Goal: Task Accomplishment & Management: Complete application form

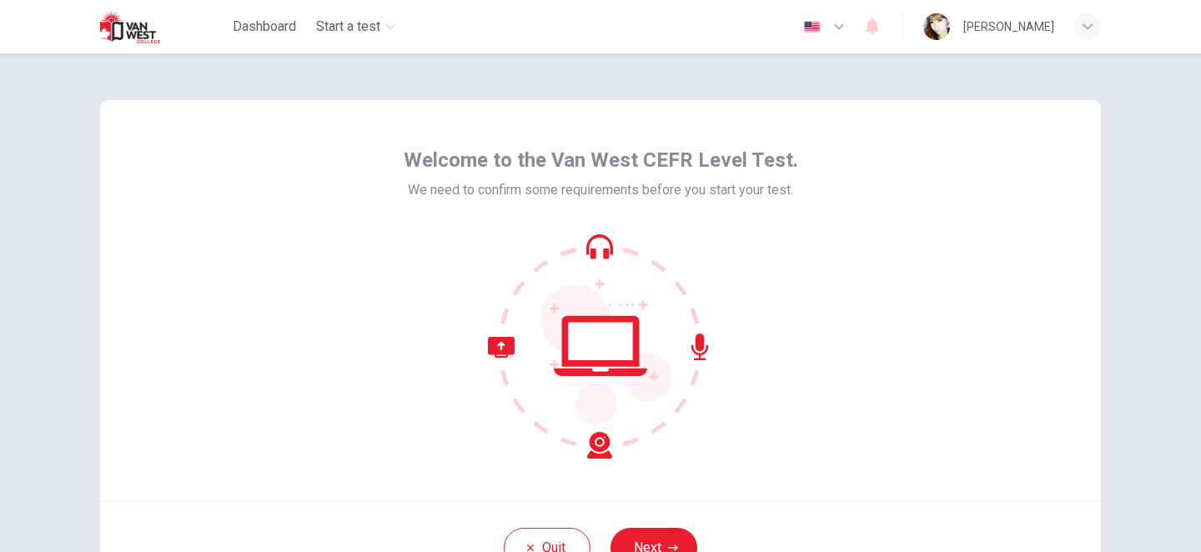
scroll to position [143, 0]
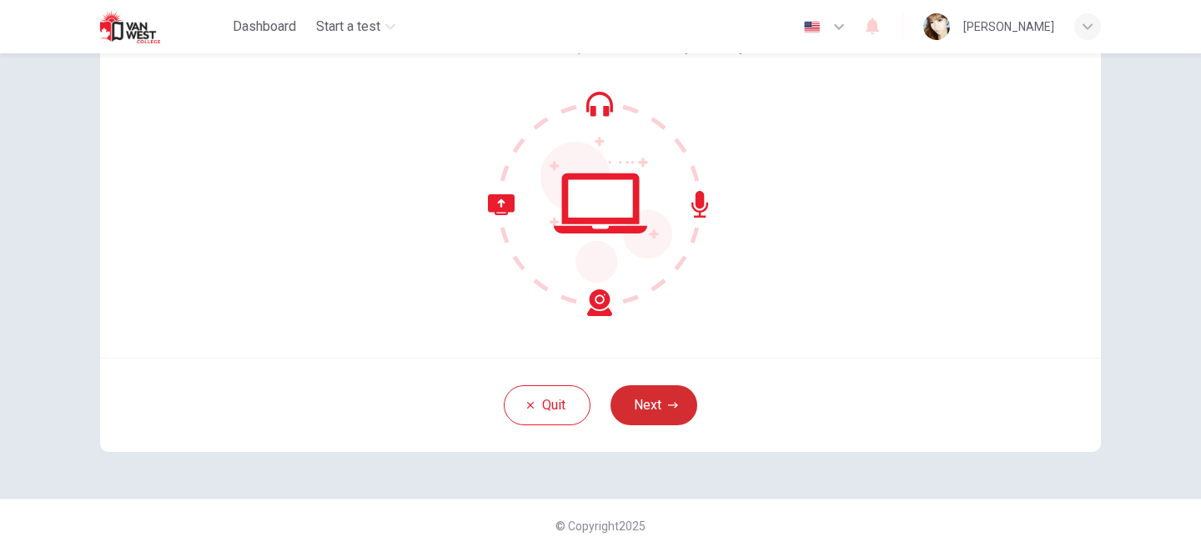
click at [650, 400] on button "Next" at bounding box center [654, 405] width 87 height 40
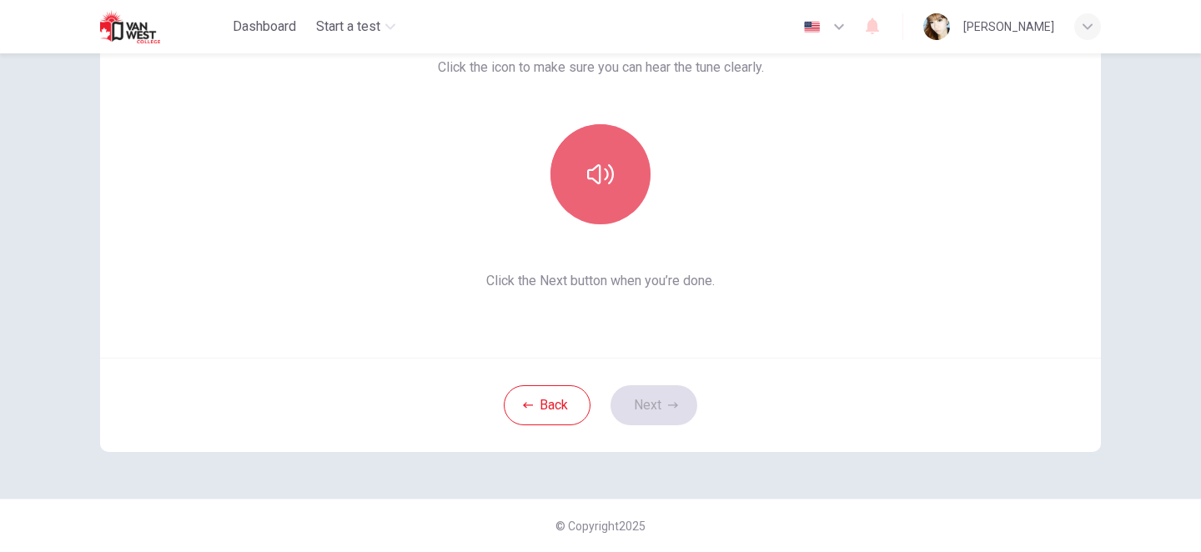
click at [627, 160] on button "button" at bounding box center [601, 174] width 100 height 100
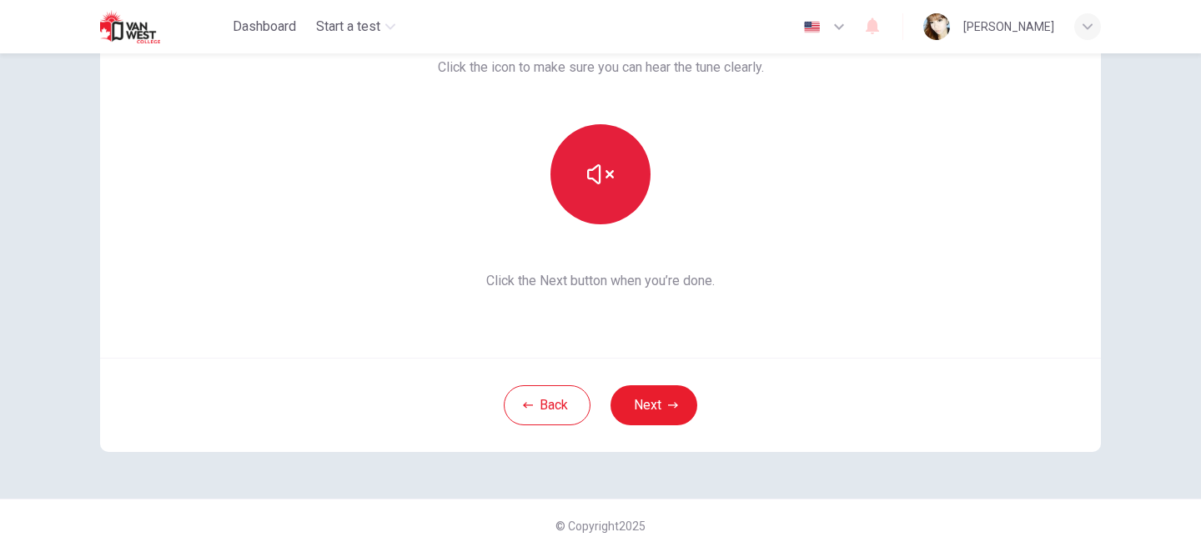
click at [627, 160] on button "button" at bounding box center [601, 174] width 100 height 100
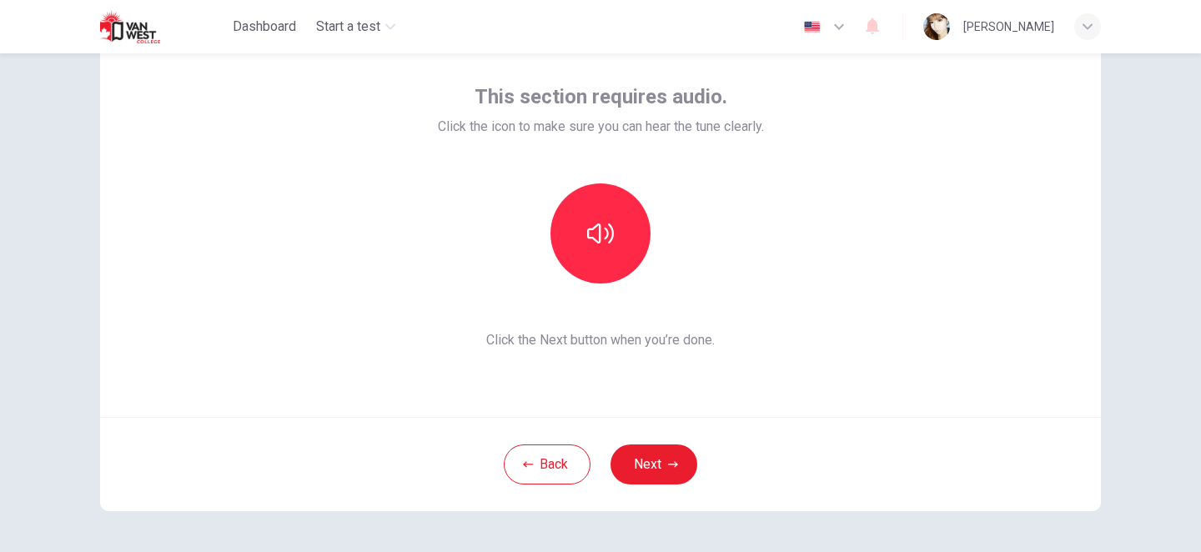
scroll to position [73, 0]
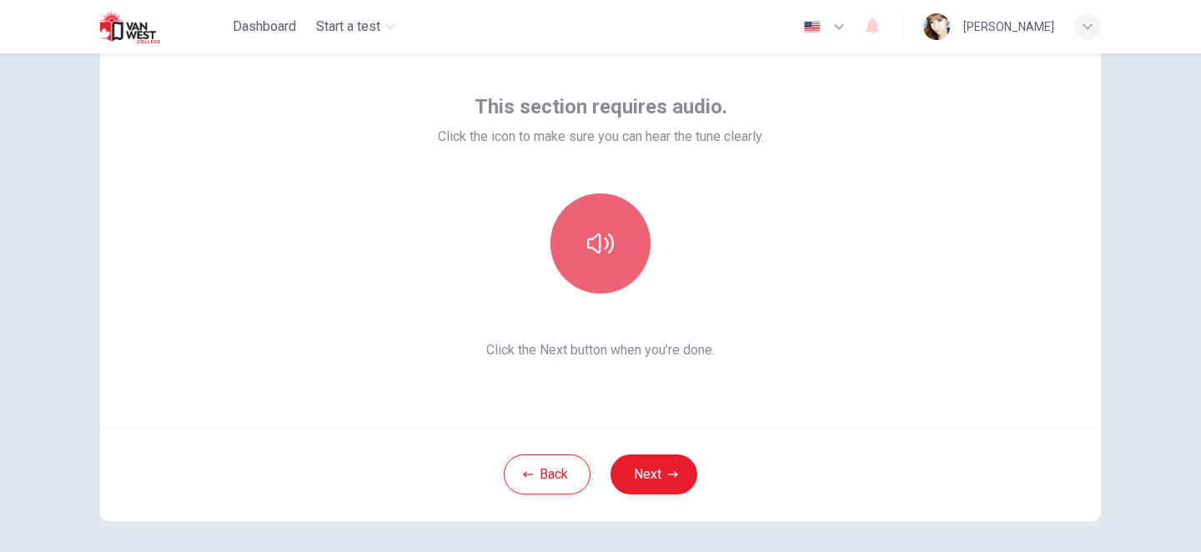
click at [613, 236] on icon "button" at bounding box center [600, 243] width 27 height 27
click at [597, 267] on button "button" at bounding box center [601, 244] width 100 height 100
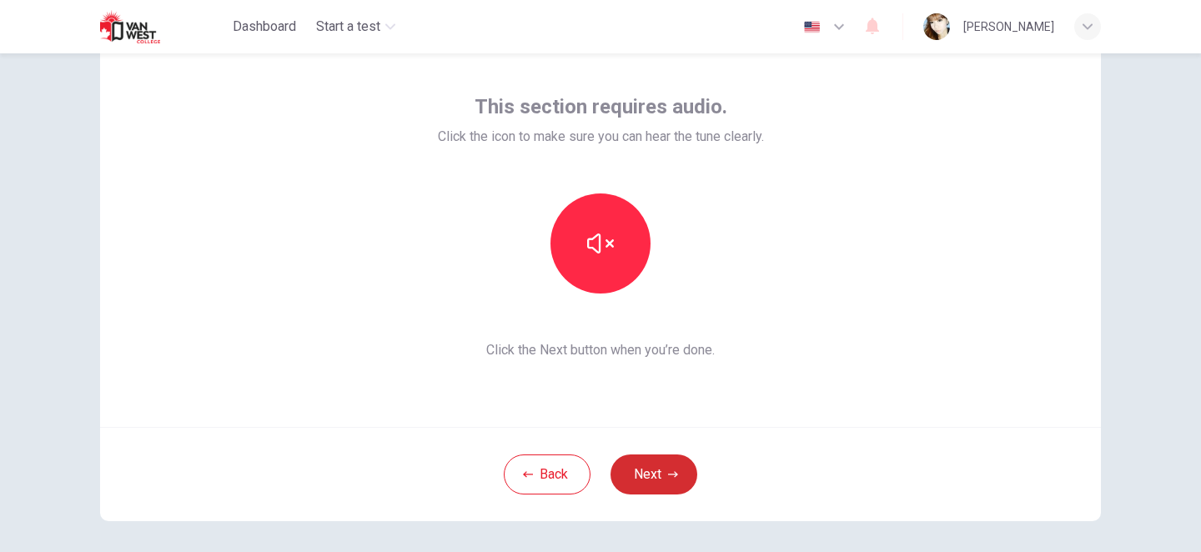
click at [666, 470] on button "Next" at bounding box center [654, 475] width 87 height 40
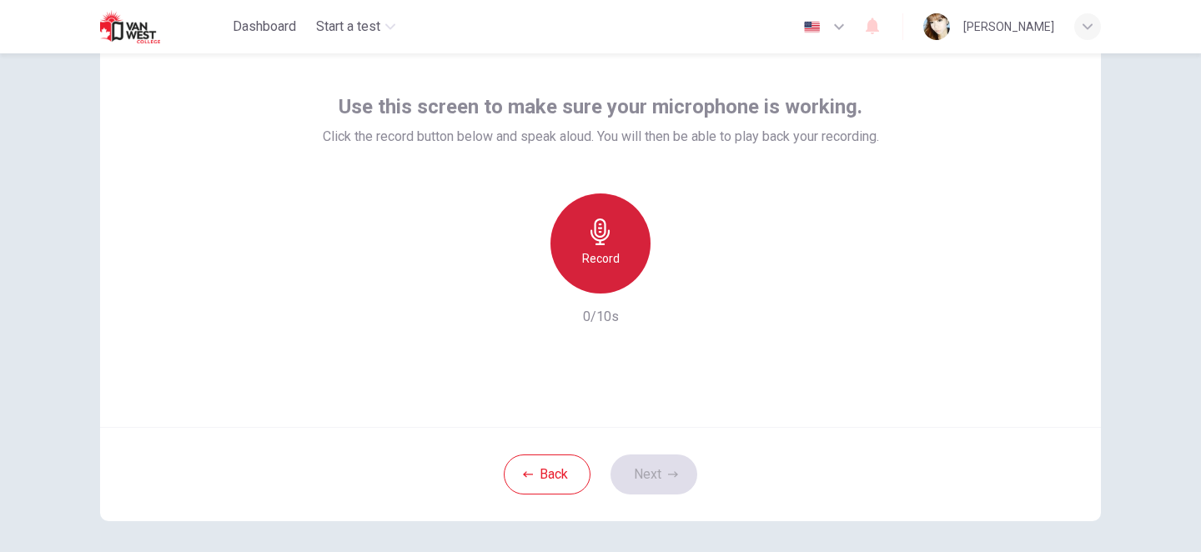
click at [602, 249] on h6 "Record" at bounding box center [601, 259] width 38 height 20
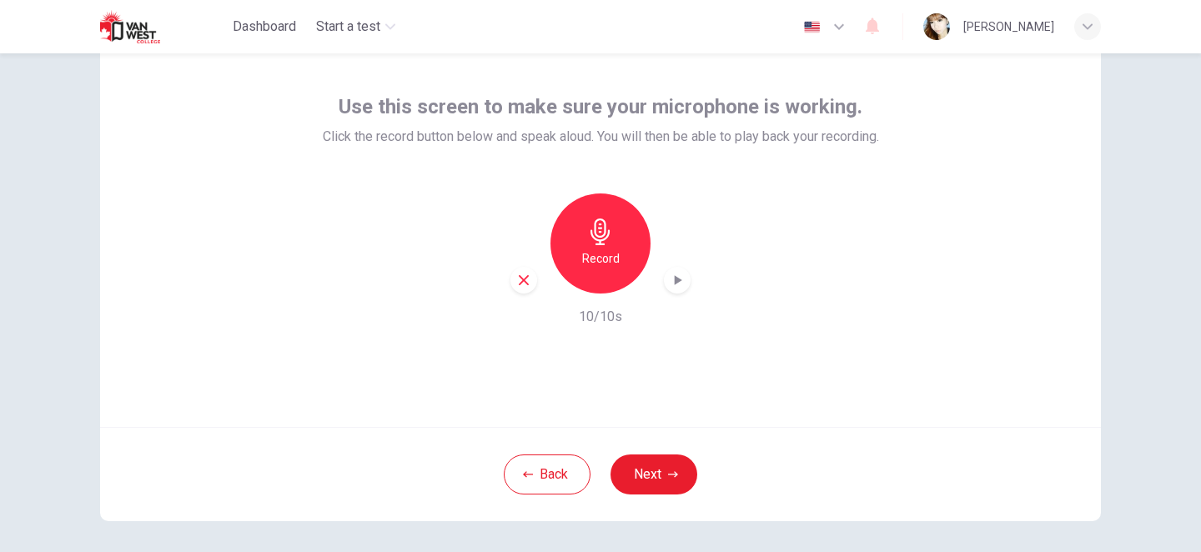
click at [678, 280] on icon "button" at bounding box center [679, 280] width 8 height 10
click at [668, 470] on icon "button" at bounding box center [673, 475] width 10 height 10
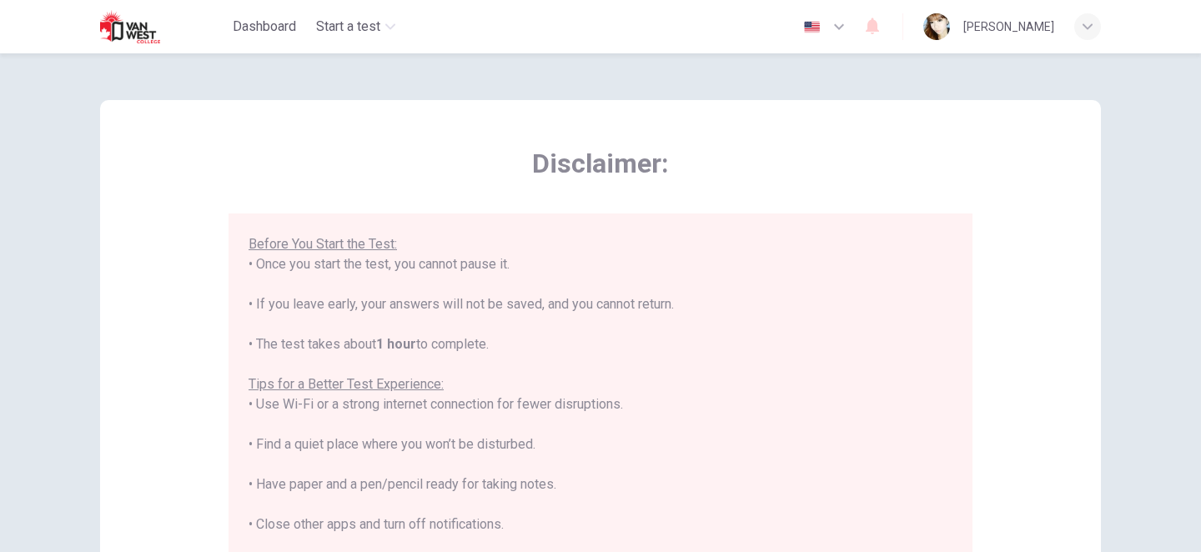
scroll to position [375, 0]
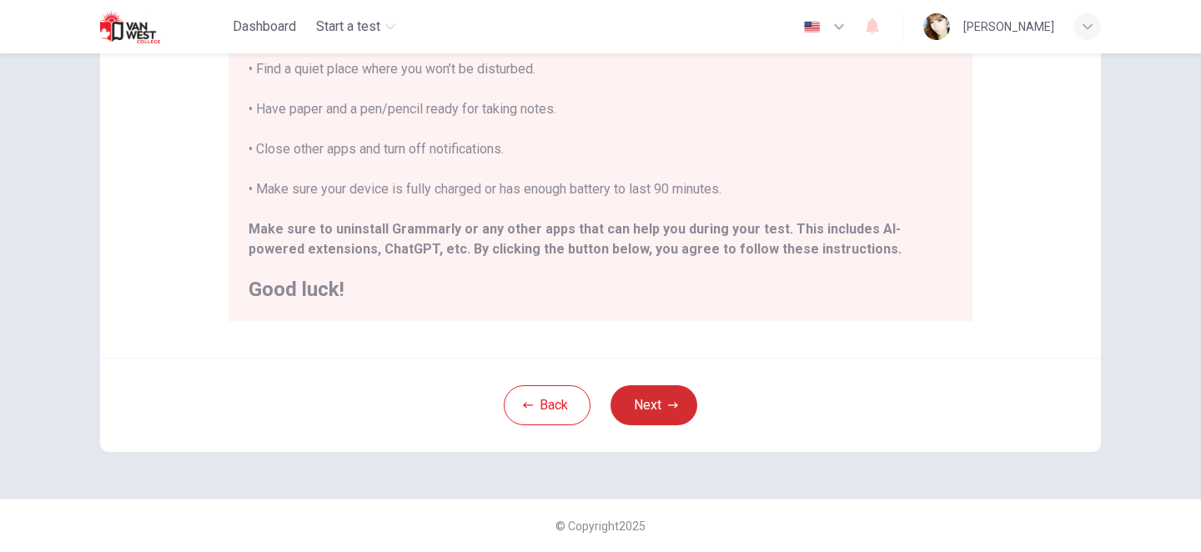
click at [661, 421] on button "Next" at bounding box center [654, 405] width 87 height 40
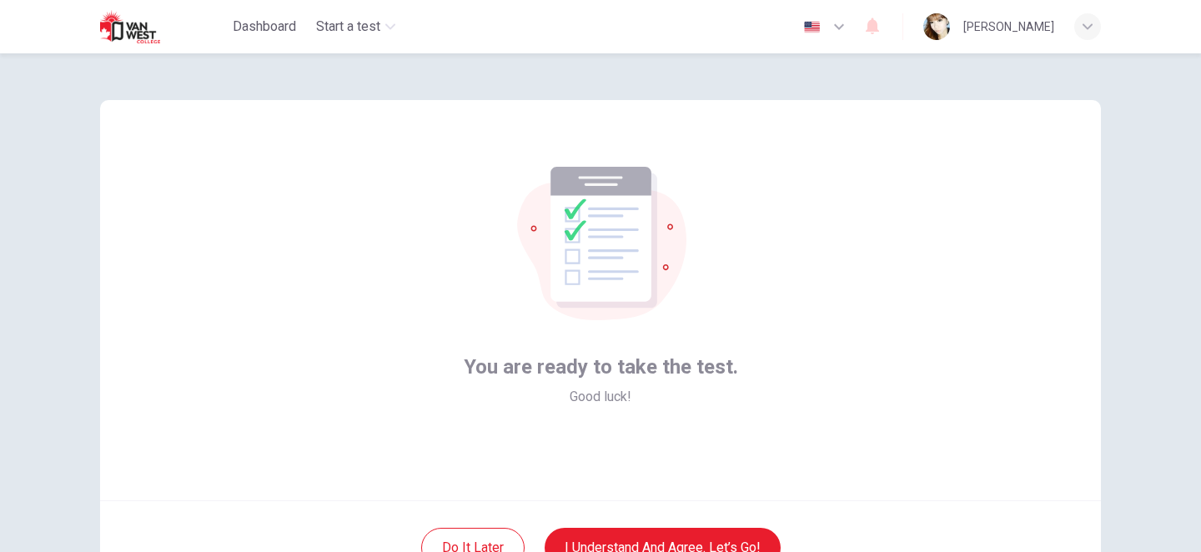
scroll to position [143, 0]
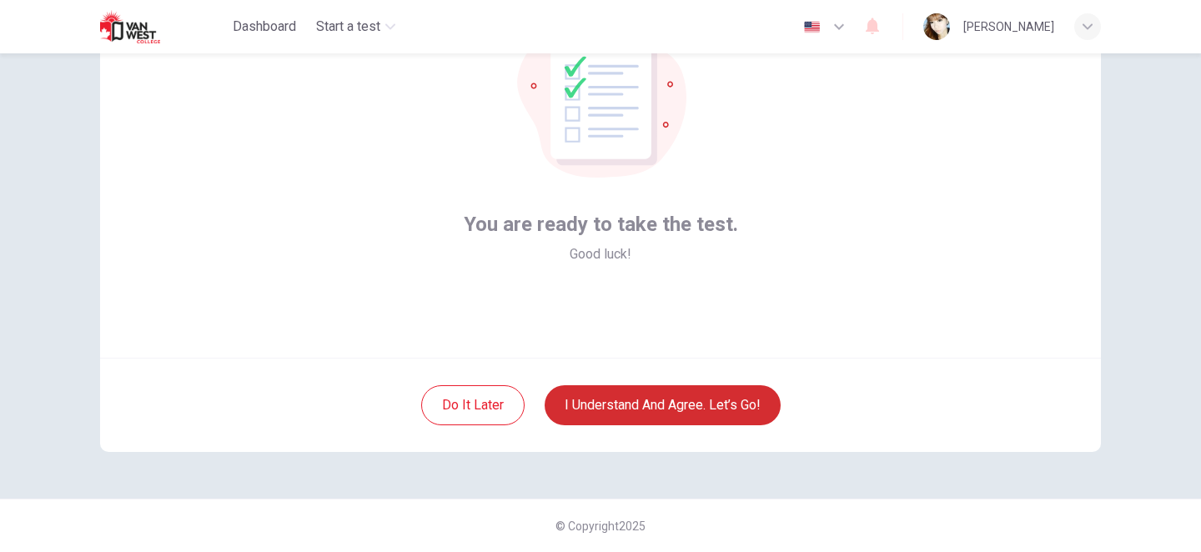
click at [651, 416] on button "I understand and agree. Let’s go!" at bounding box center [663, 405] width 236 height 40
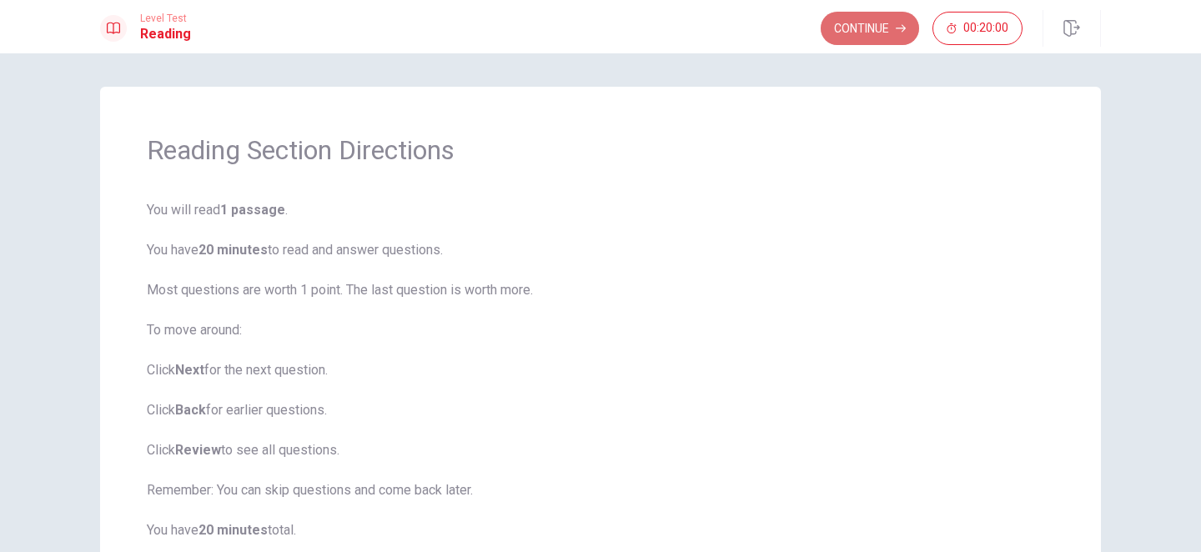
click at [843, 31] on button "Continue" at bounding box center [870, 28] width 98 height 33
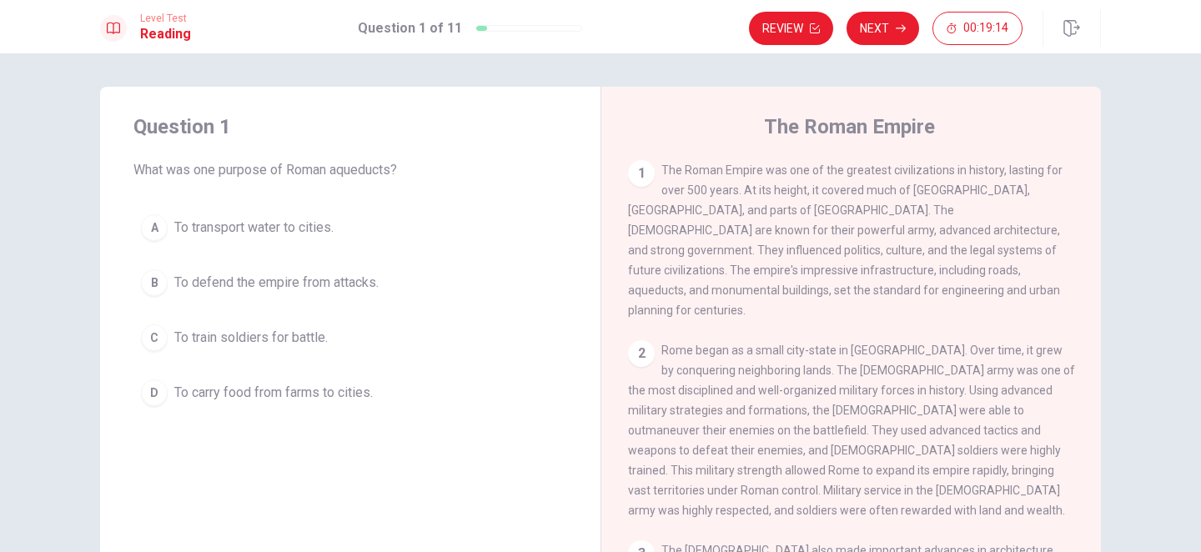
drag, startPoint x: 746, startPoint y: 194, endPoint x: 791, endPoint y: 198, distance: 45.2
click at [793, 199] on div "1 The Roman Empire was one of the greatest civilizations in history, lasting fo…" at bounding box center [851, 240] width 447 height 160
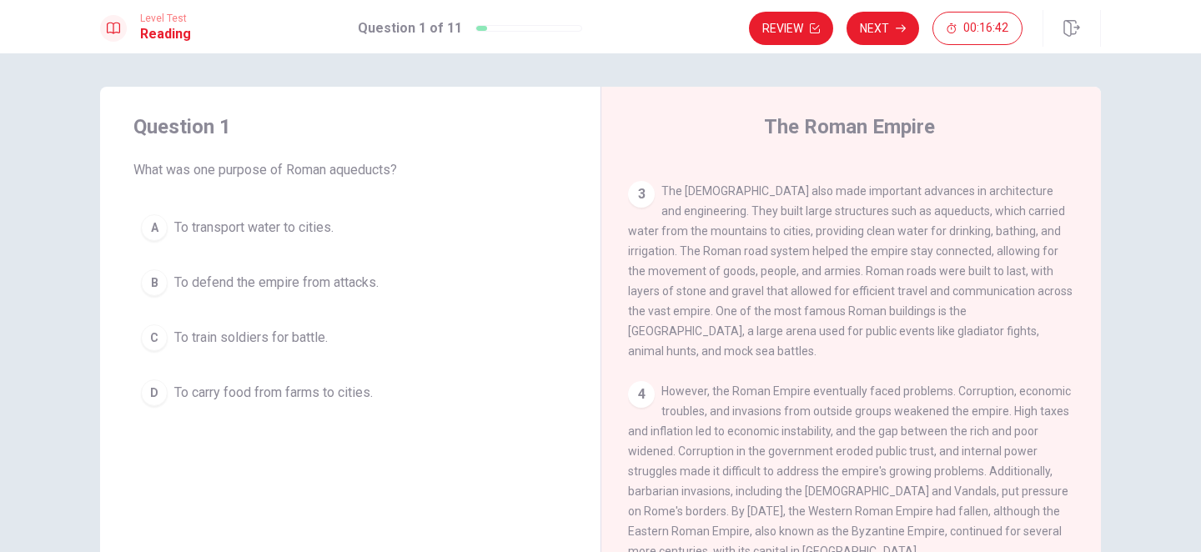
scroll to position [360, 0]
drag, startPoint x: 337, startPoint y: 171, endPoint x: 380, endPoint y: 169, distance: 43.4
click at [380, 169] on span "What was one purpose of Roman aqueducts?" at bounding box center [350, 170] width 434 height 20
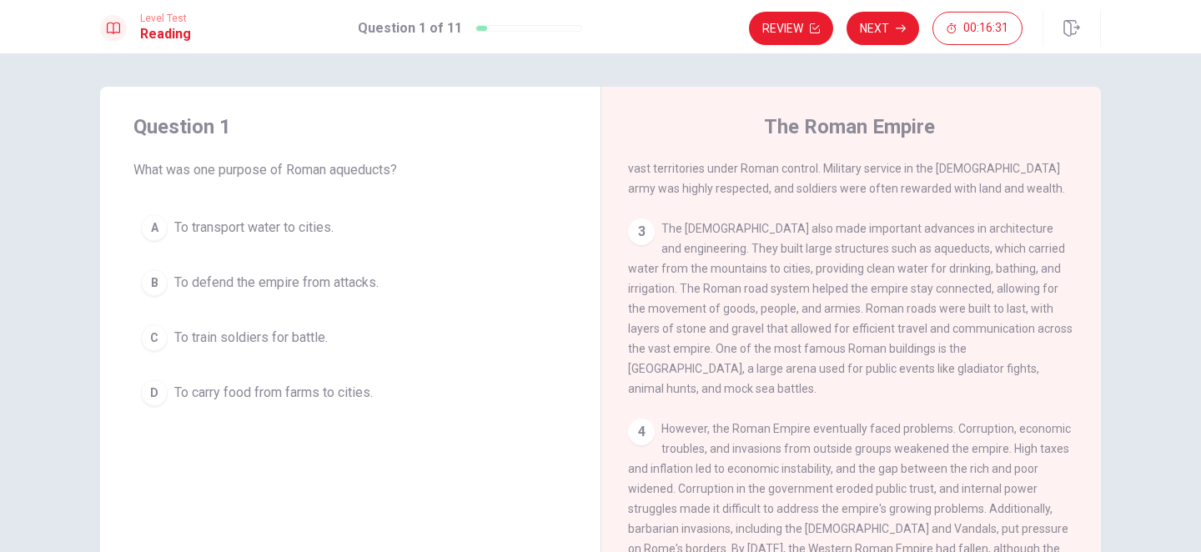
scroll to position [320, 0]
drag, startPoint x: 916, startPoint y: 271, endPoint x: 1000, endPoint y: 270, distance: 84.3
click at [1003, 272] on span "The [DEMOGRAPHIC_DATA] also made important advances in architecture and enginee…" at bounding box center [850, 311] width 445 height 174
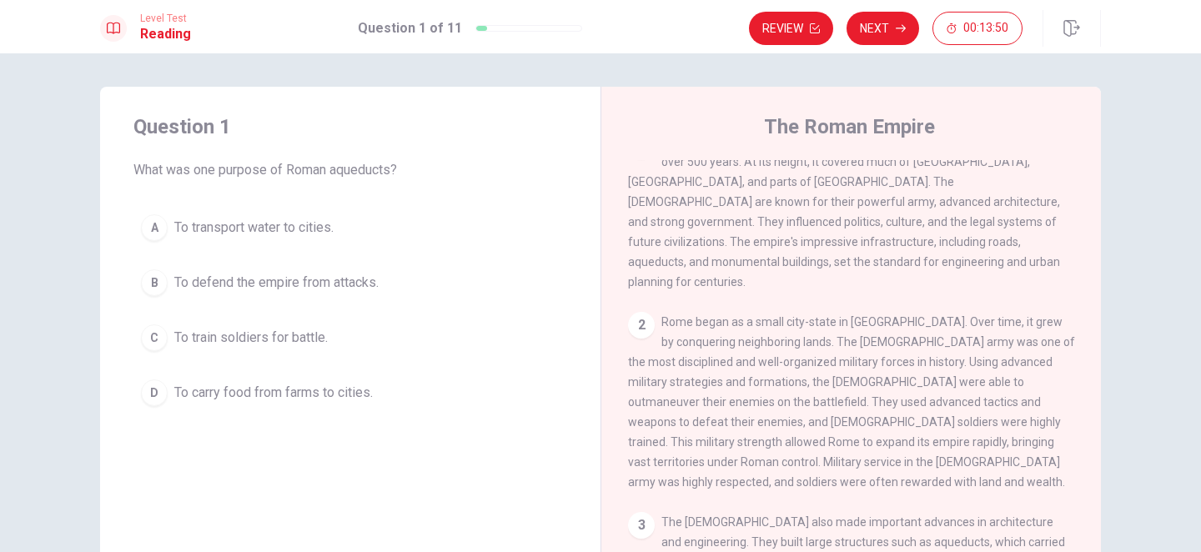
scroll to position [0, 0]
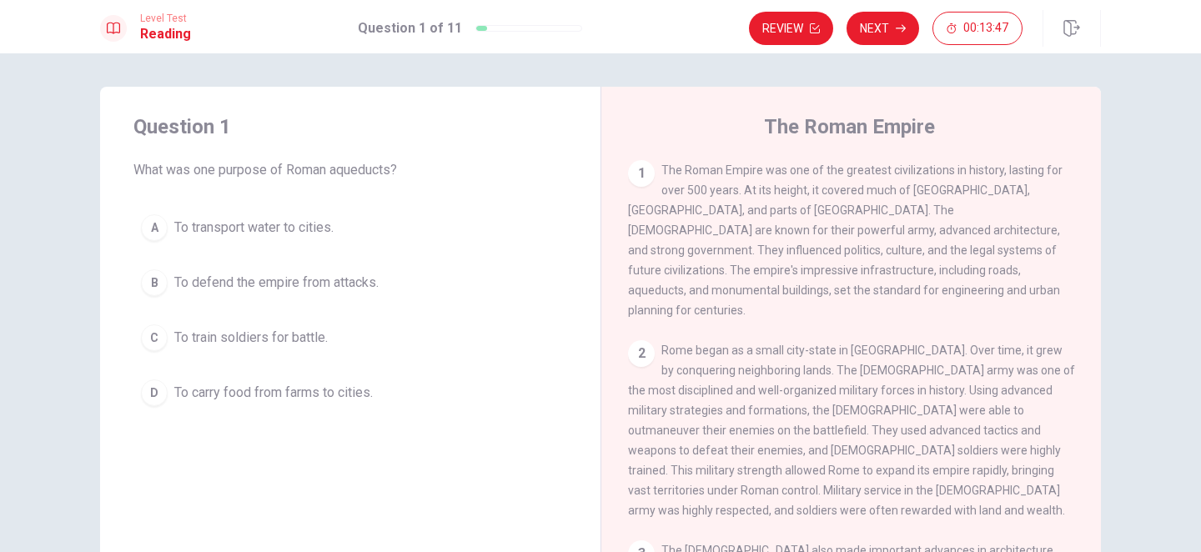
click at [291, 289] on span "To defend the empire from attacks." at bounding box center [276, 283] width 204 height 20
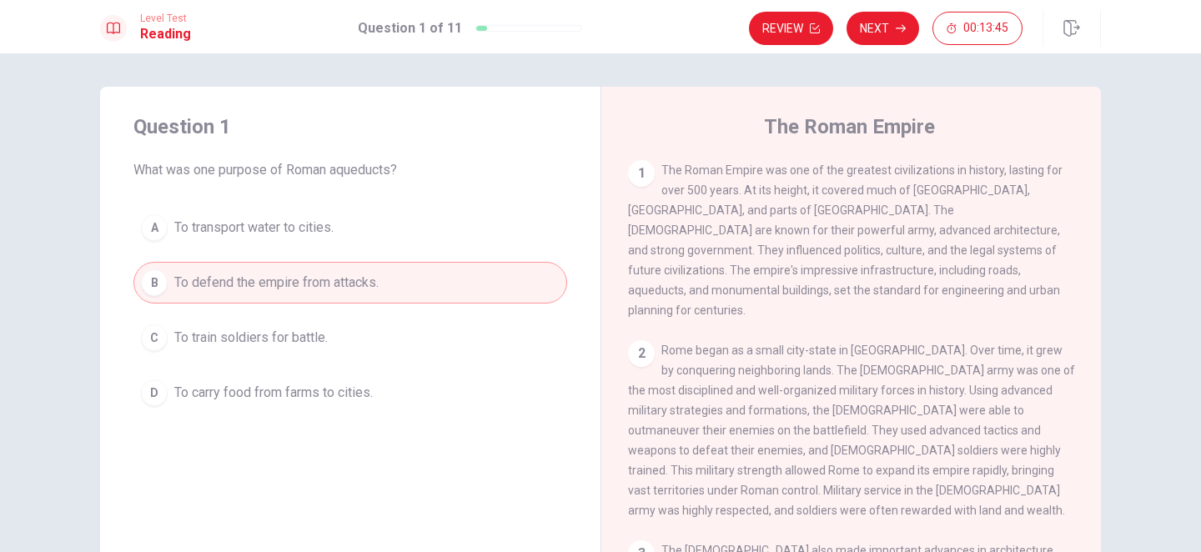
scroll to position [201, 0]
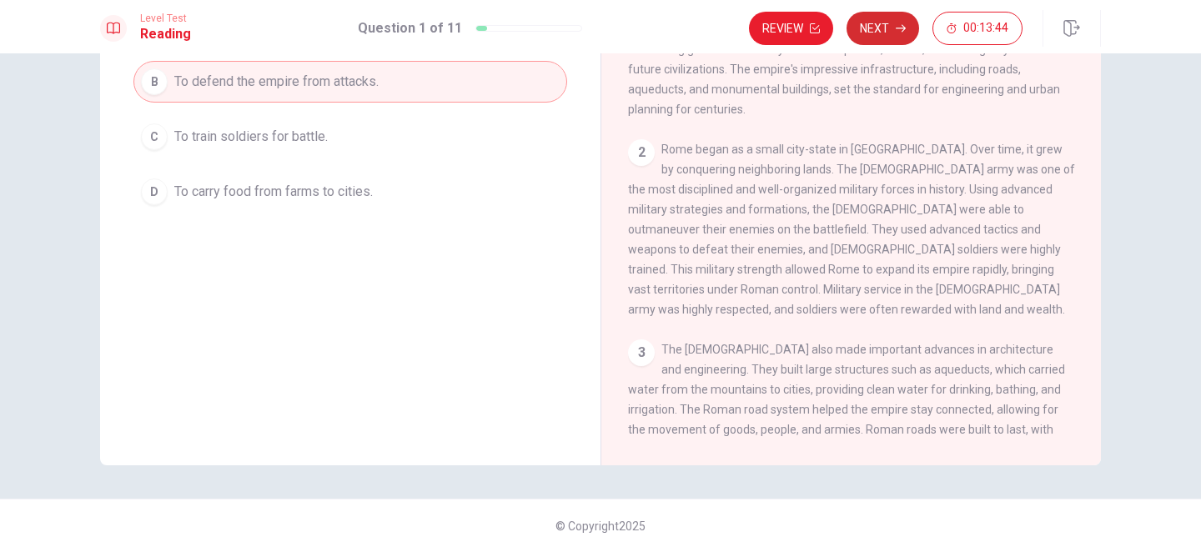
click at [876, 26] on button "Next" at bounding box center [883, 28] width 73 height 33
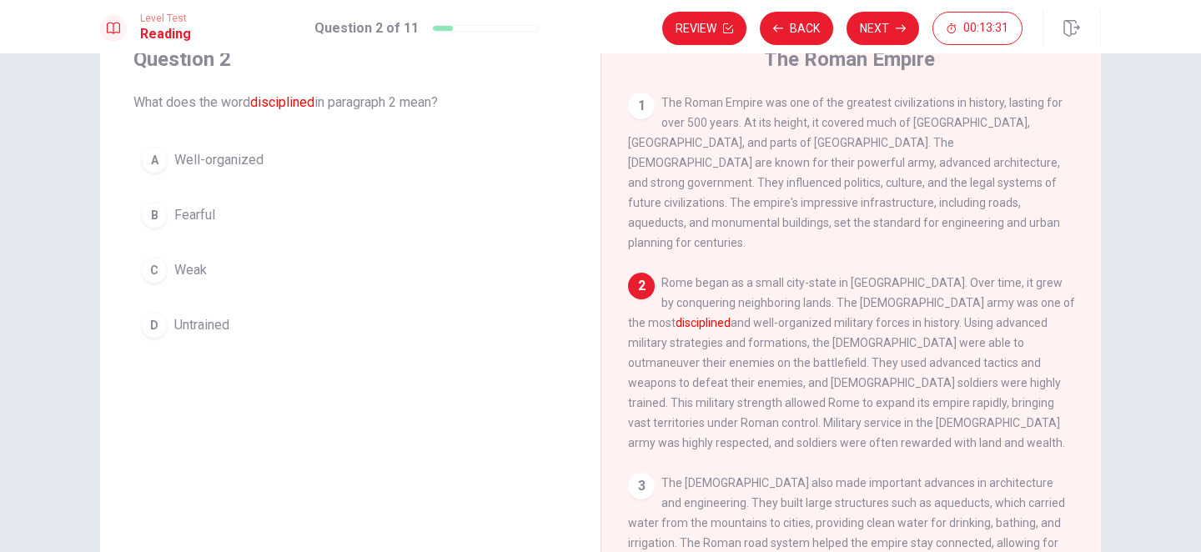
scroll to position [0, 0]
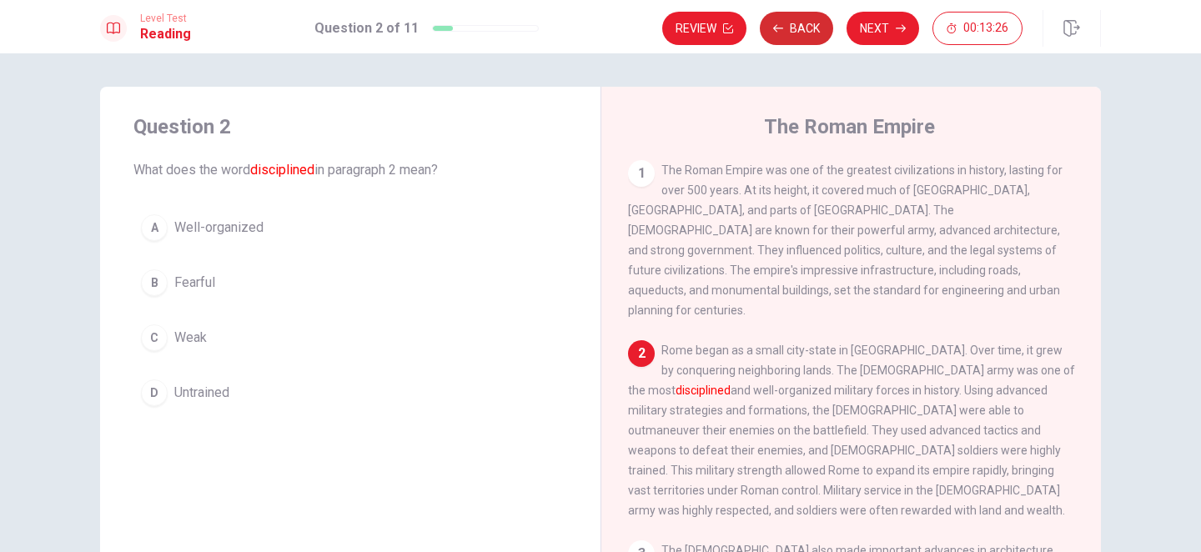
click at [795, 33] on button "Back" at bounding box center [796, 28] width 73 height 33
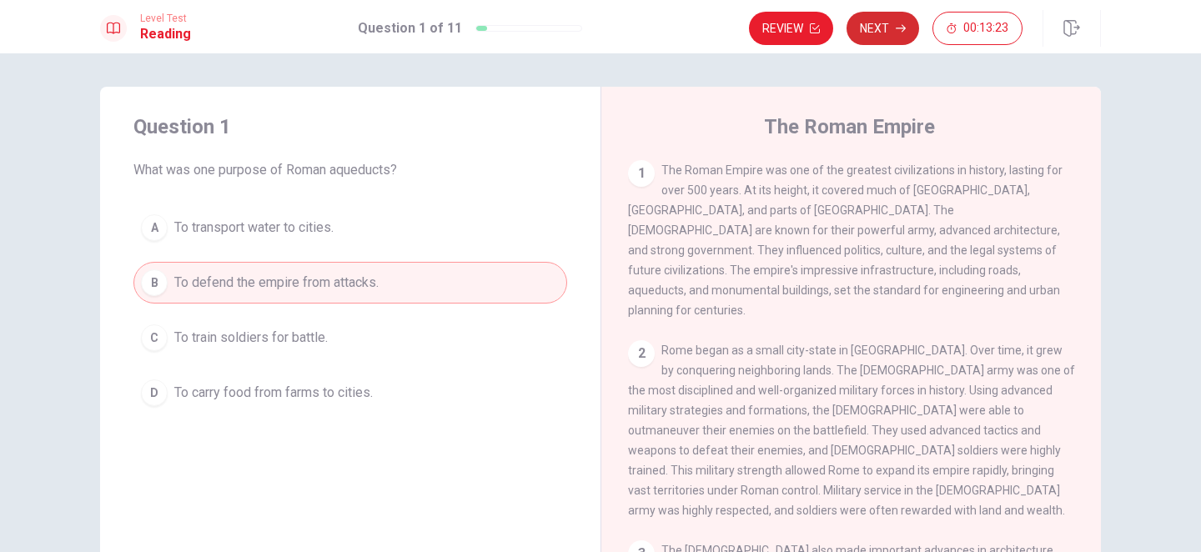
click at [871, 24] on button "Next" at bounding box center [883, 28] width 73 height 33
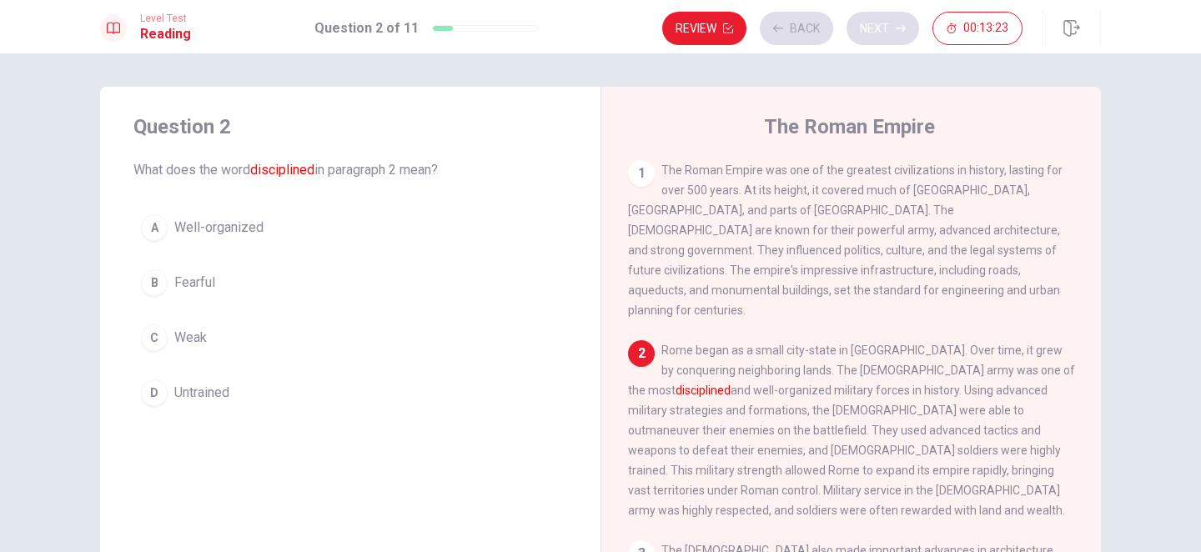
scroll to position [20, 0]
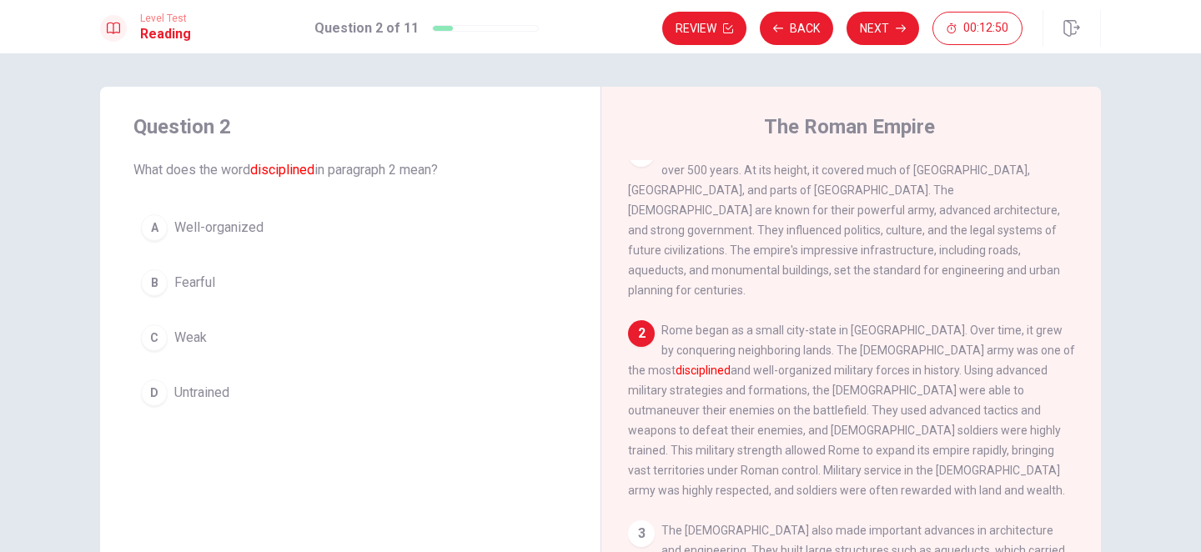
drag, startPoint x: 257, startPoint y: 174, endPoint x: 425, endPoint y: 187, distance: 168.2
click at [427, 187] on div "Question 2 What does the word disciplined in paragraph 2 mean? A Well-organized…" at bounding box center [350, 264] width 501 height 354
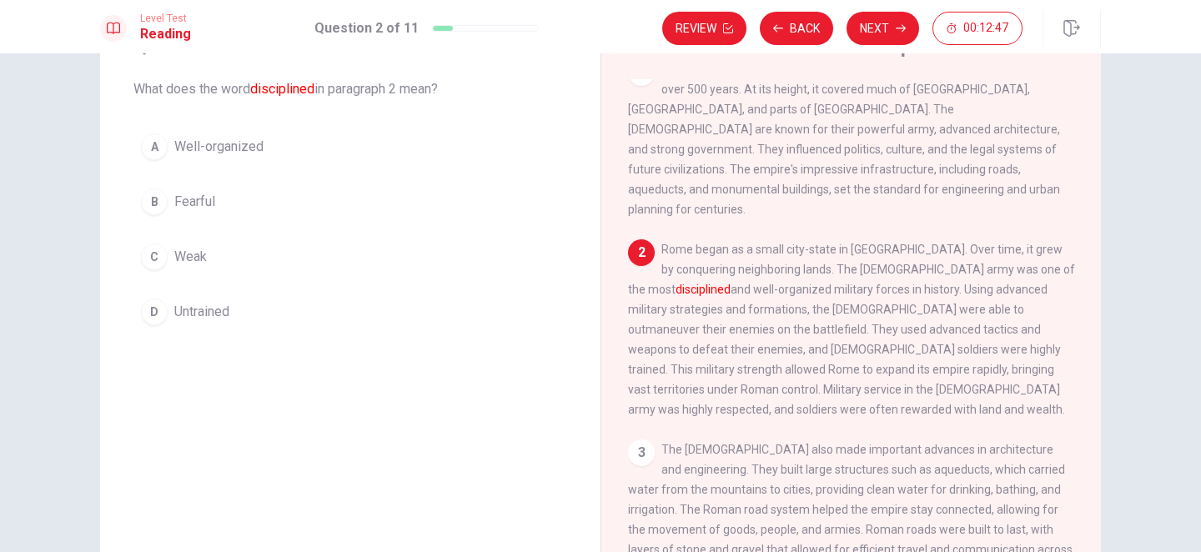
scroll to position [93, 0]
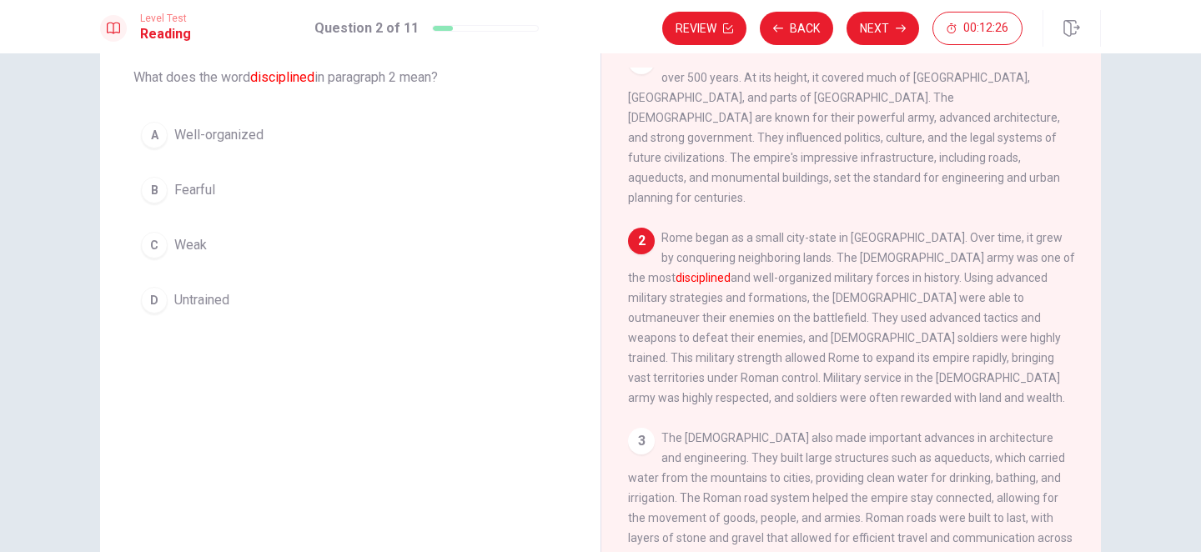
click at [279, 134] on button "A Well-organized" at bounding box center [350, 135] width 434 height 42
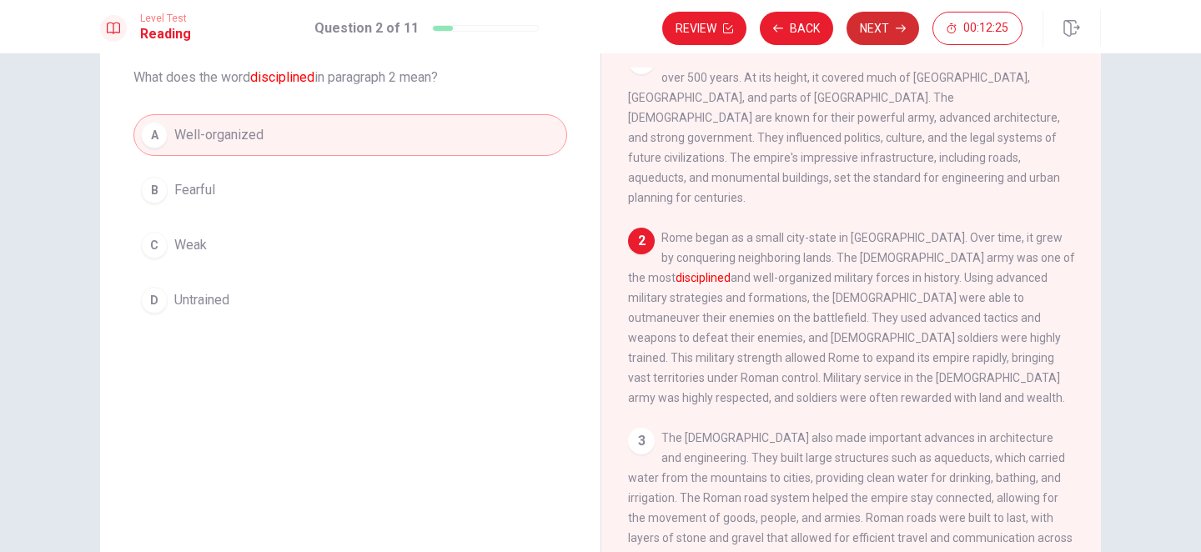
click at [882, 28] on button "Next" at bounding box center [883, 28] width 73 height 33
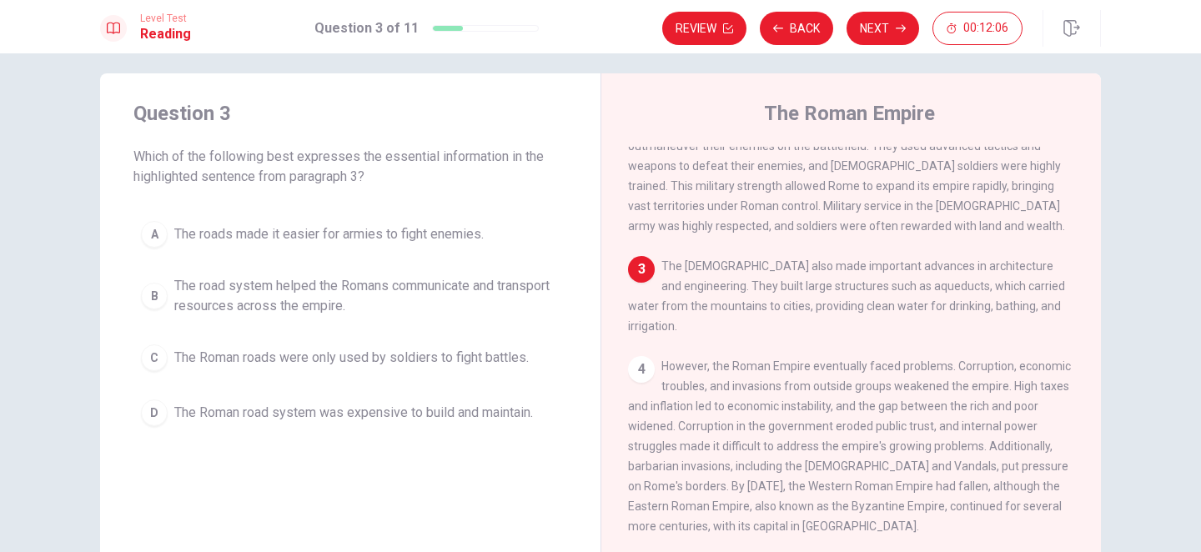
scroll to position [272, 0]
drag, startPoint x: 932, startPoint y: 260, endPoint x: 1009, endPoint y: 264, distance: 76.8
click at [1009, 264] on span "The [DEMOGRAPHIC_DATA] also made important advances in architecture and enginee…" at bounding box center [846, 295] width 437 height 73
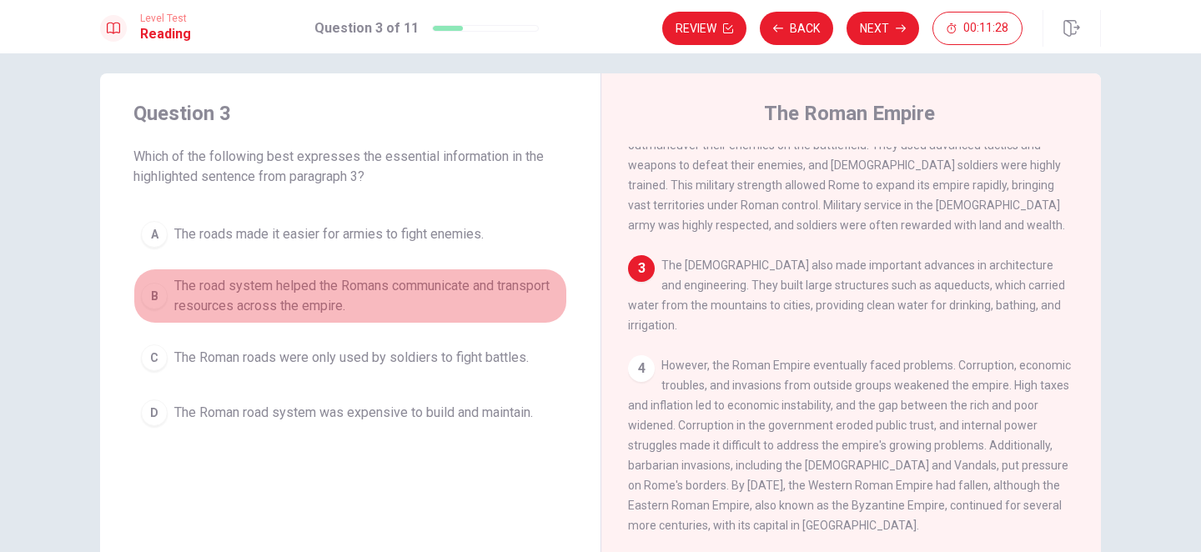
click at [318, 302] on span "The road system helped the Romans communicate and transport resources across th…" at bounding box center [366, 296] width 385 height 40
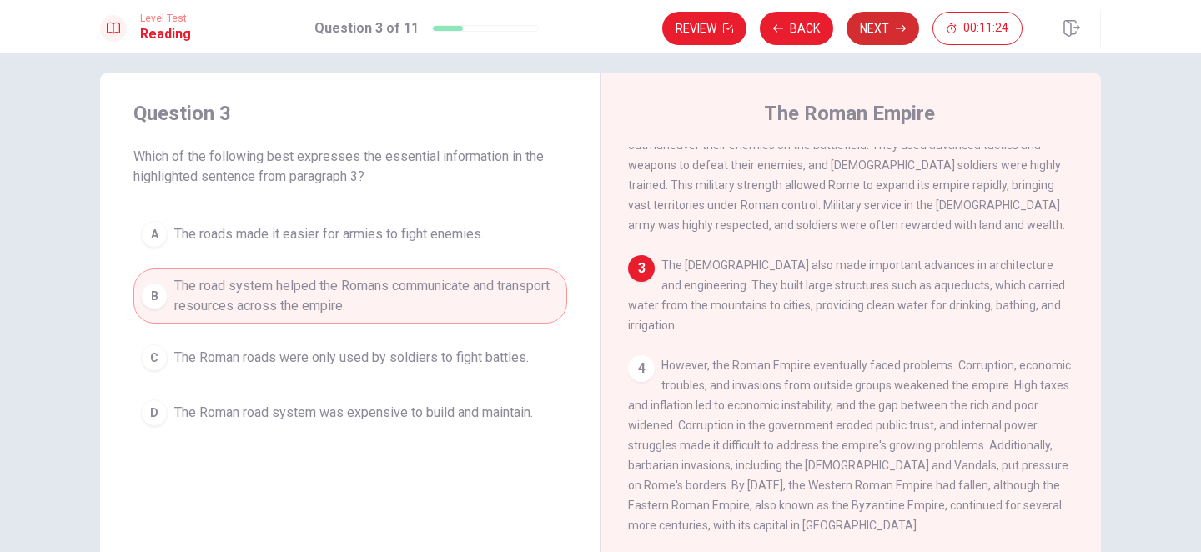
click at [878, 30] on button "Next" at bounding box center [883, 28] width 73 height 33
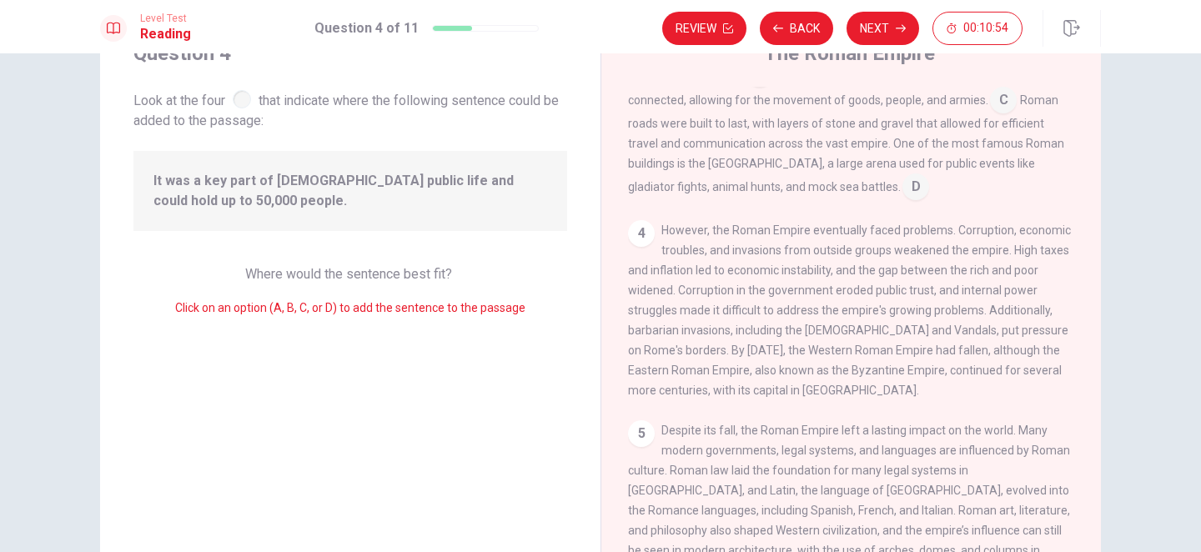
scroll to position [45, 0]
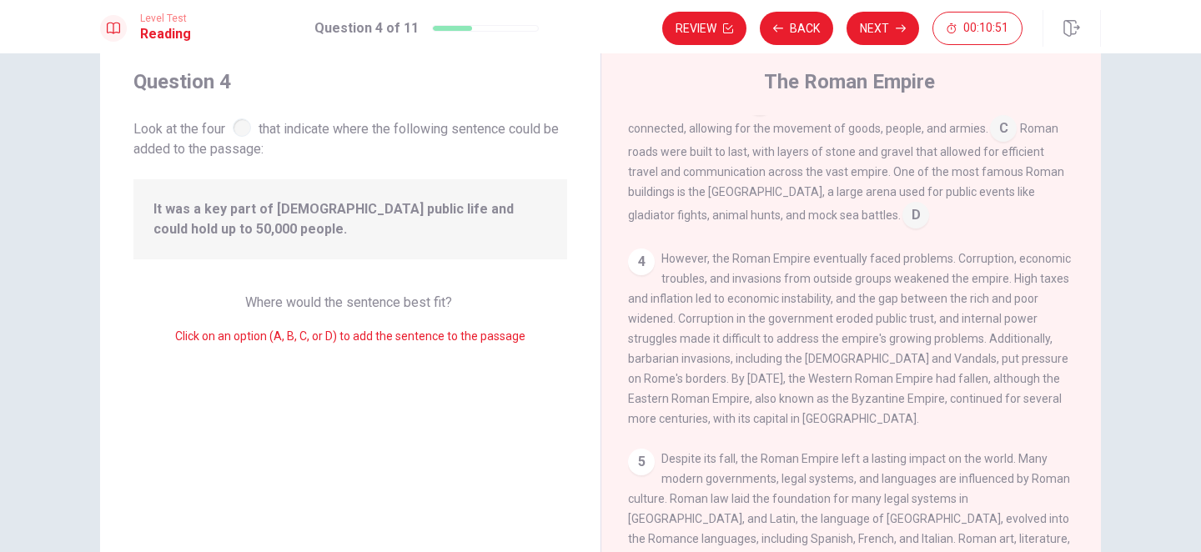
click at [903, 204] on input at bounding box center [916, 217] width 27 height 27
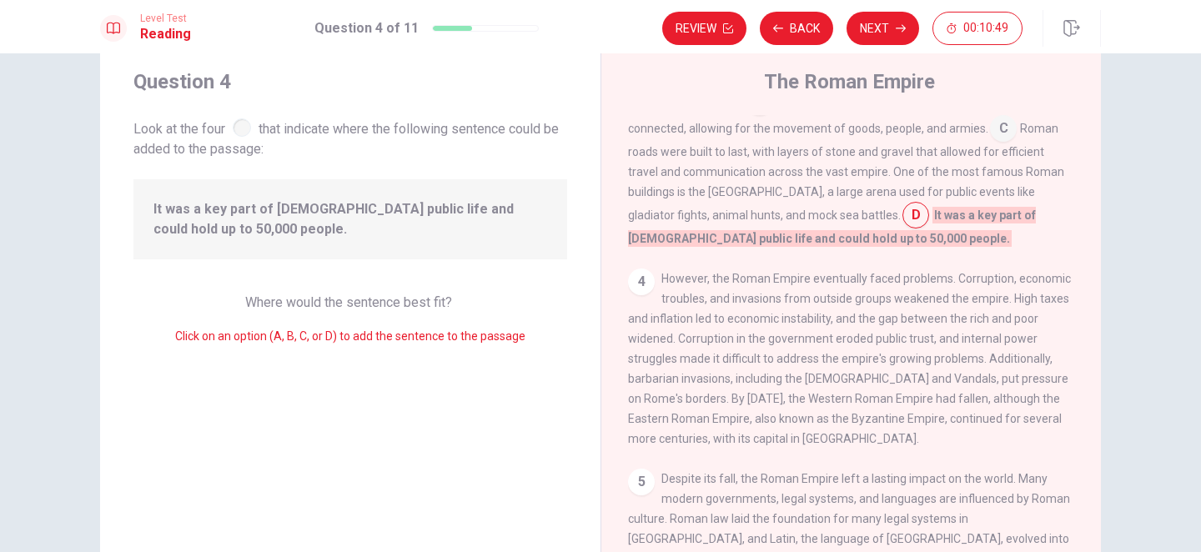
click at [903, 204] on input at bounding box center [916, 217] width 27 height 27
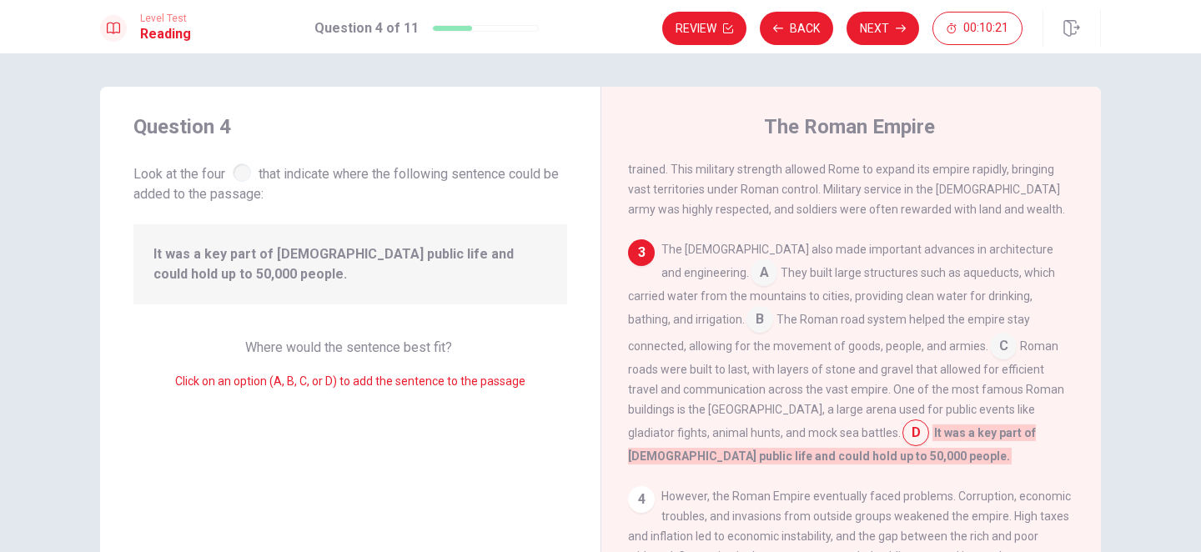
scroll to position [297, 0]
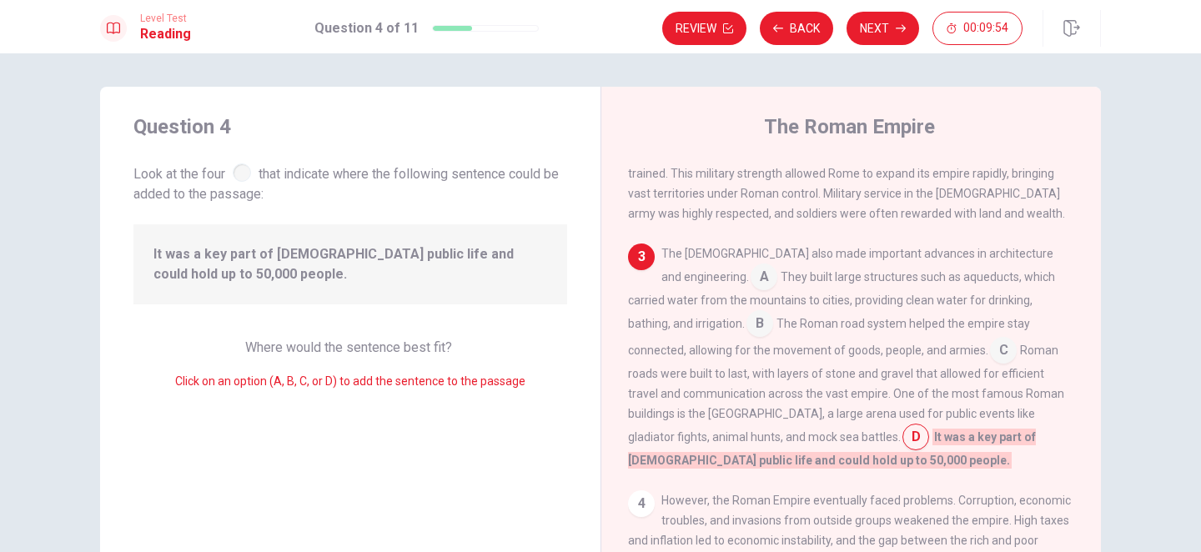
click at [990, 339] on input at bounding box center [1003, 352] width 27 height 27
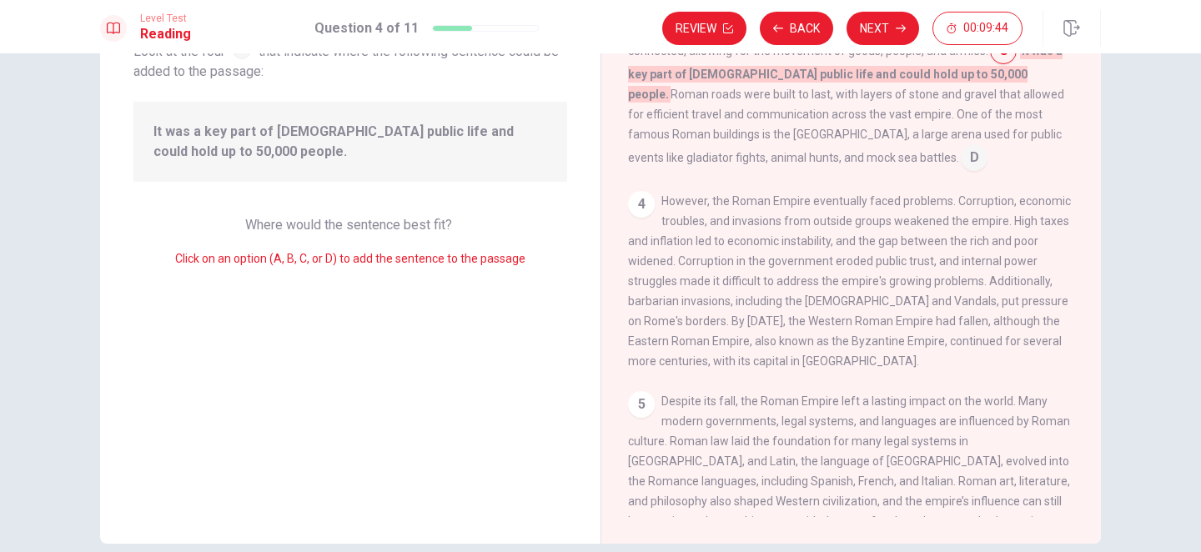
scroll to position [201, 0]
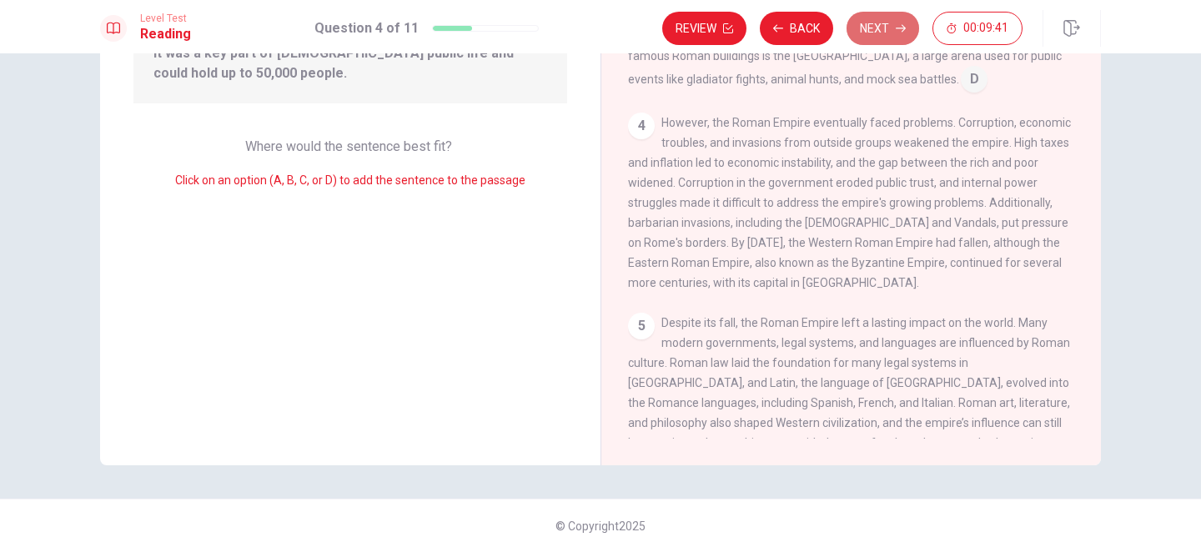
click at [875, 31] on button "Next" at bounding box center [883, 28] width 73 height 33
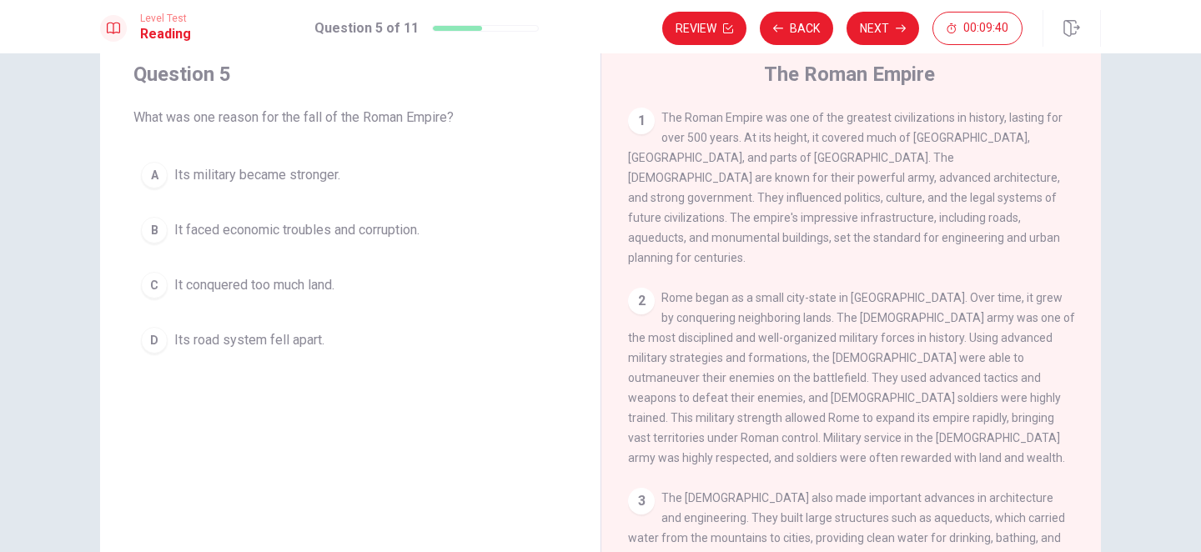
scroll to position [0, 0]
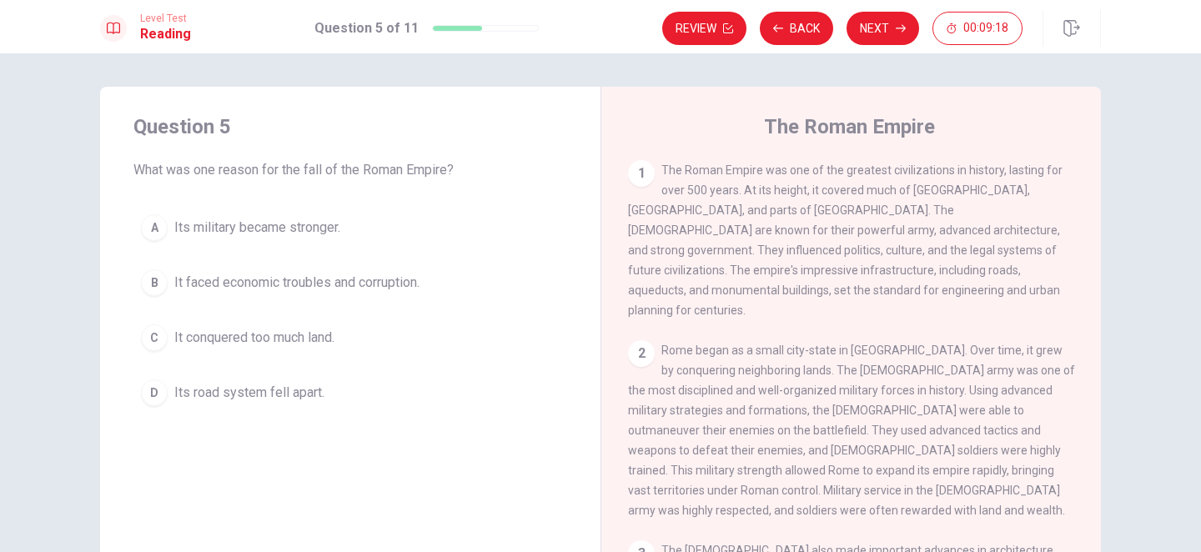
click at [395, 288] on span "It faced economic troubles and corruption." at bounding box center [296, 283] width 245 height 20
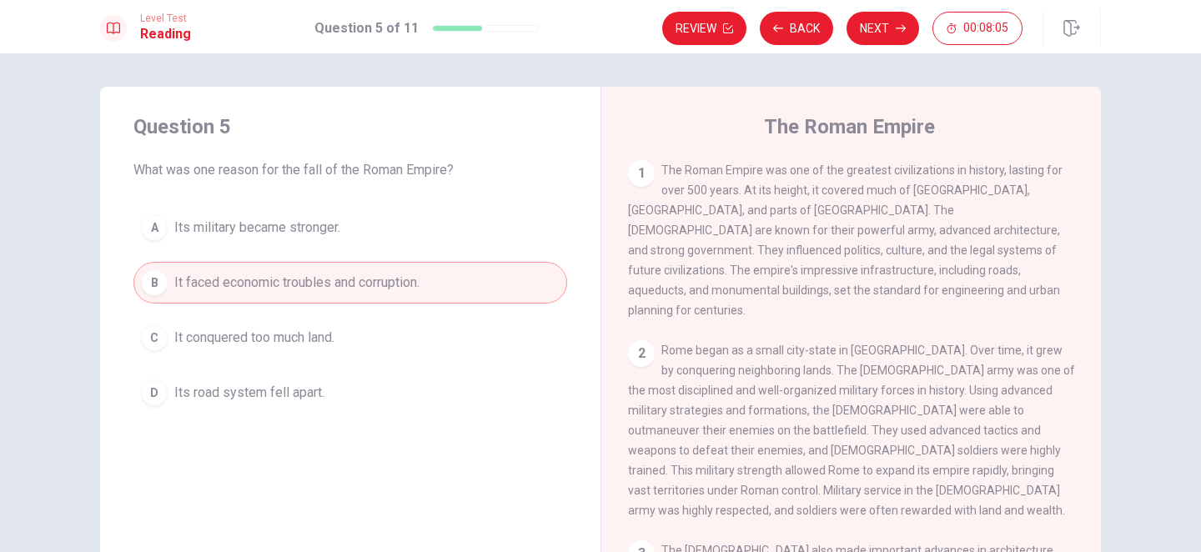
click at [863, 284] on div "1 The Roman Empire was one of the greatest civilizations in history, lasting fo…" at bounding box center [851, 240] width 447 height 160
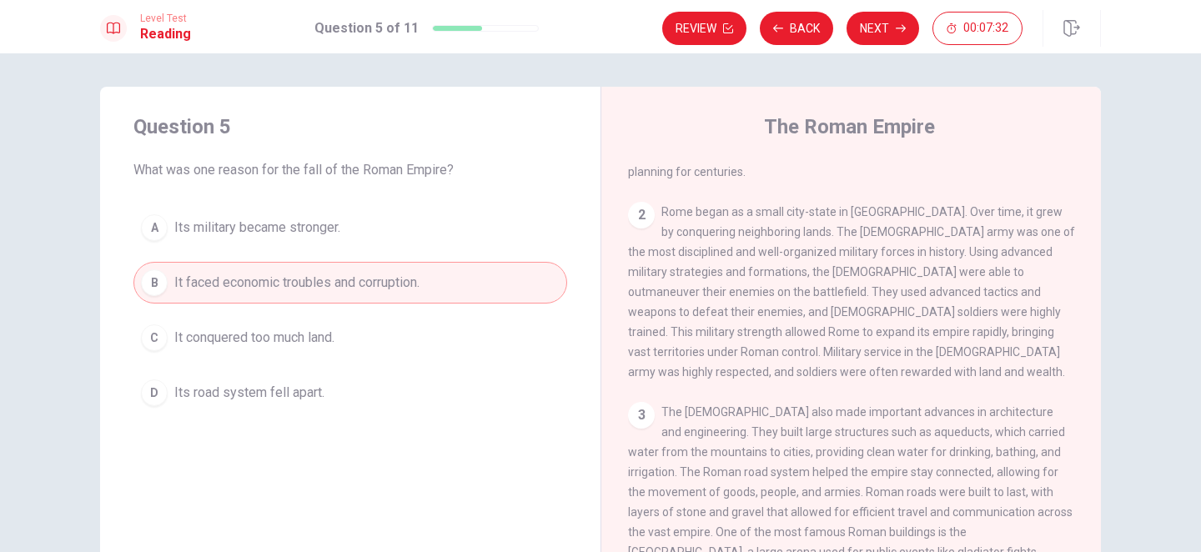
scroll to position [139, 0]
drag, startPoint x: 811, startPoint y: 239, endPoint x: 934, endPoint y: 249, distance: 124.0
click at [934, 249] on div "2 Rome began as a small city-state in [GEOGRAPHIC_DATA]. Over time, it grew by …" at bounding box center [851, 291] width 447 height 180
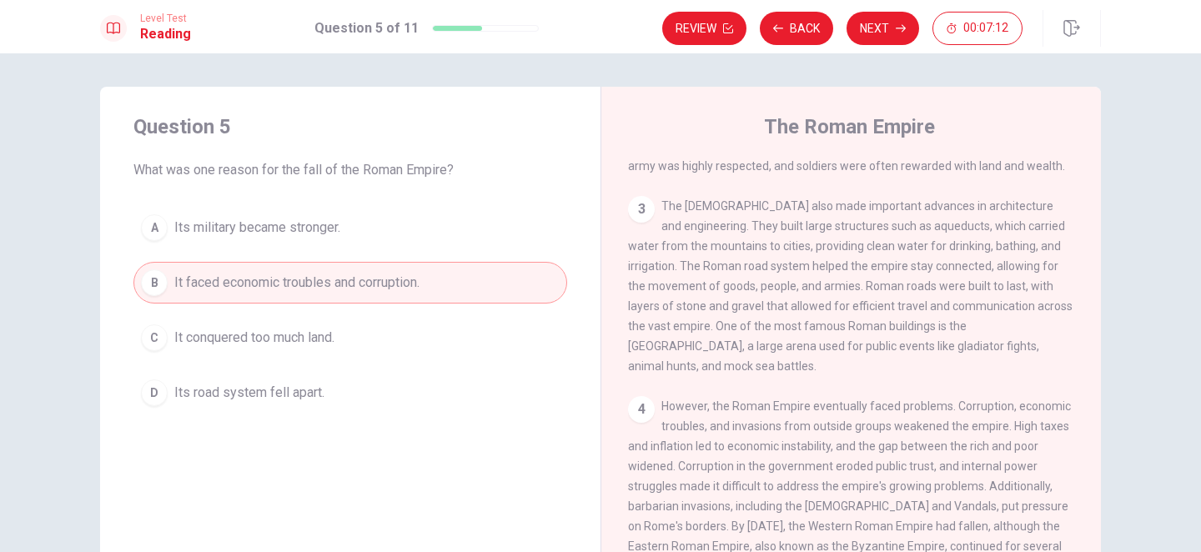
scroll to position [434, 0]
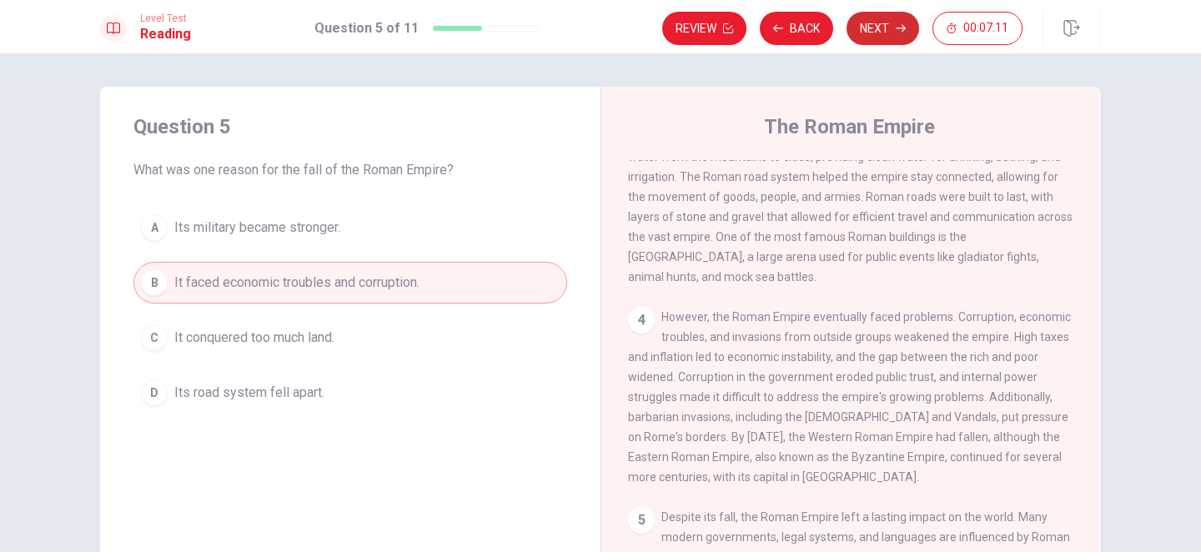
click at [879, 24] on button "Next" at bounding box center [883, 28] width 73 height 33
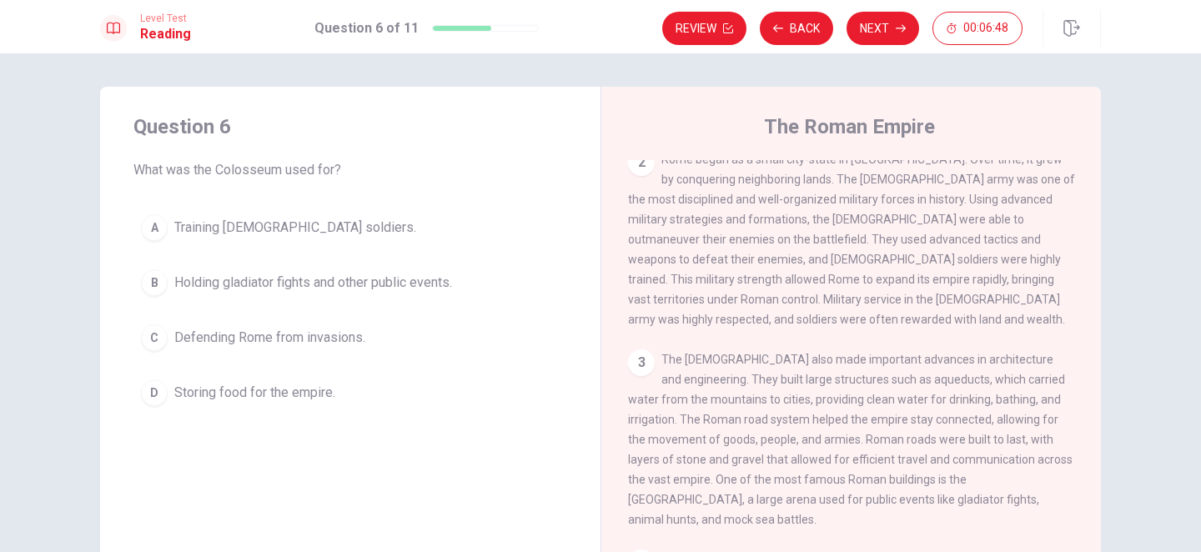
scroll to position [212, 0]
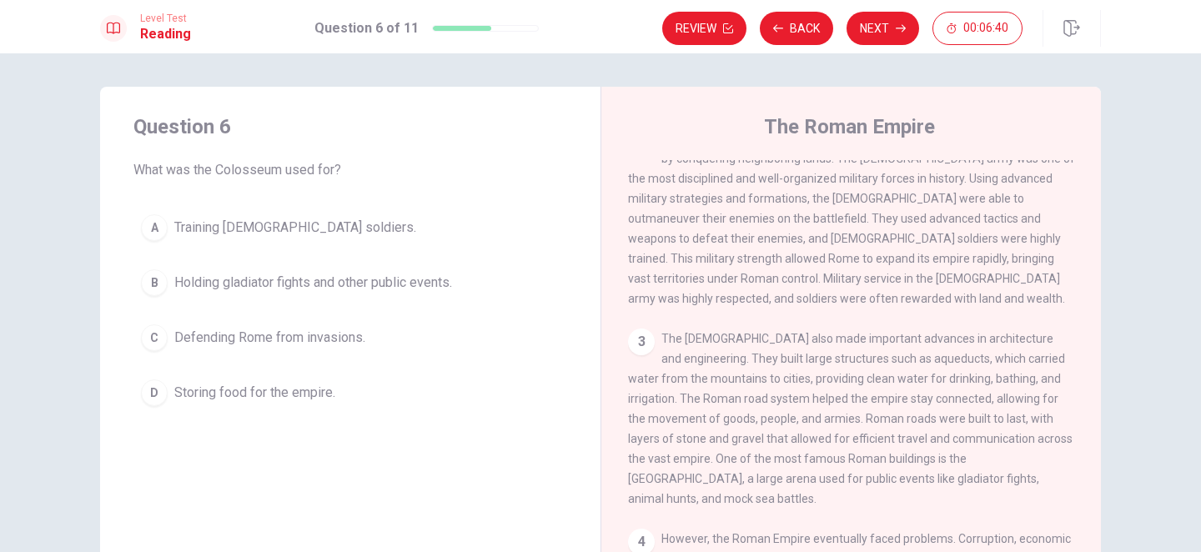
drag, startPoint x: 854, startPoint y: 436, endPoint x: 914, endPoint y: 440, distance: 60.2
click at [914, 440] on span "The [DEMOGRAPHIC_DATA] also made important advances in architecture and enginee…" at bounding box center [850, 419] width 445 height 174
drag, startPoint x: 774, startPoint y: 396, endPoint x: 862, endPoint y: 406, distance: 88.1
click at [863, 406] on div "3 The [DEMOGRAPHIC_DATA] also made important advances in architecture and engin…" at bounding box center [851, 419] width 447 height 180
click at [388, 290] on span "Holding gladiator fights and other public events." at bounding box center [313, 283] width 278 height 20
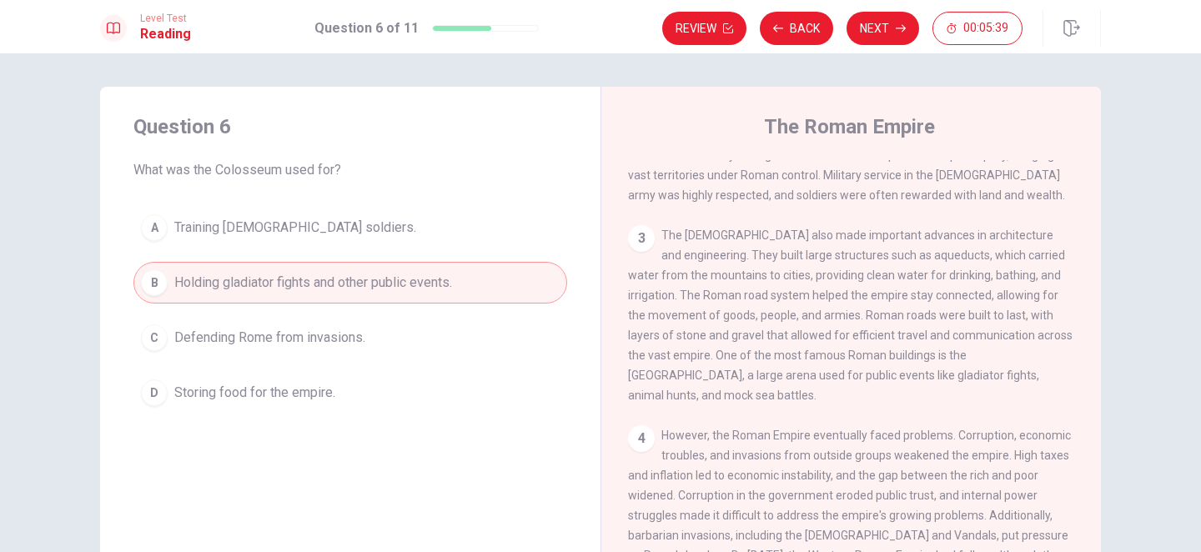
scroll to position [434, 0]
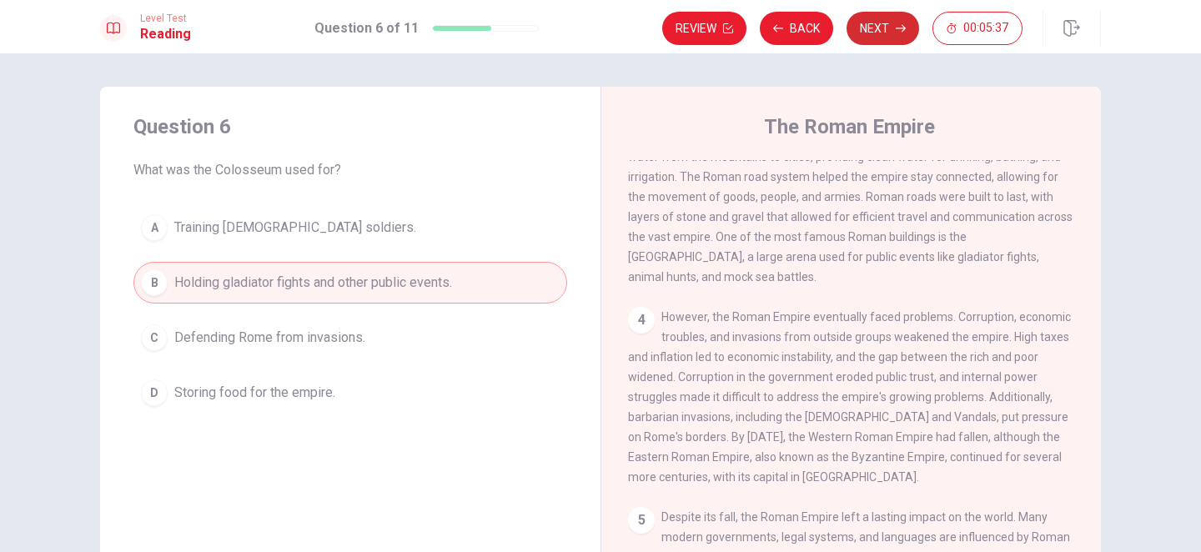
click at [876, 33] on button "Next" at bounding box center [883, 28] width 73 height 33
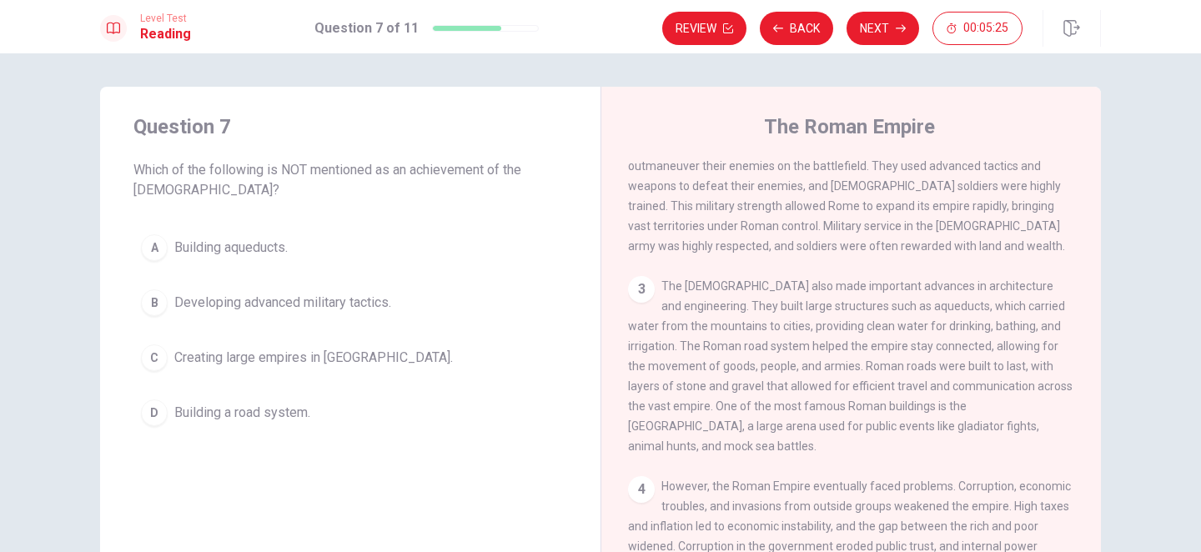
scroll to position [0, 0]
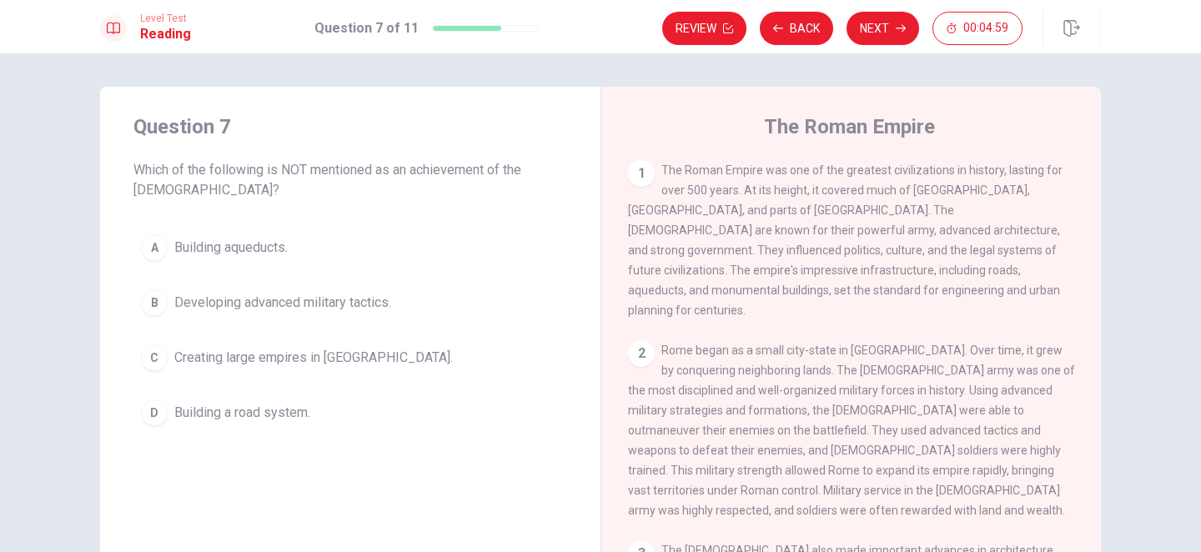
drag, startPoint x: 855, startPoint y: 174, endPoint x: 934, endPoint y: 199, distance: 82.3
click at [934, 199] on div "1 The Roman Empire was one of the greatest civilizations in history, lasting fo…" at bounding box center [851, 240] width 447 height 160
click at [804, 229] on span "The Roman Empire was one of the greatest civilizations in history, lasting for …" at bounding box center [845, 241] width 435 height 154
drag, startPoint x: 804, startPoint y: 229, endPoint x: 881, endPoint y: 227, distance: 77.6
click at [889, 229] on span "The Roman Empire was one of the greatest civilizations in history, lasting for …" at bounding box center [845, 241] width 435 height 154
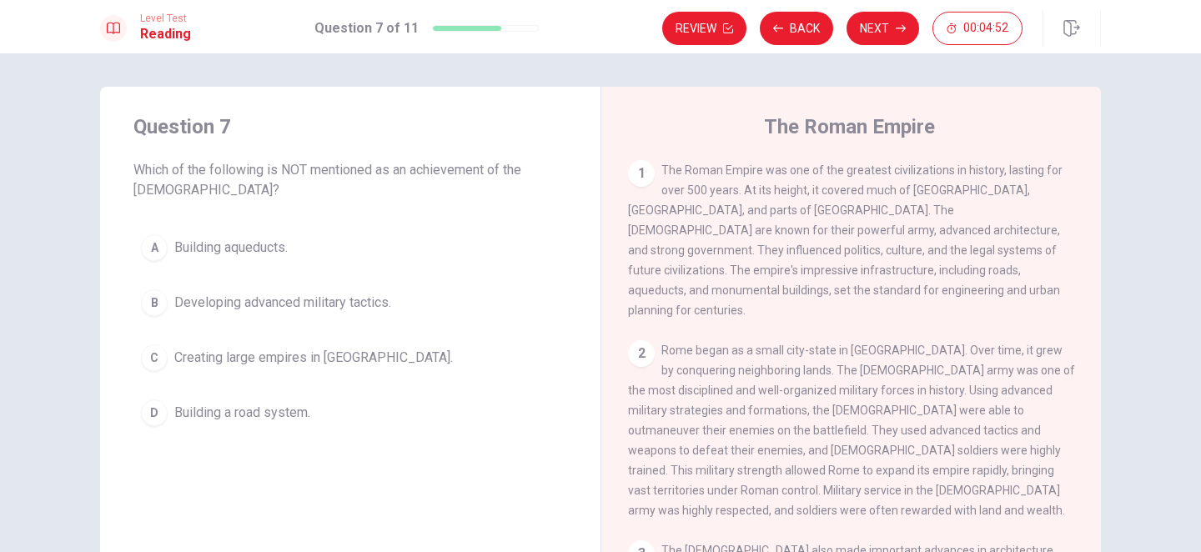
drag, startPoint x: 947, startPoint y: 215, endPoint x: 955, endPoint y: 235, distance: 21.7
click at [955, 235] on span "The Roman Empire was one of the greatest civilizations in history, lasting for …" at bounding box center [845, 241] width 435 height 154
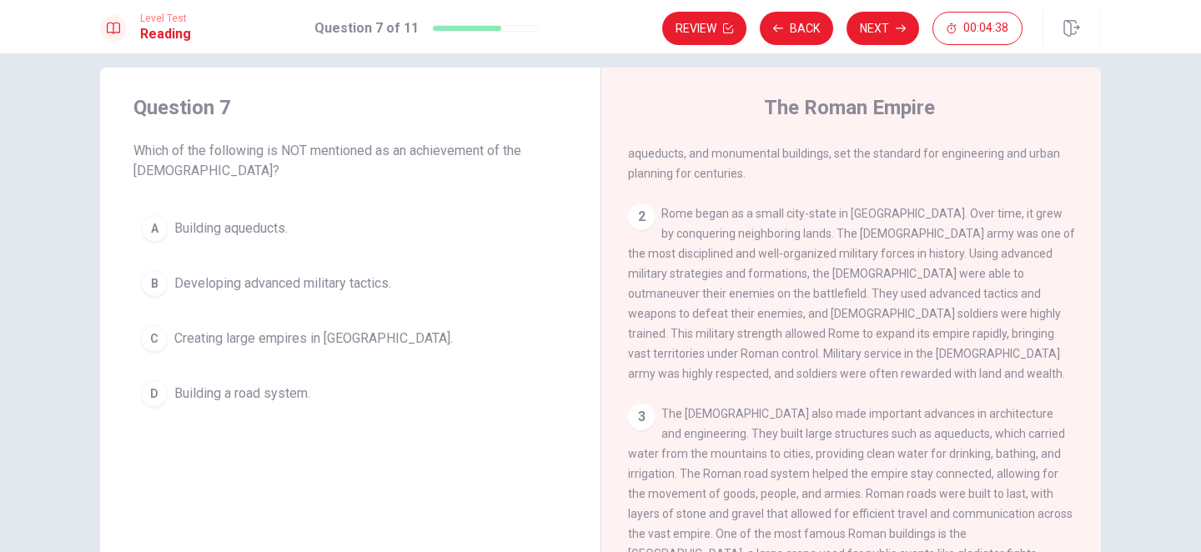
scroll to position [113, 0]
click at [381, 288] on span "Developing advanced military tactics." at bounding box center [282, 284] width 217 height 20
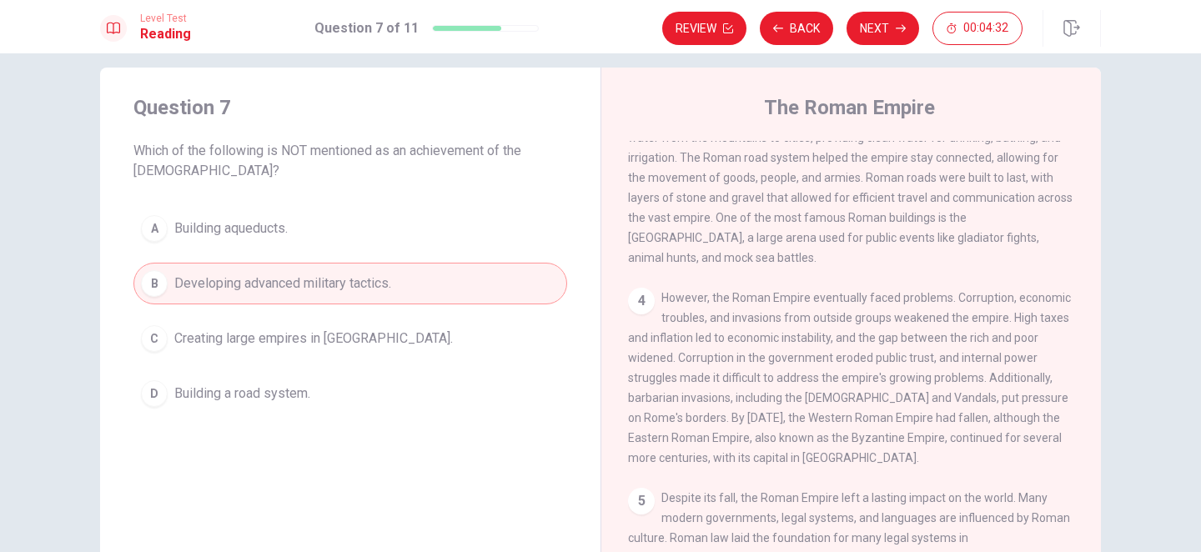
scroll to position [201, 0]
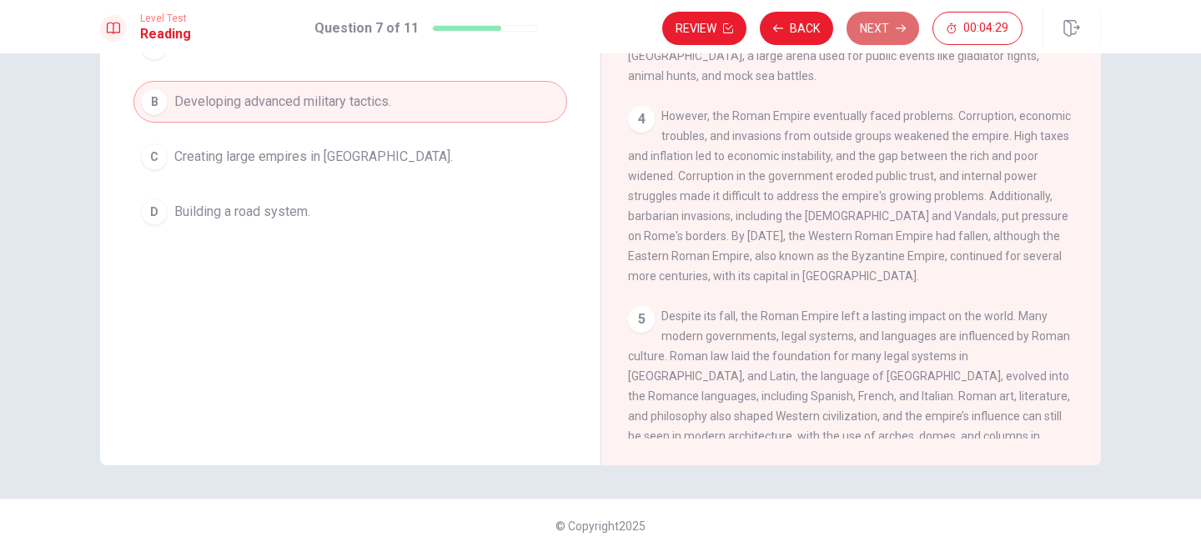
click at [872, 40] on button "Next" at bounding box center [883, 28] width 73 height 33
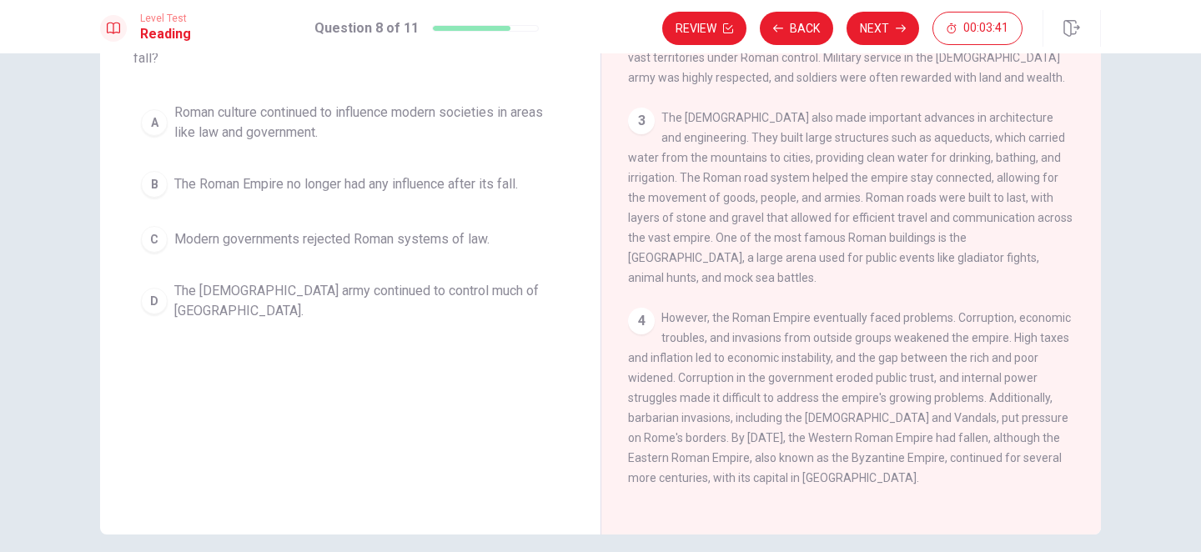
scroll to position [307, 0]
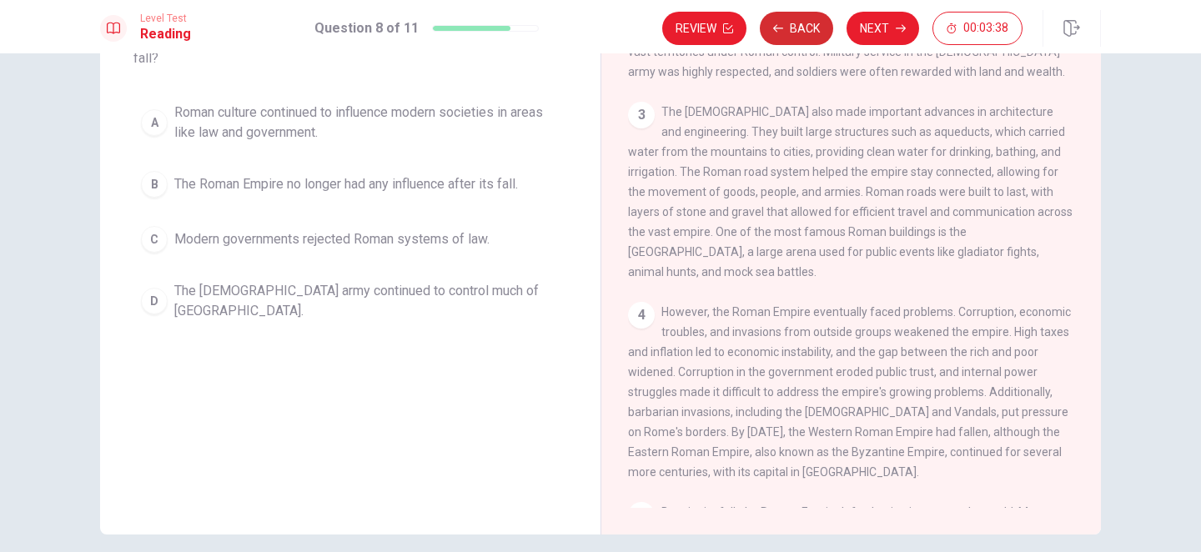
click at [789, 26] on button "Back" at bounding box center [796, 28] width 73 height 33
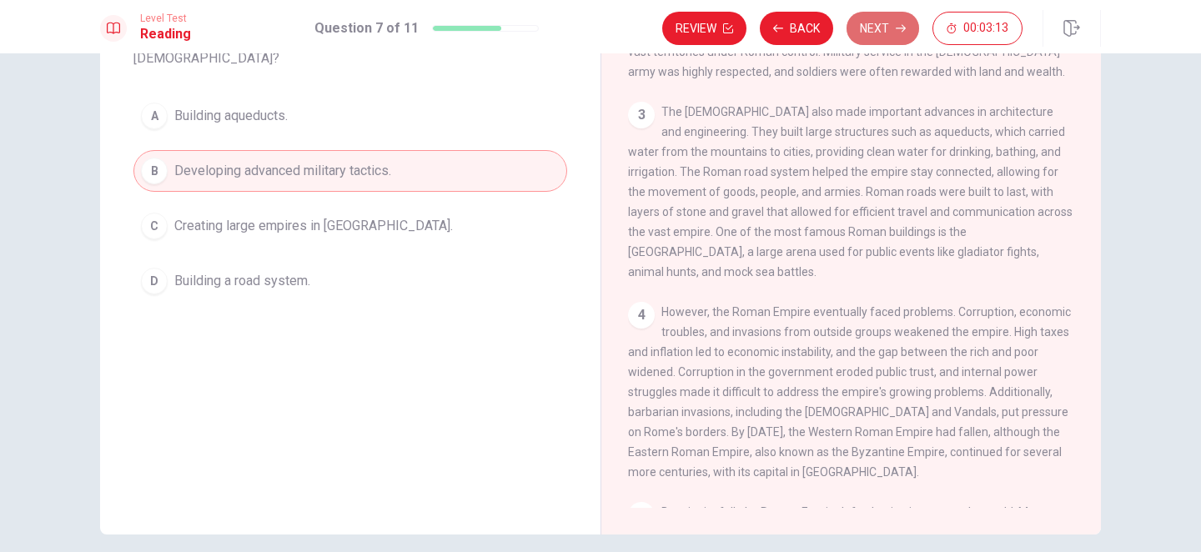
click at [889, 37] on button "Next" at bounding box center [883, 28] width 73 height 33
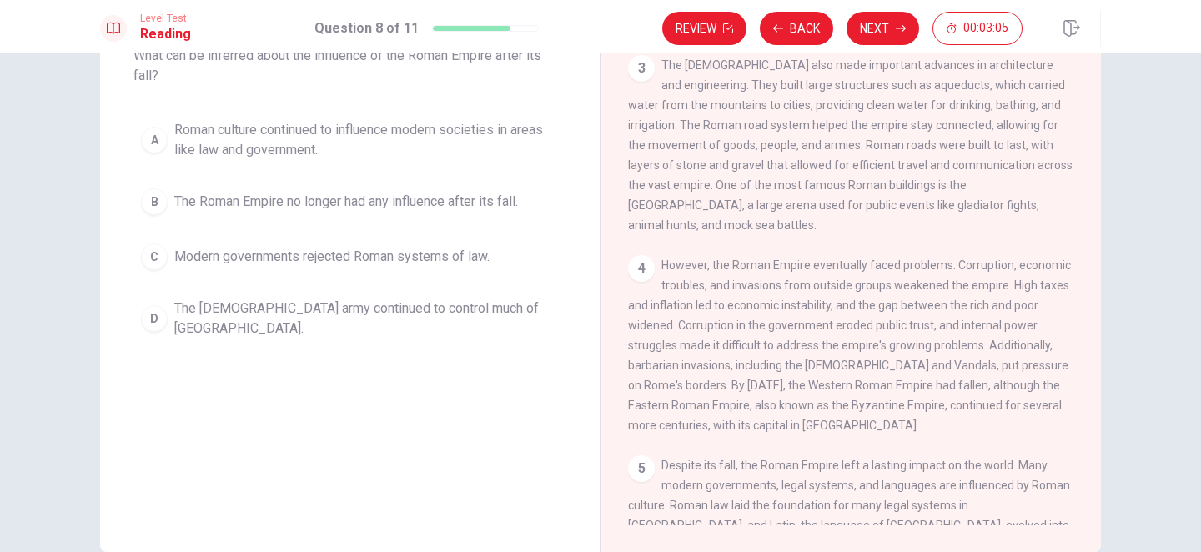
scroll to position [370, 0]
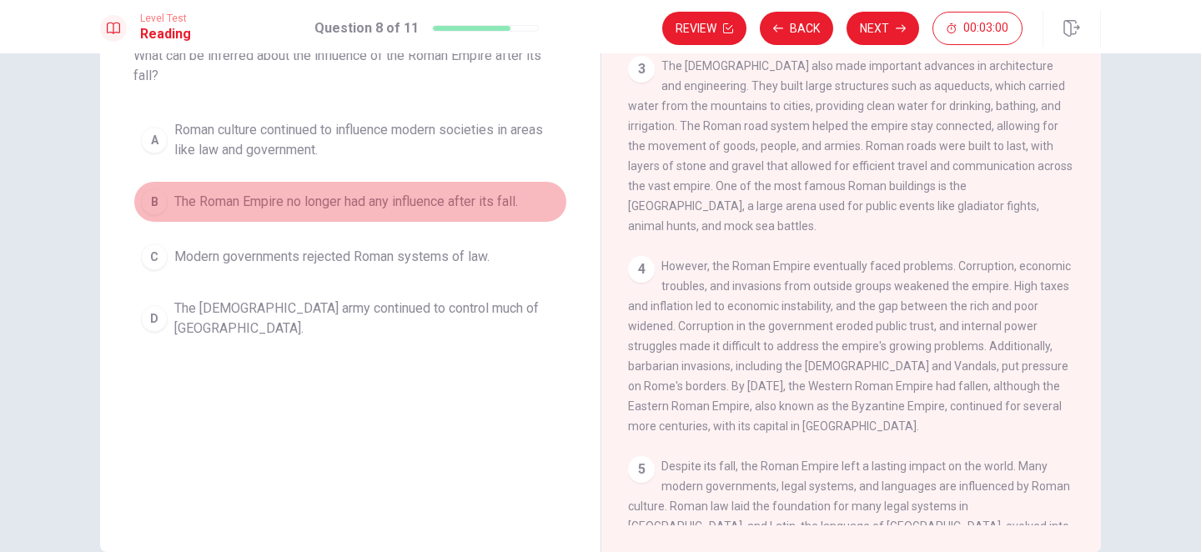
click at [329, 211] on span "The Roman Empire no longer had any influence after its fall." at bounding box center [346, 202] width 344 height 20
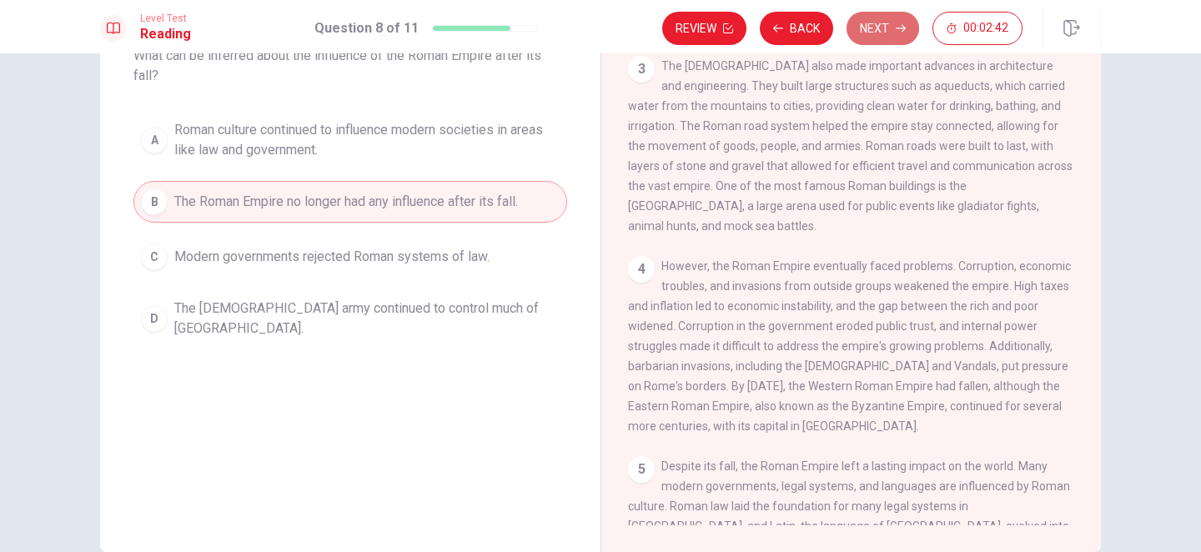
click at [870, 22] on button "Next" at bounding box center [883, 28] width 73 height 33
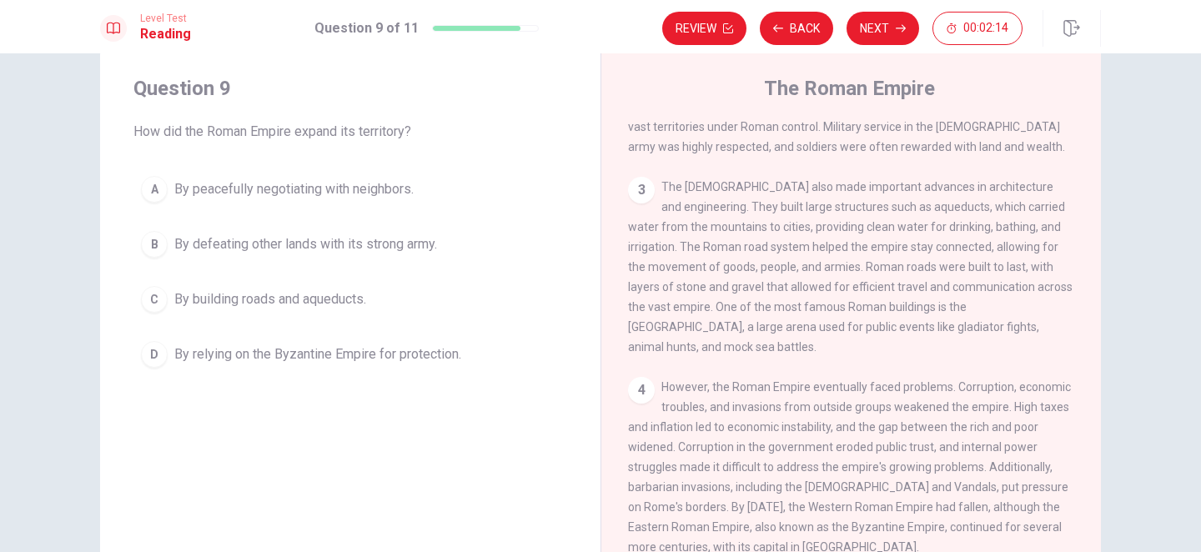
scroll to position [35, 0]
click at [345, 308] on span "By building roads and aqueducts." at bounding box center [270, 303] width 192 height 20
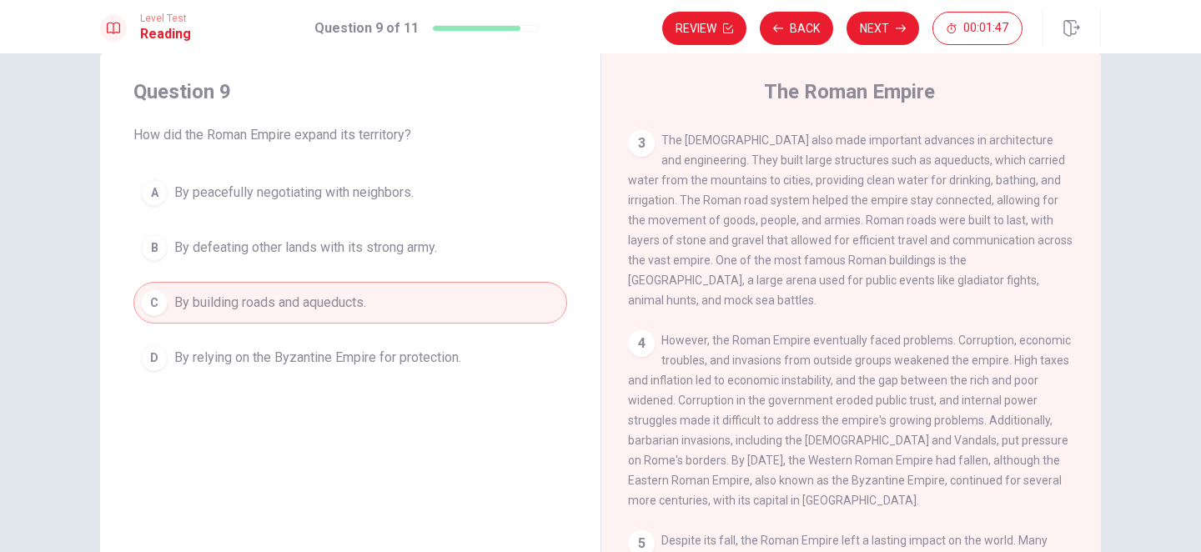
scroll to position [369, 0]
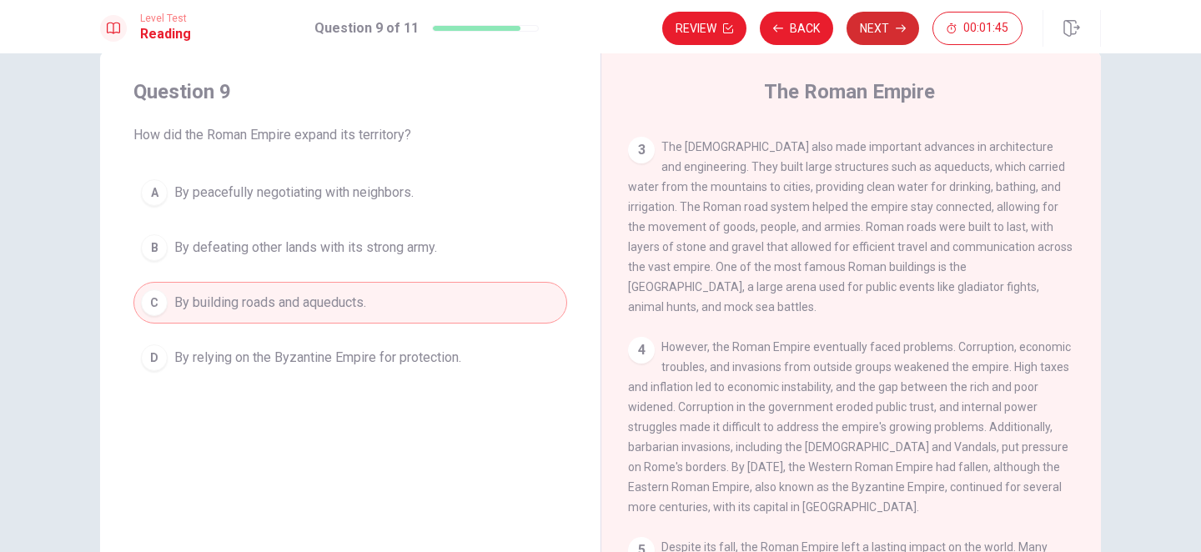
click at [887, 31] on button "Next" at bounding box center [883, 28] width 73 height 33
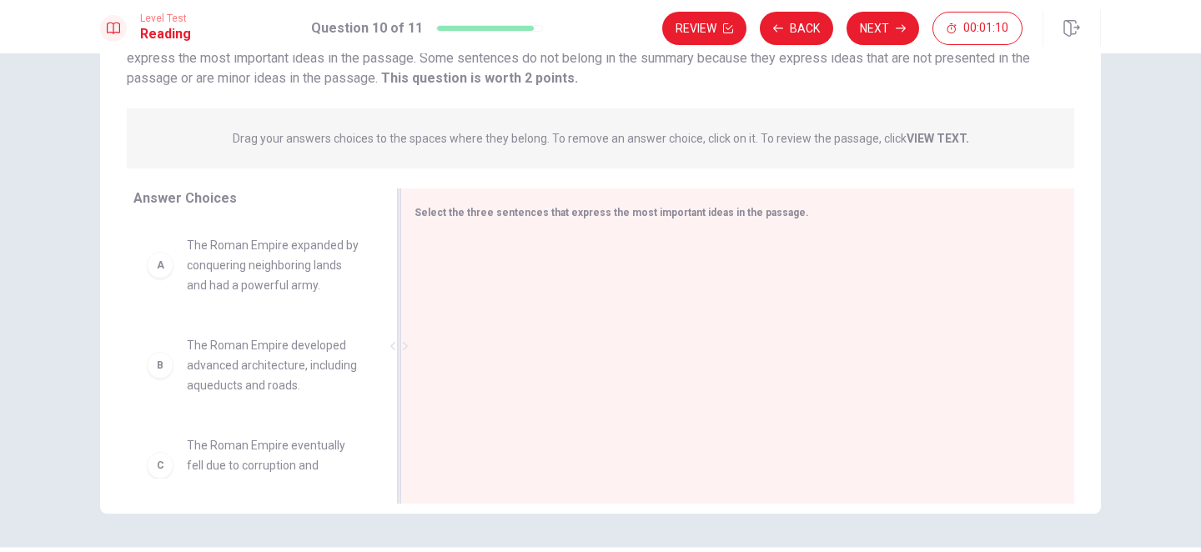
scroll to position [156, 0]
click at [307, 275] on span "The Roman Empire expanded by conquering neighboring lands and had a powerful ar…" at bounding box center [274, 262] width 174 height 60
click at [293, 363] on span "The Roman Empire developed advanced architecture, including aqueducts and roads." at bounding box center [274, 362] width 174 height 60
click at [297, 455] on span "The Roman Empire eventually fell due to corruption and economic troubles." at bounding box center [274, 462] width 174 height 60
click at [479, 209] on span "Select the three sentences that express the most important ideas in the passage." at bounding box center [612, 210] width 395 height 12
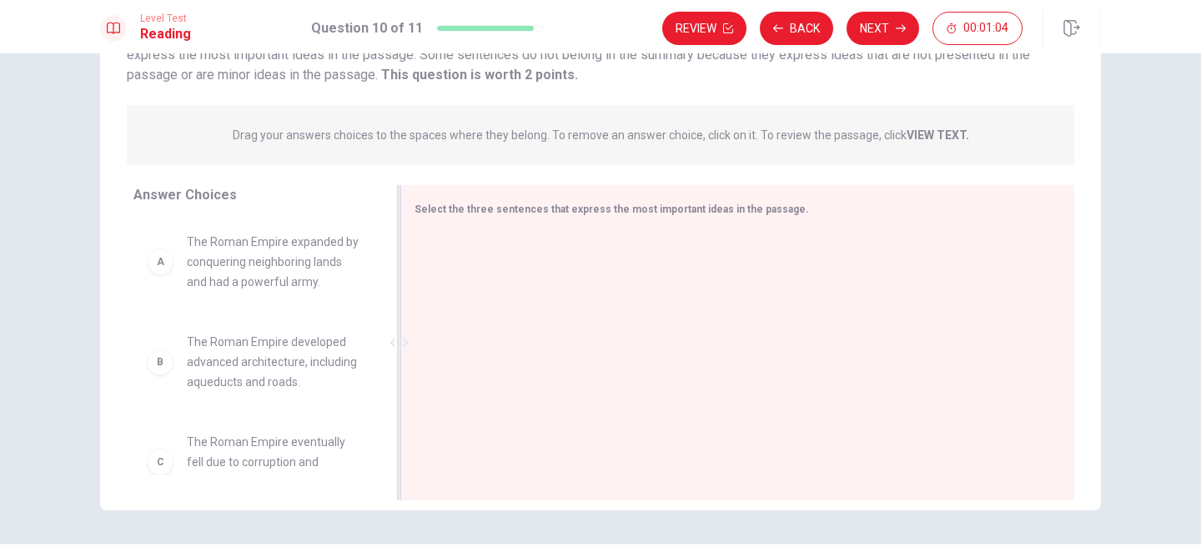
click at [529, 211] on span "Select the three sentences that express the most important ideas in the passage." at bounding box center [612, 210] width 395 height 12
click at [214, 268] on span "The Roman Empire expanded by conquering neighboring lands and had a powerful ar…" at bounding box center [274, 262] width 174 height 60
click at [165, 272] on div "A" at bounding box center [160, 262] width 27 height 27
click at [174, 379] on div "B The Roman Empire developed advanced architecture, including aqueducts and roa…" at bounding box center [254, 362] width 214 height 60
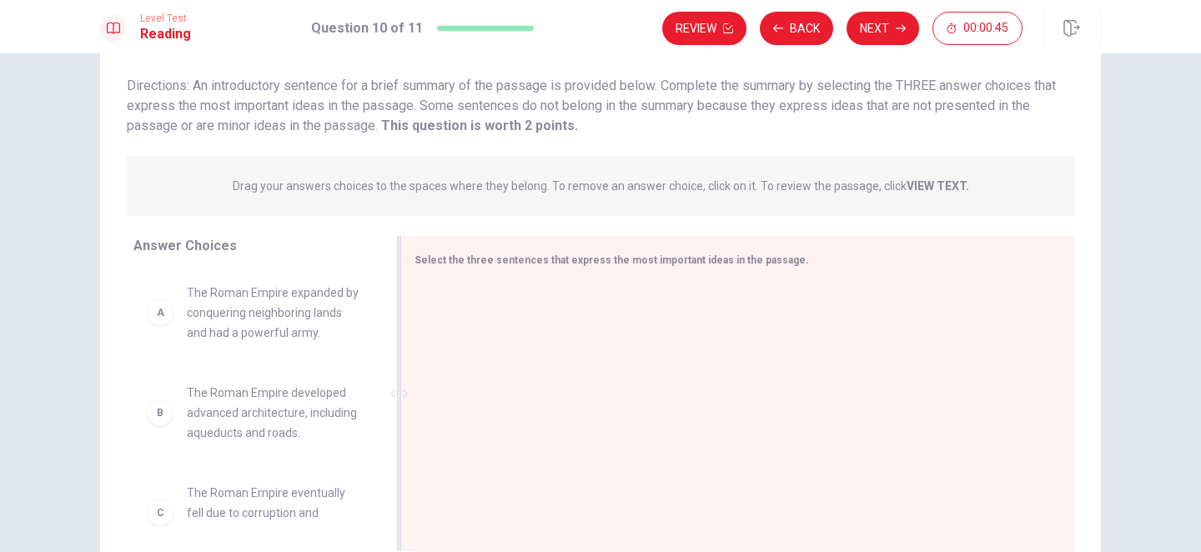
scroll to position [0, 0]
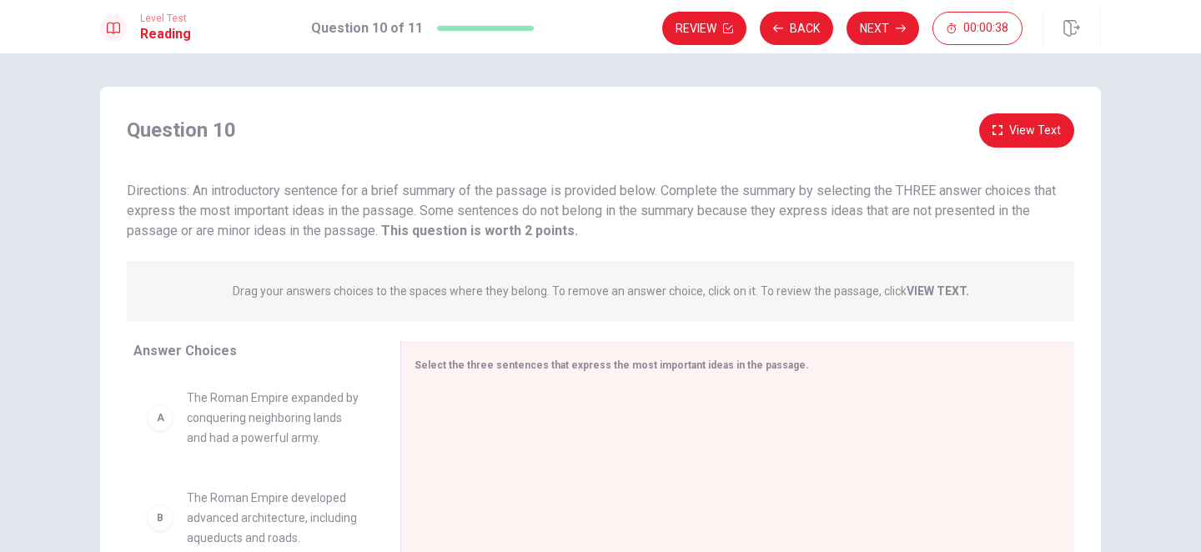
drag, startPoint x: 248, startPoint y: 192, endPoint x: 378, endPoint y: 191, distance: 130.2
click at [379, 192] on span "Directions: An introductory sentence for a brief summary of the passage is prov…" at bounding box center [591, 211] width 929 height 56
drag, startPoint x: 382, startPoint y: 191, endPoint x: 396, endPoint y: 193, distance: 14.3
click at [396, 193] on span "Directions: An introductory sentence for a brief summary of the passage is prov…" at bounding box center [591, 211] width 929 height 56
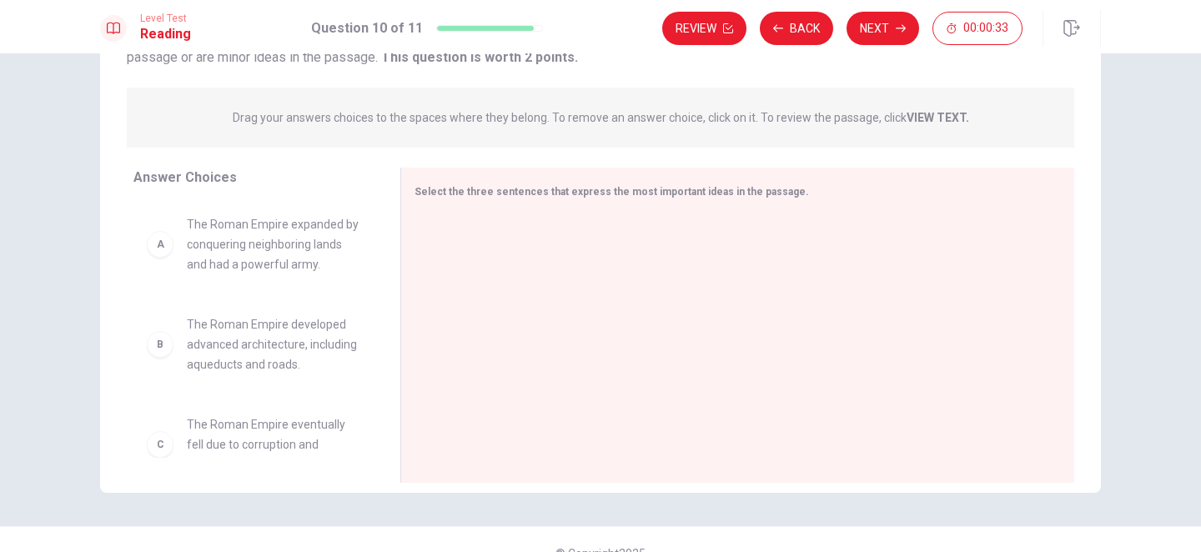
scroll to position [201, 0]
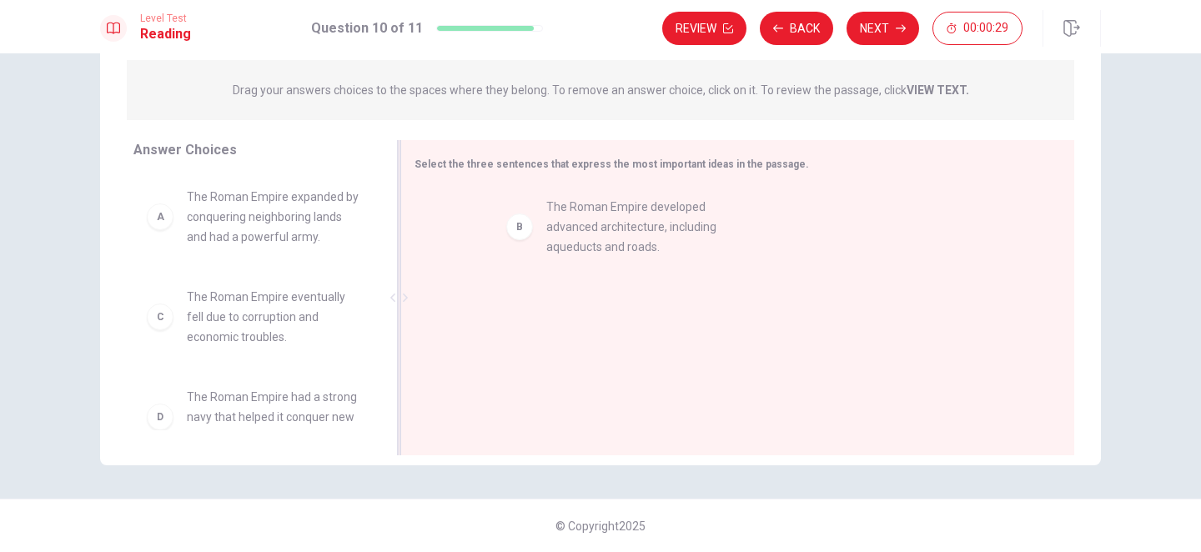
drag, startPoint x: 239, startPoint y: 316, endPoint x: 597, endPoint y: 220, distance: 370.6
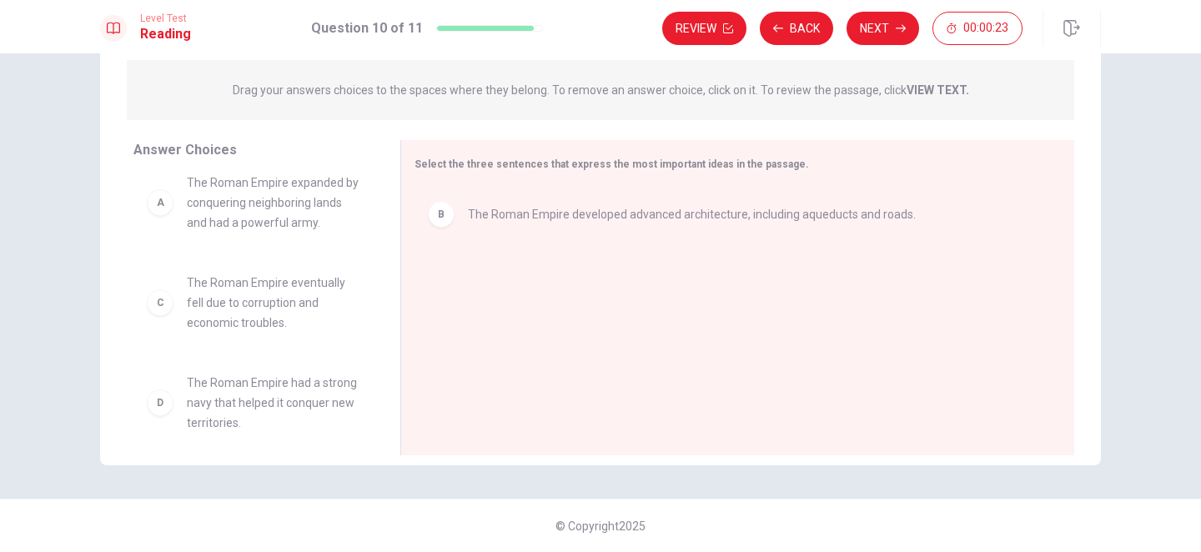
scroll to position [0, 0]
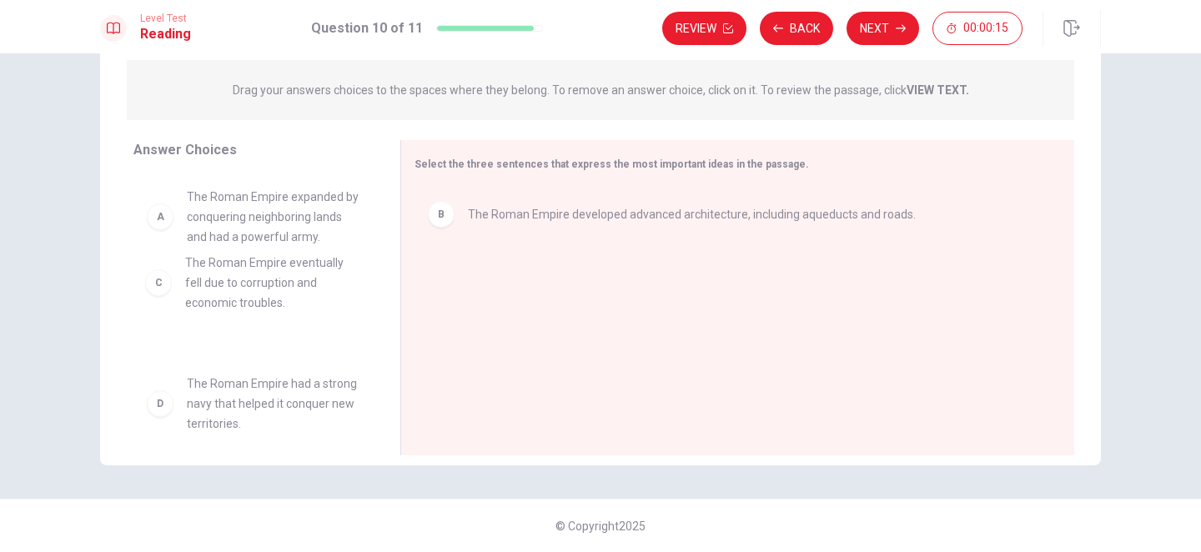
drag, startPoint x: 249, startPoint y: 320, endPoint x: 254, endPoint y: 286, distance: 34.7
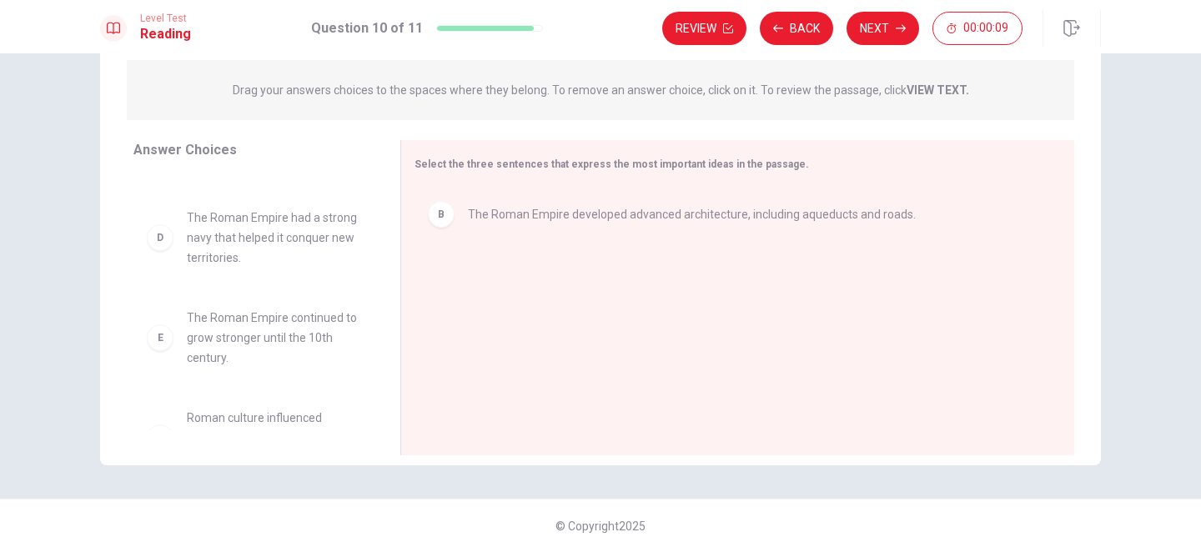
scroll to position [230, 0]
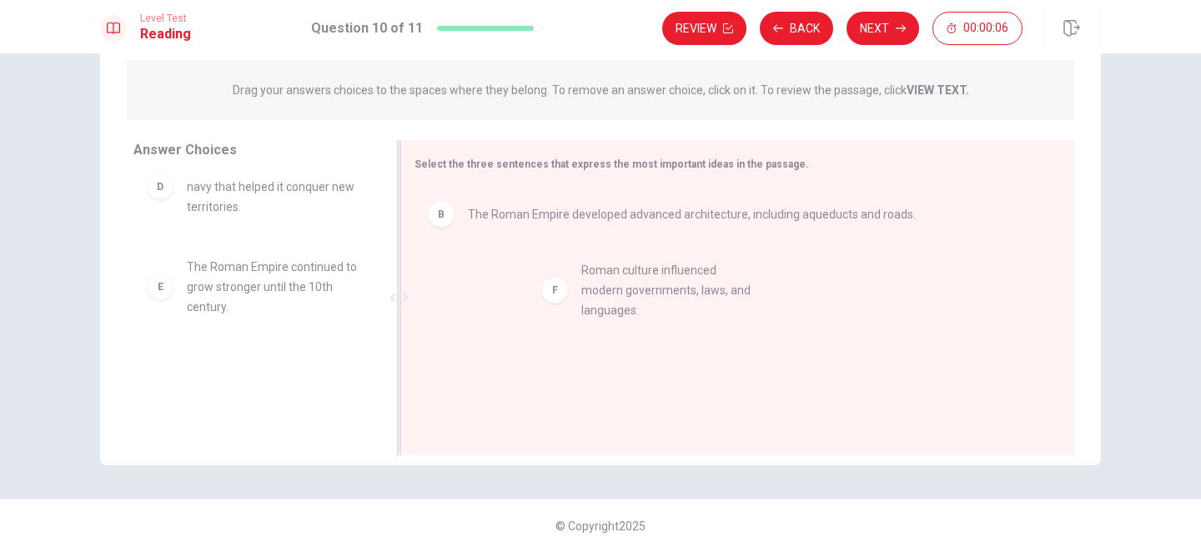
drag, startPoint x: 271, startPoint y: 387, endPoint x: 667, endPoint y: 290, distance: 408.2
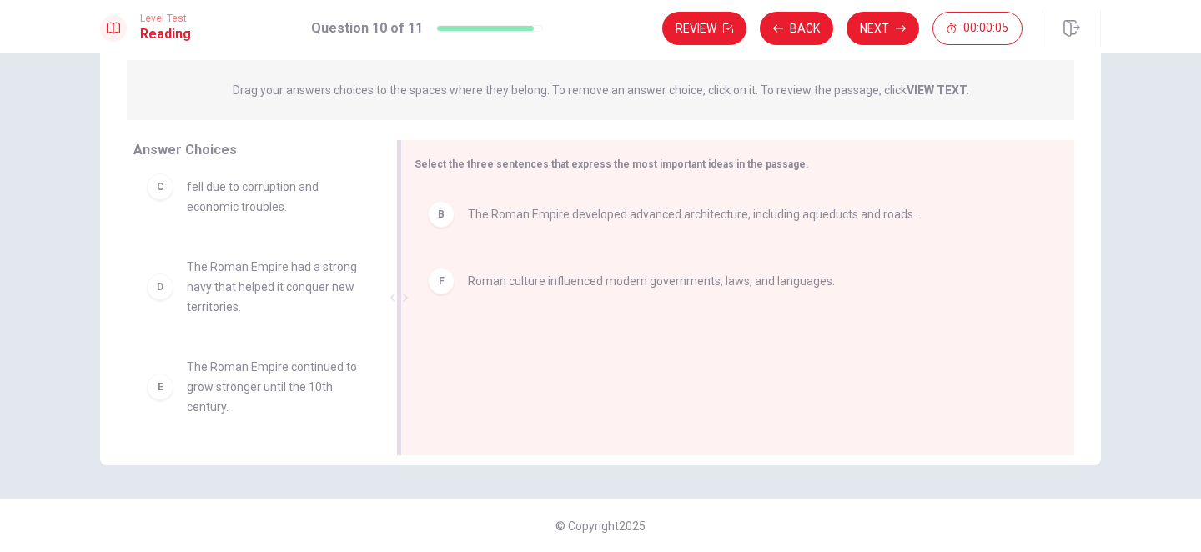
scroll to position [130, 0]
click at [884, 22] on button "Next" at bounding box center [883, 28] width 73 height 33
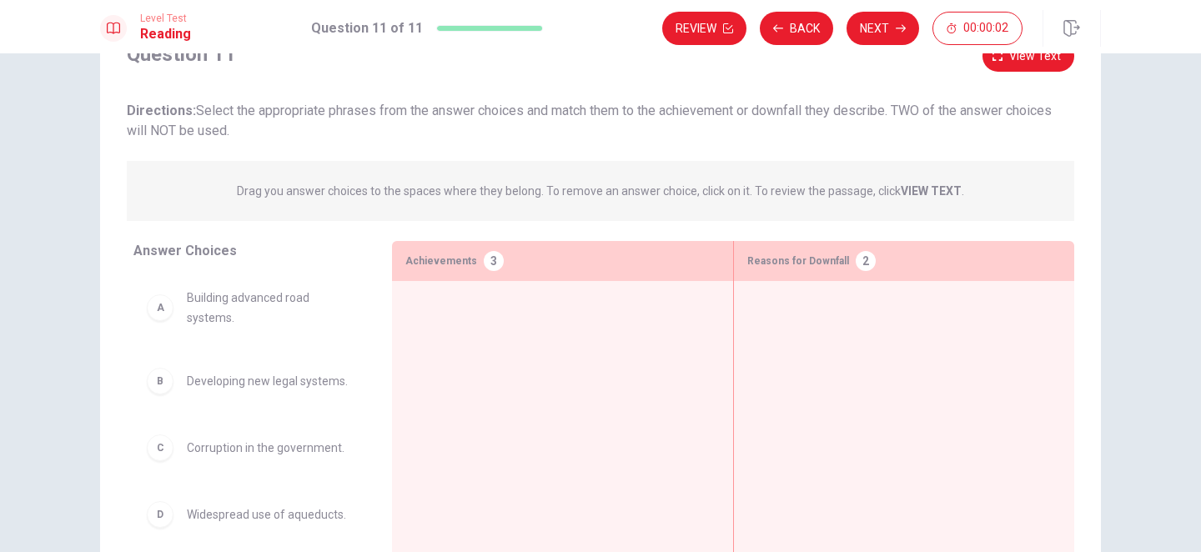
scroll to position [79, 0]
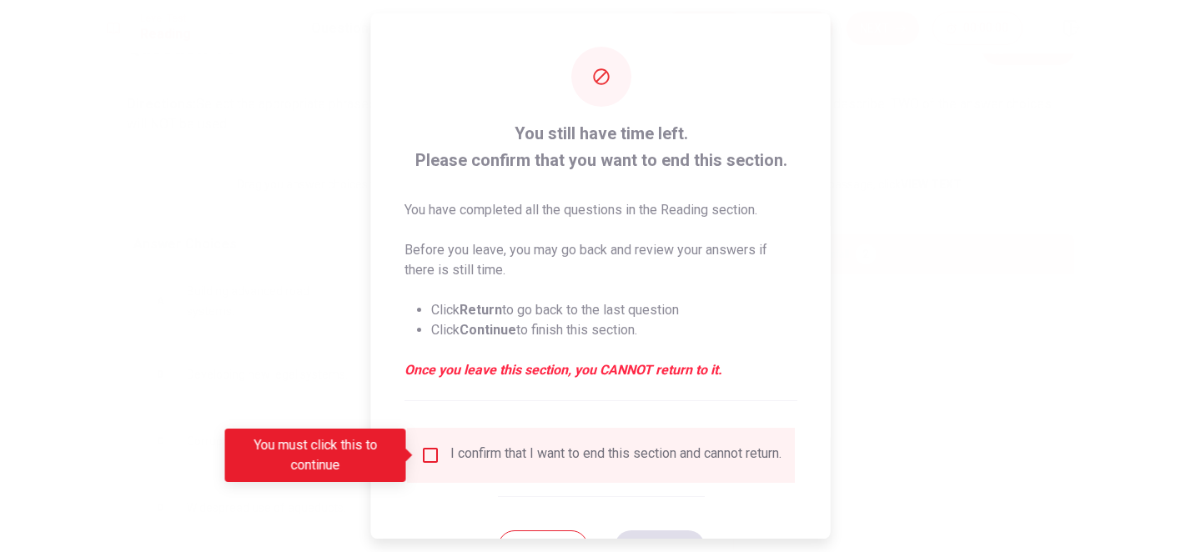
click at [424, 456] on input "You must click this to continue" at bounding box center [431, 456] width 20 height 20
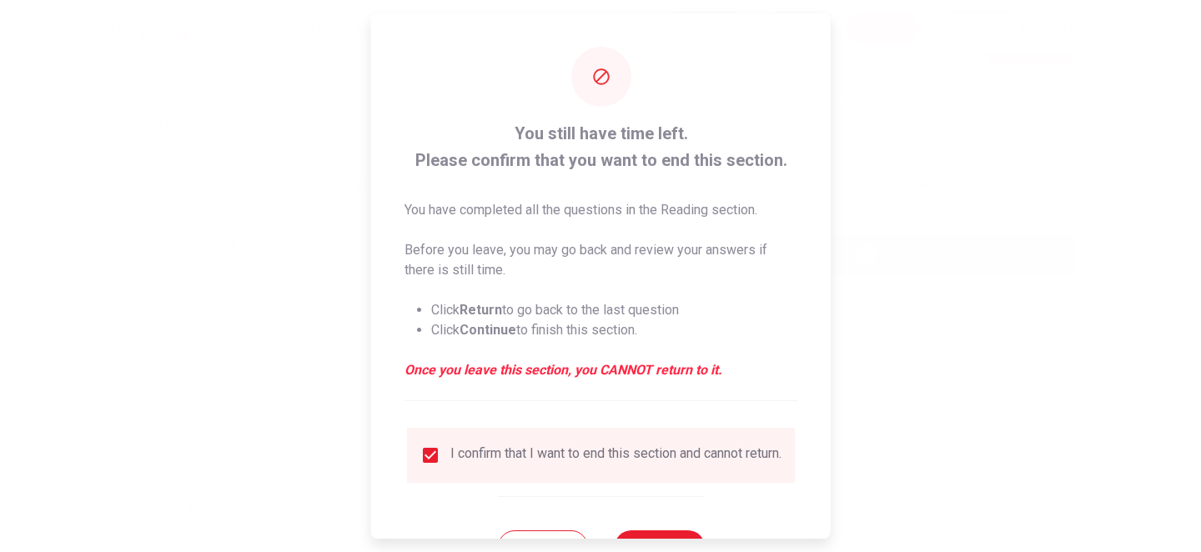
scroll to position [70, 0]
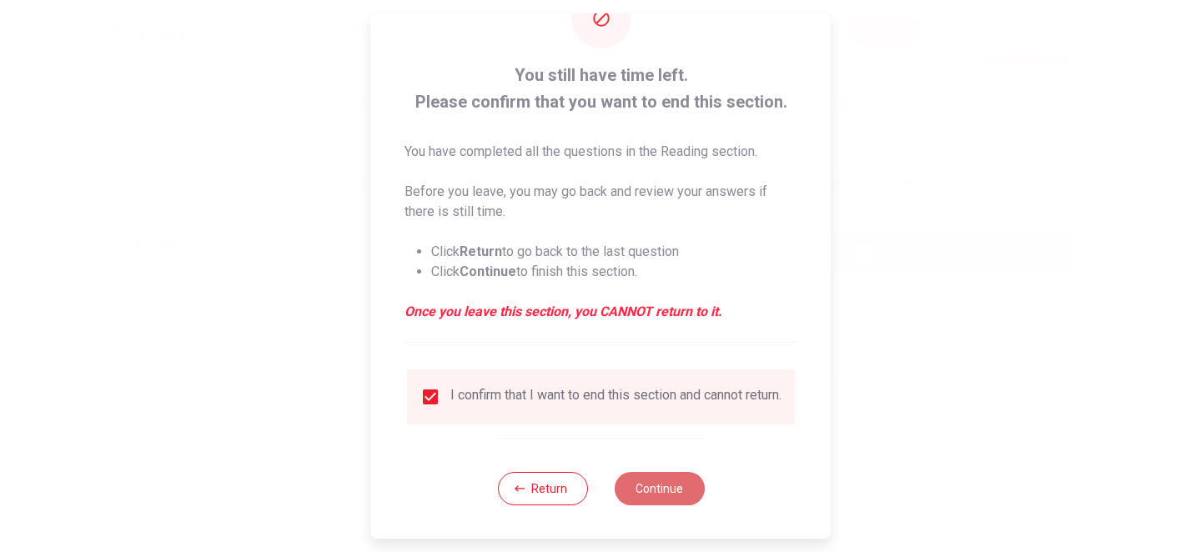
click at [656, 493] on button "Continue" at bounding box center [659, 488] width 90 height 33
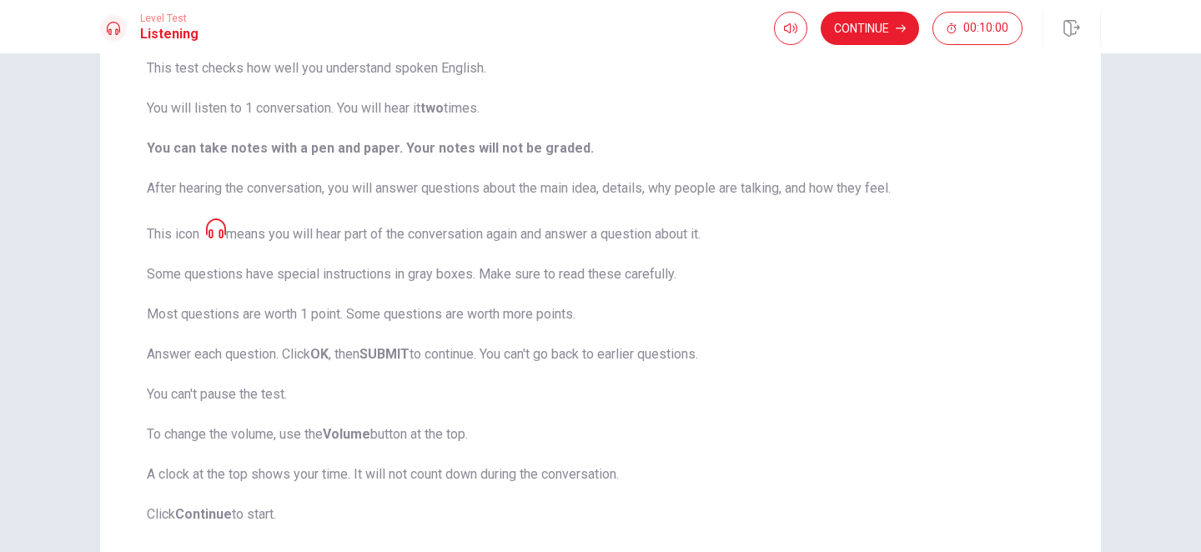
scroll to position [150, 0]
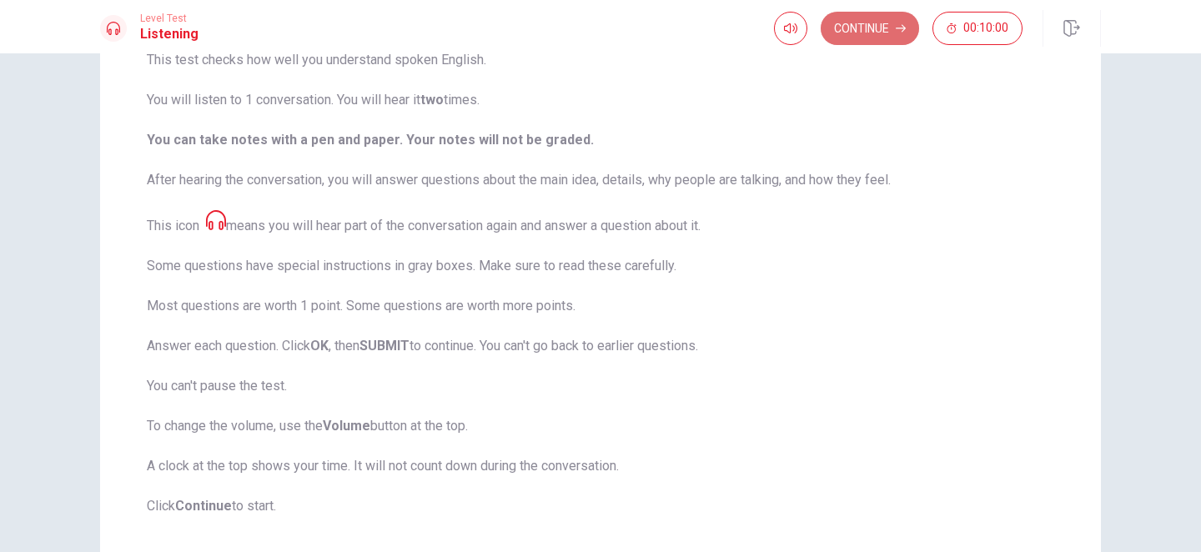
click at [853, 33] on button "Continue" at bounding box center [870, 28] width 98 height 33
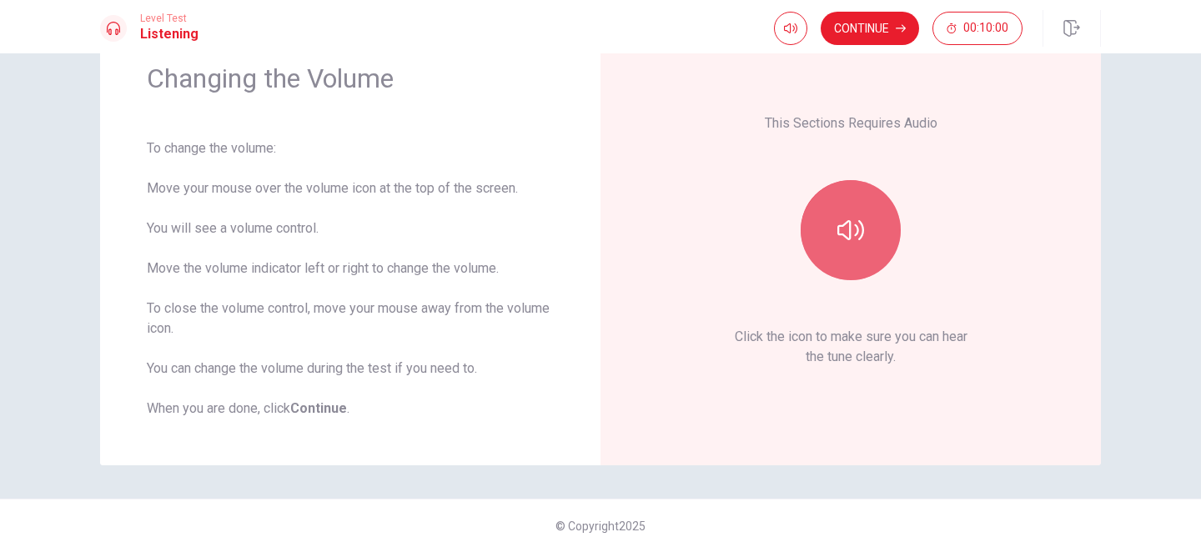
click at [859, 244] on button "button" at bounding box center [851, 230] width 100 height 100
click at [842, 247] on button "button" at bounding box center [851, 230] width 100 height 100
click at [859, 29] on button "Continue" at bounding box center [870, 28] width 98 height 33
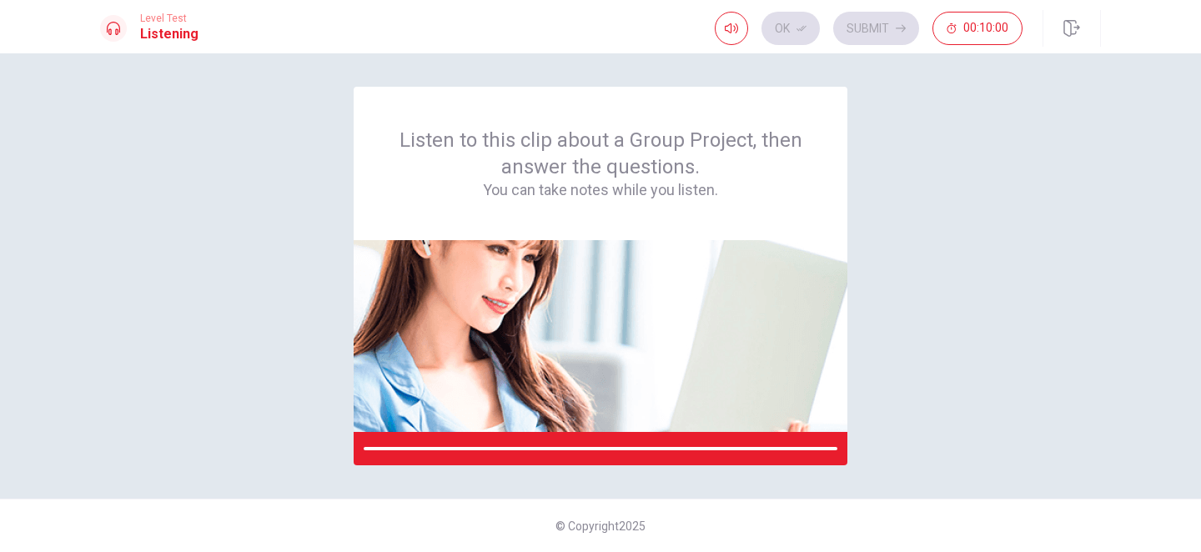
scroll to position [0, 0]
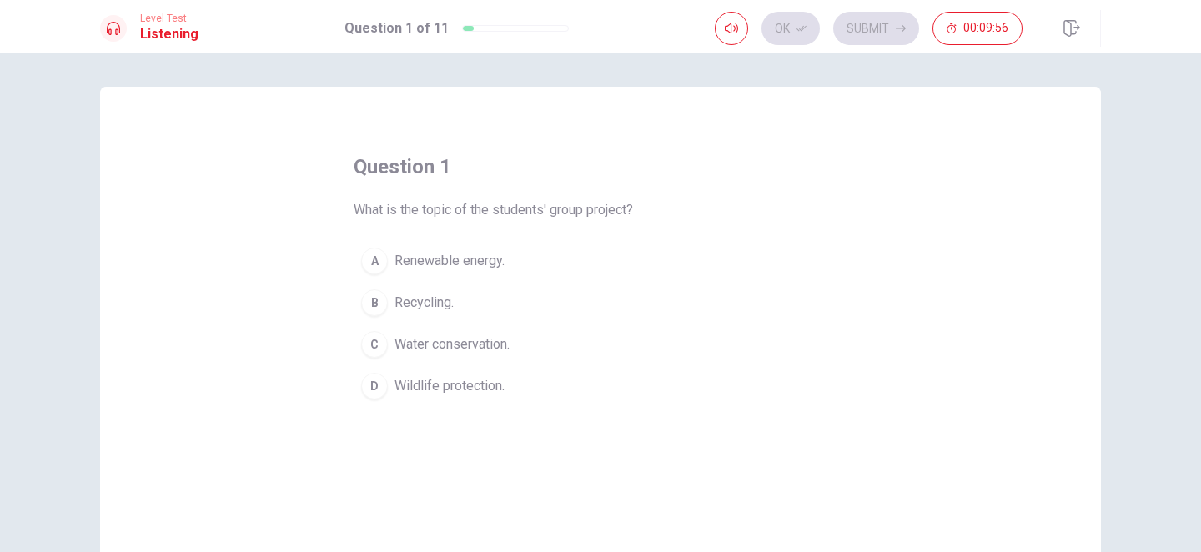
click at [438, 307] on span "Recycling." at bounding box center [424, 303] width 59 height 20
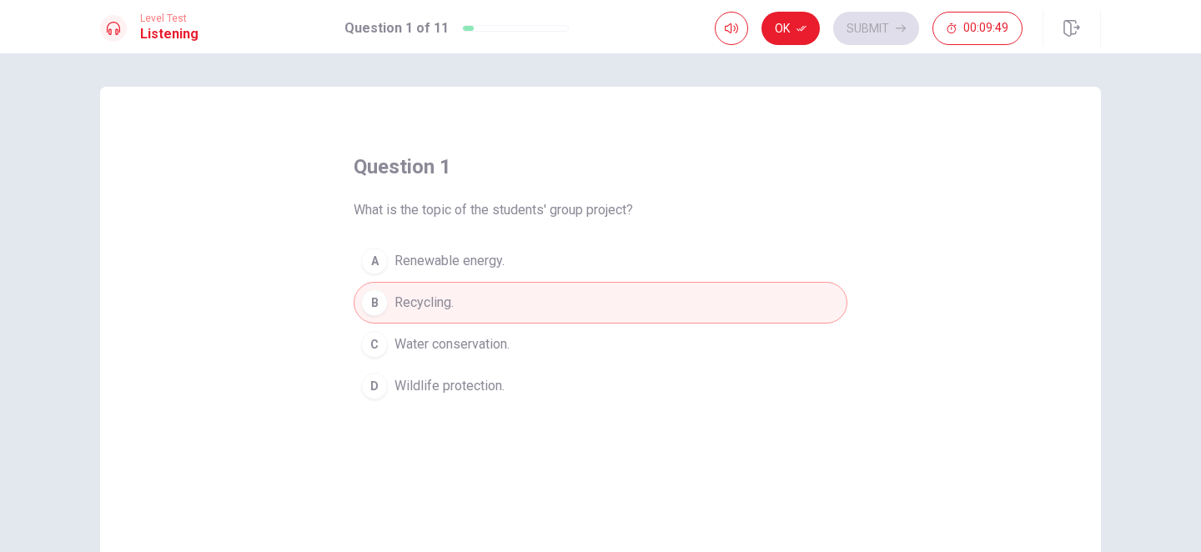
click at [498, 265] on span "Renewable energy." at bounding box center [450, 261] width 110 height 20
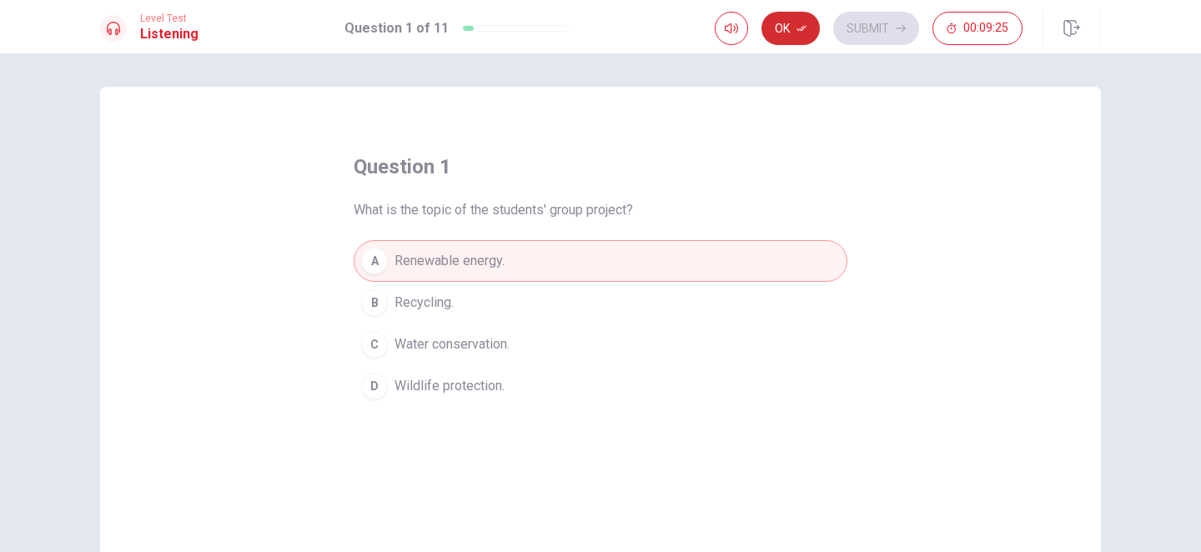
click at [802, 18] on button "Ok" at bounding box center [791, 28] width 58 height 33
click at [871, 41] on button "Submit" at bounding box center [877, 28] width 86 height 33
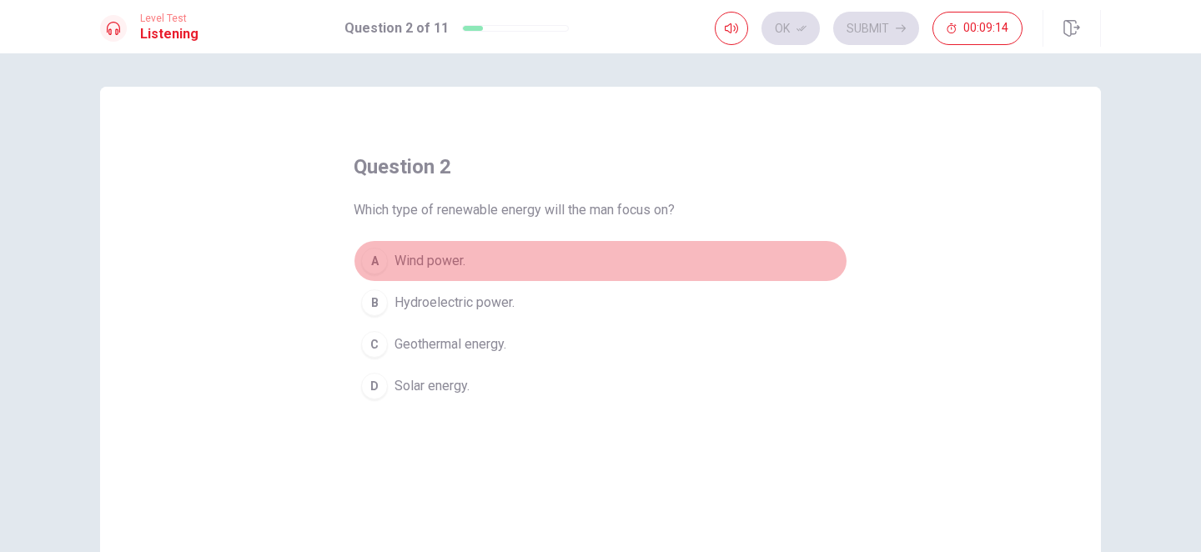
click at [435, 266] on span "Wind power." at bounding box center [430, 261] width 71 height 20
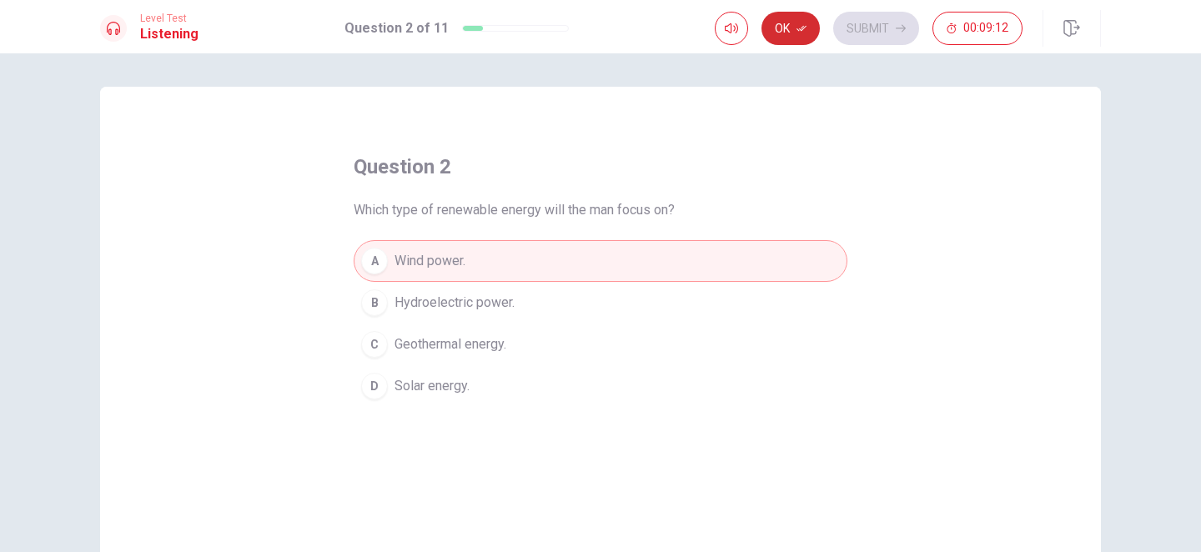
click at [793, 26] on button "Ok" at bounding box center [791, 28] width 58 height 33
click at [882, 28] on button "Submit" at bounding box center [877, 28] width 86 height 33
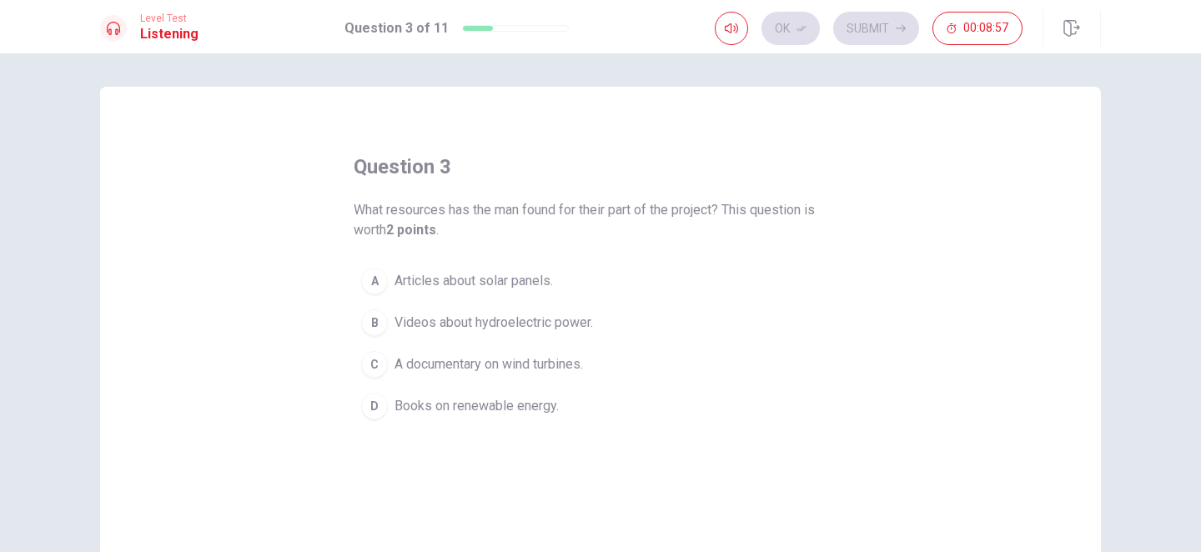
click at [450, 369] on span "A documentary on wind turbines." at bounding box center [489, 365] width 189 height 20
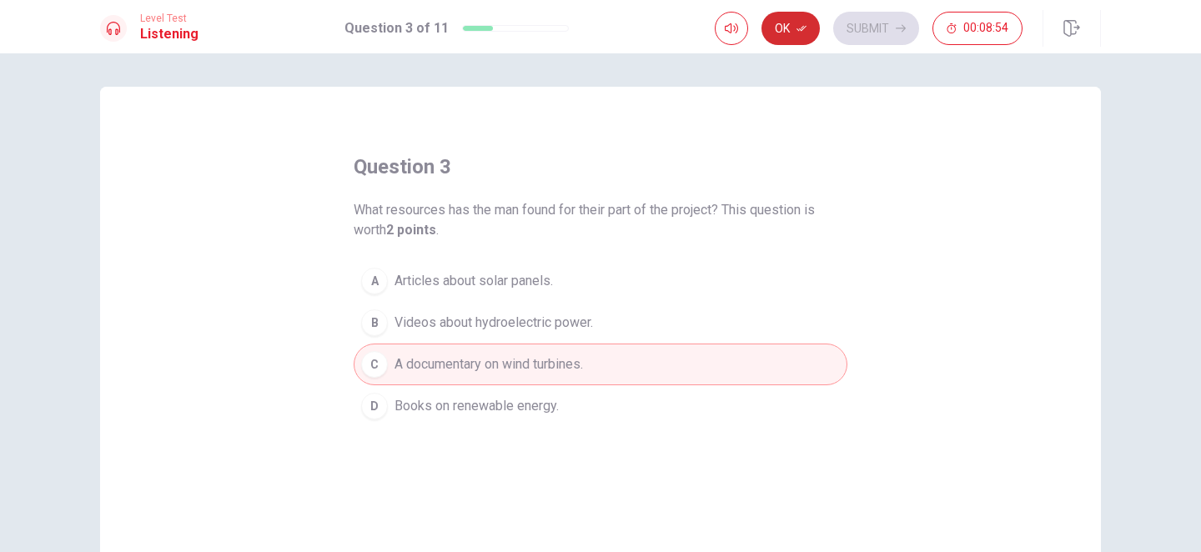
click at [787, 28] on button "Ok" at bounding box center [791, 28] width 58 height 33
click at [865, 32] on button "Submit" at bounding box center [877, 28] width 86 height 33
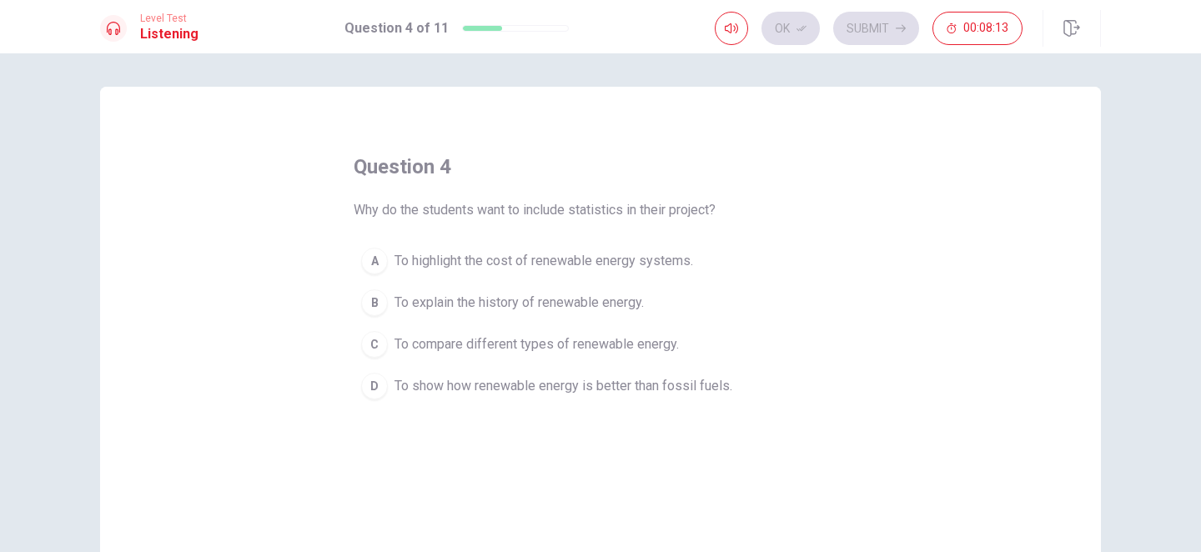
click at [506, 349] on span "To compare different types of renewable energy." at bounding box center [537, 345] width 285 height 20
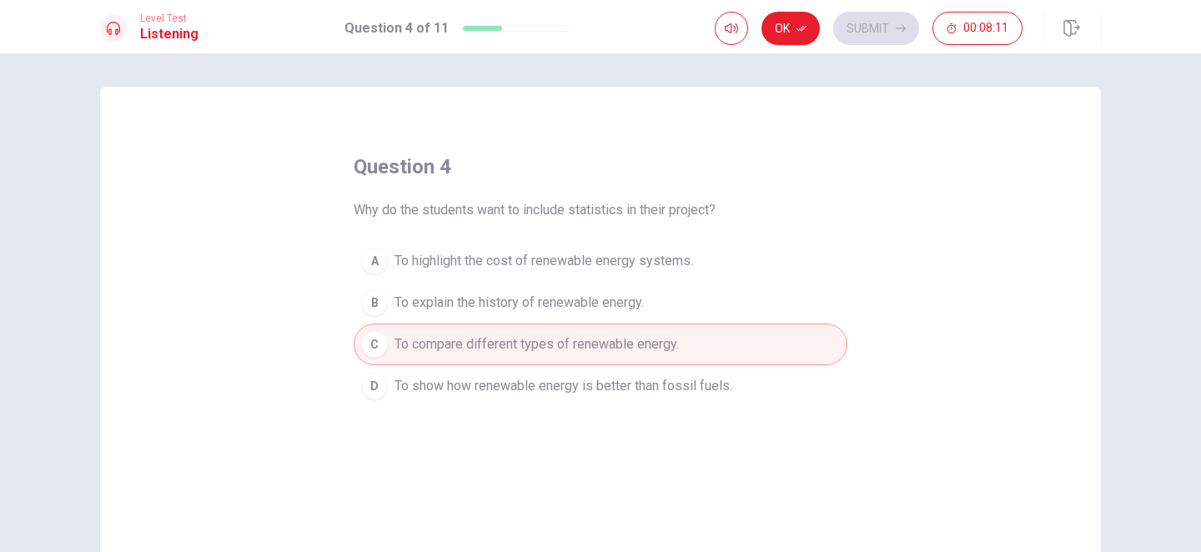
click at [502, 385] on span "To show how renewable energy is better than fossil fuels." at bounding box center [564, 386] width 338 height 20
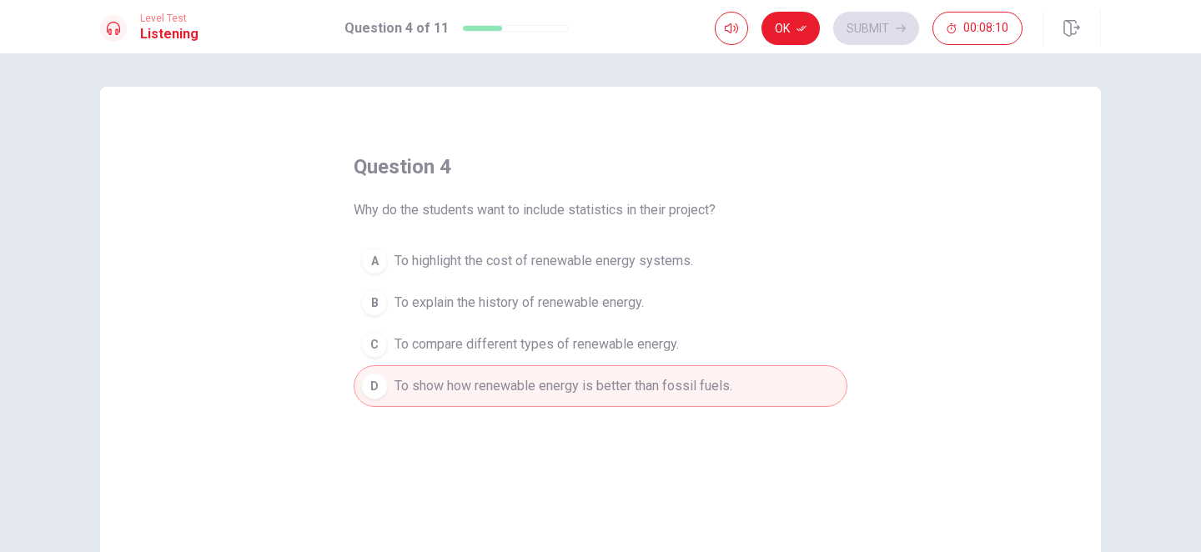
click at [504, 350] on span "To compare different types of renewable energy." at bounding box center [537, 345] width 285 height 20
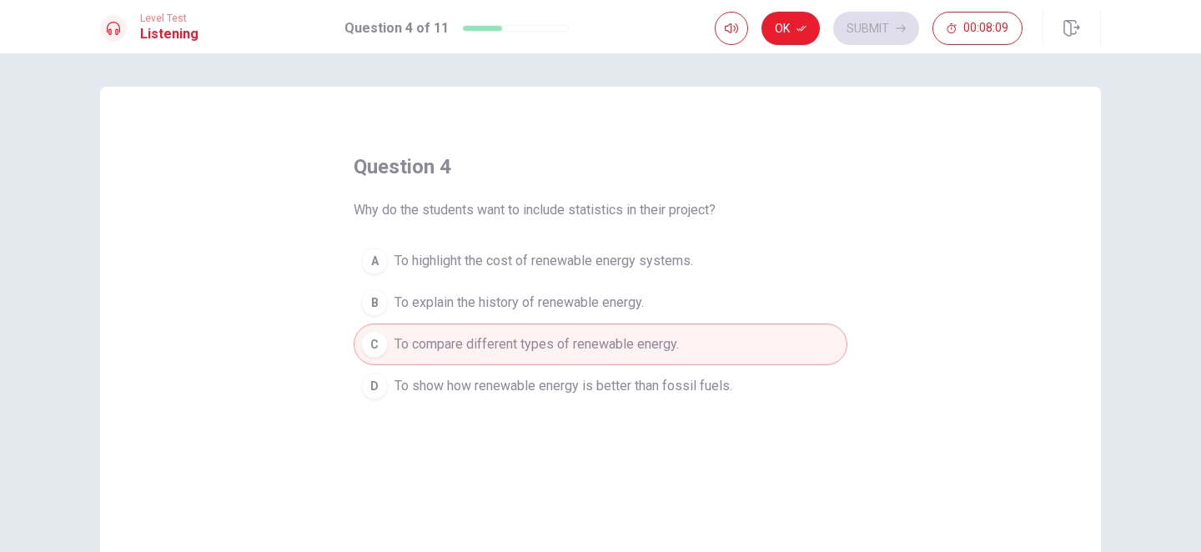
click at [504, 393] on span "To show how renewable energy is better than fossil fuels." at bounding box center [564, 386] width 338 height 20
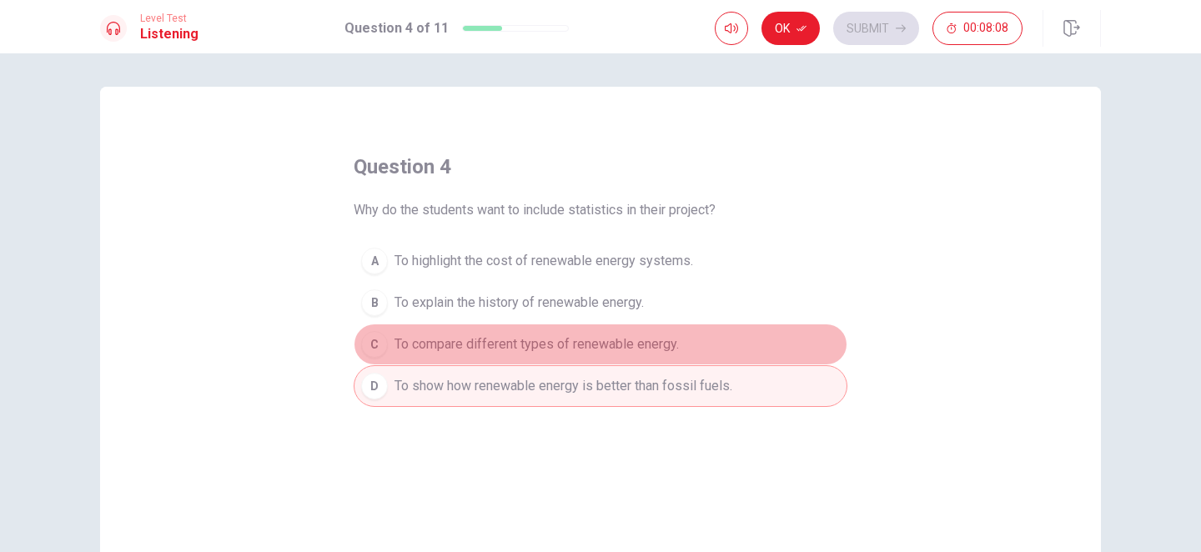
click at [504, 353] on span "To compare different types of renewable energy." at bounding box center [537, 345] width 285 height 20
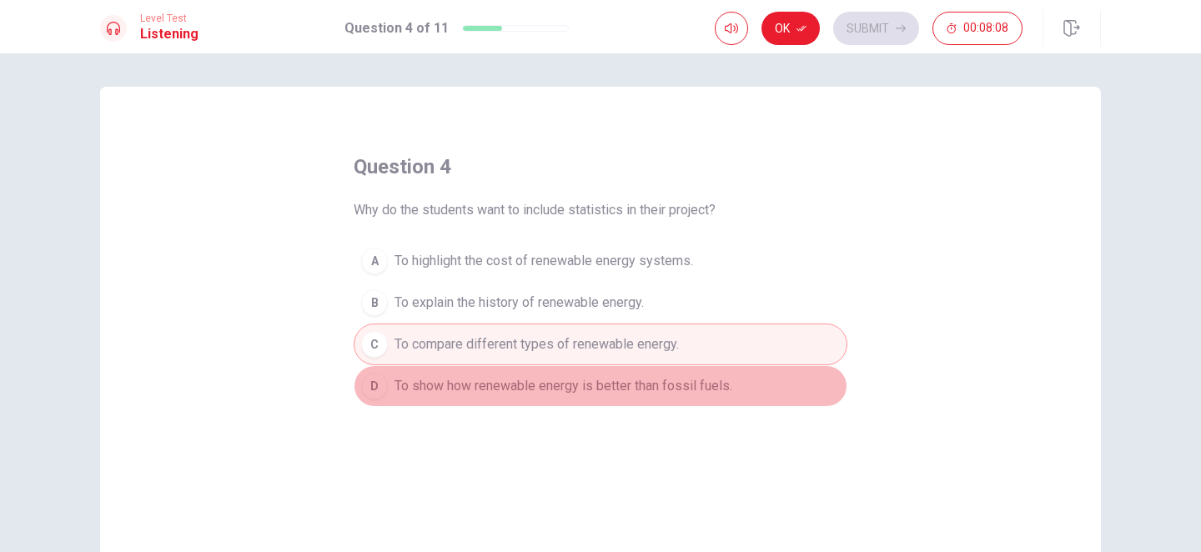
click at [503, 388] on span "To show how renewable energy is better than fossil fuels." at bounding box center [564, 386] width 338 height 20
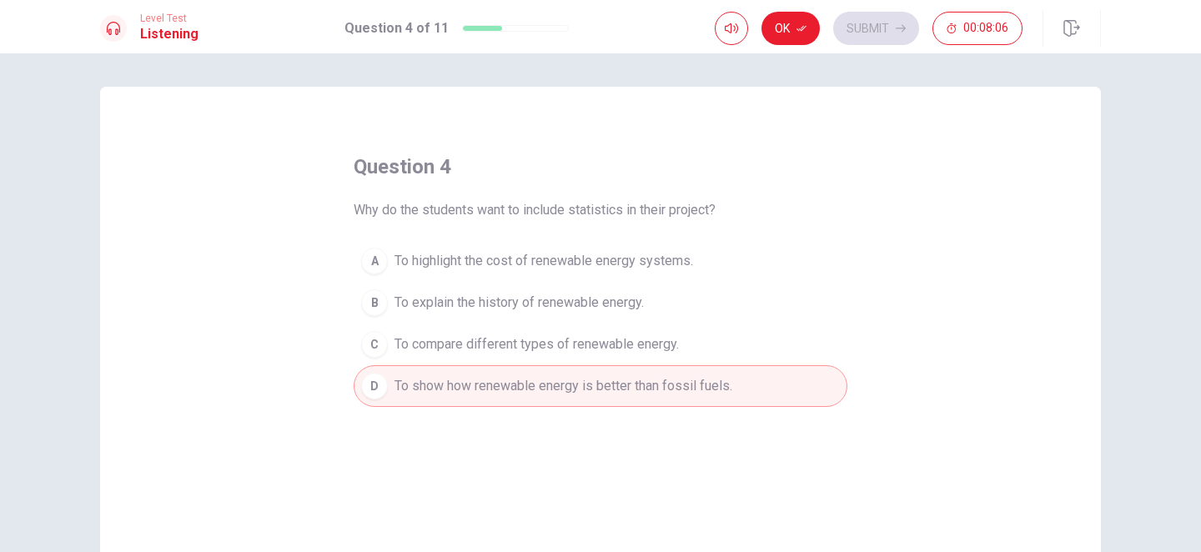
click at [506, 349] on span "To compare different types of renewable energy." at bounding box center [537, 345] width 285 height 20
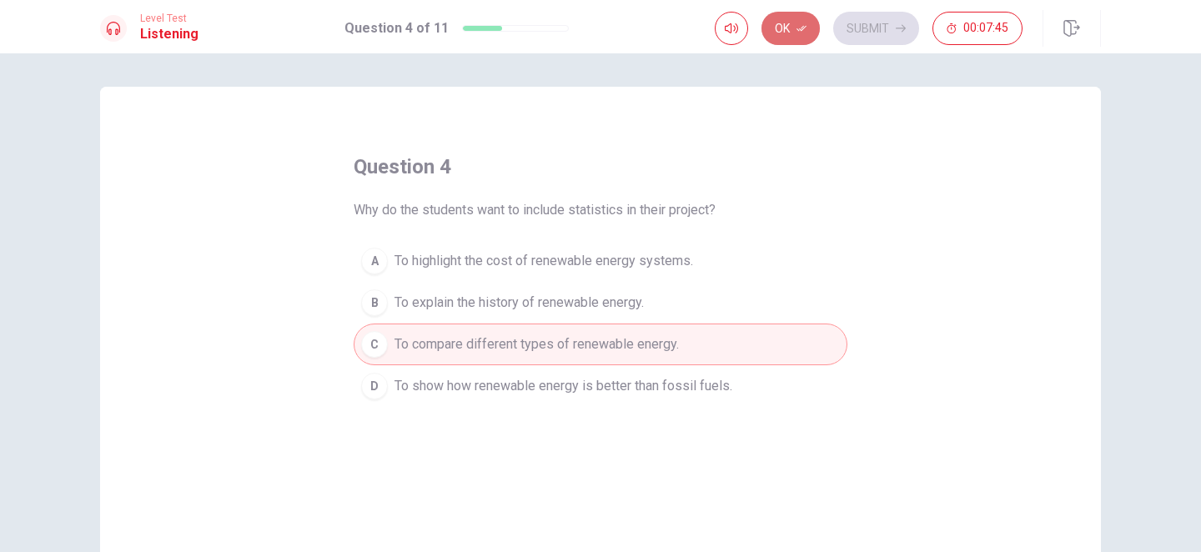
click at [794, 25] on button "Ok" at bounding box center [791, 28] width 58 height 33
click at [885, 27] on button "Submit" at bounding box center [877, 28] width 86 height 33
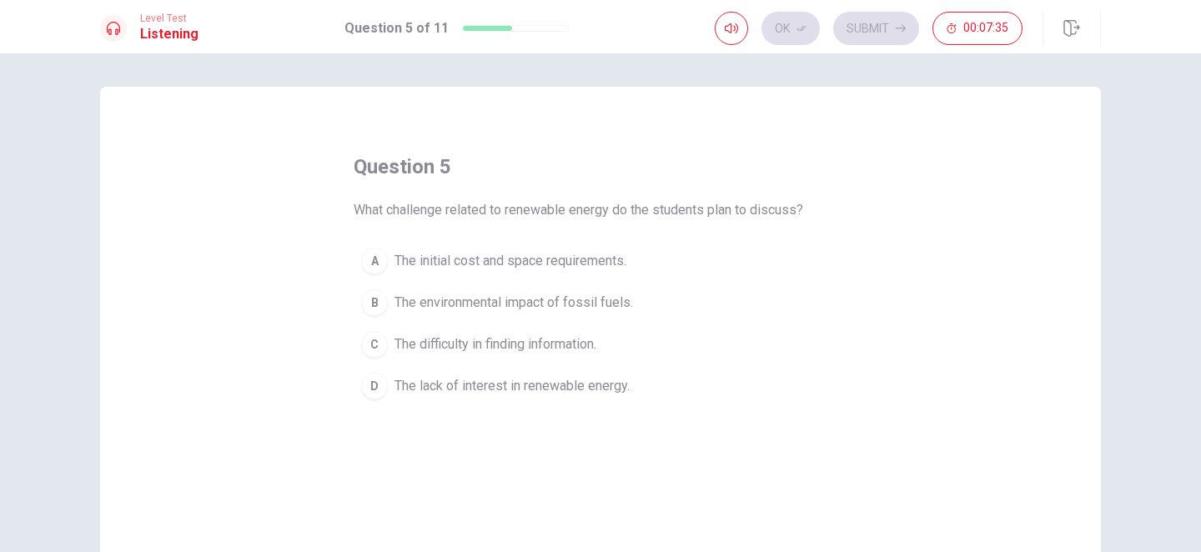
click at [486, 307] on span "The environmental impact of fossil fuels." at bounding box center [514, 303] width 239 height 20
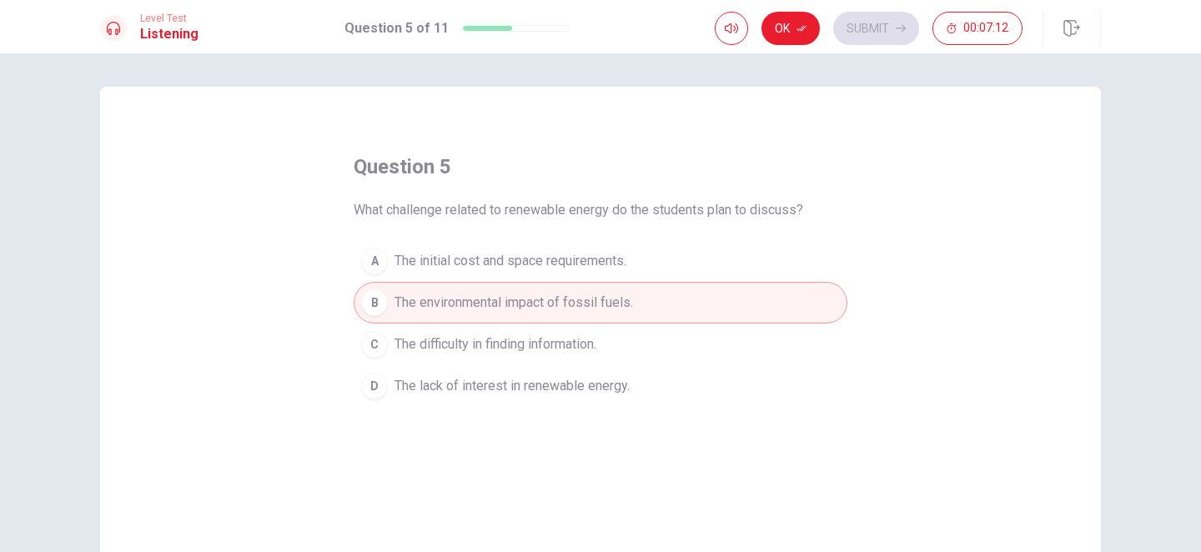
click at [432, 397] on button "D The lack of interest in renewable energy." at bounding box center [601, 386] width 494 height 42
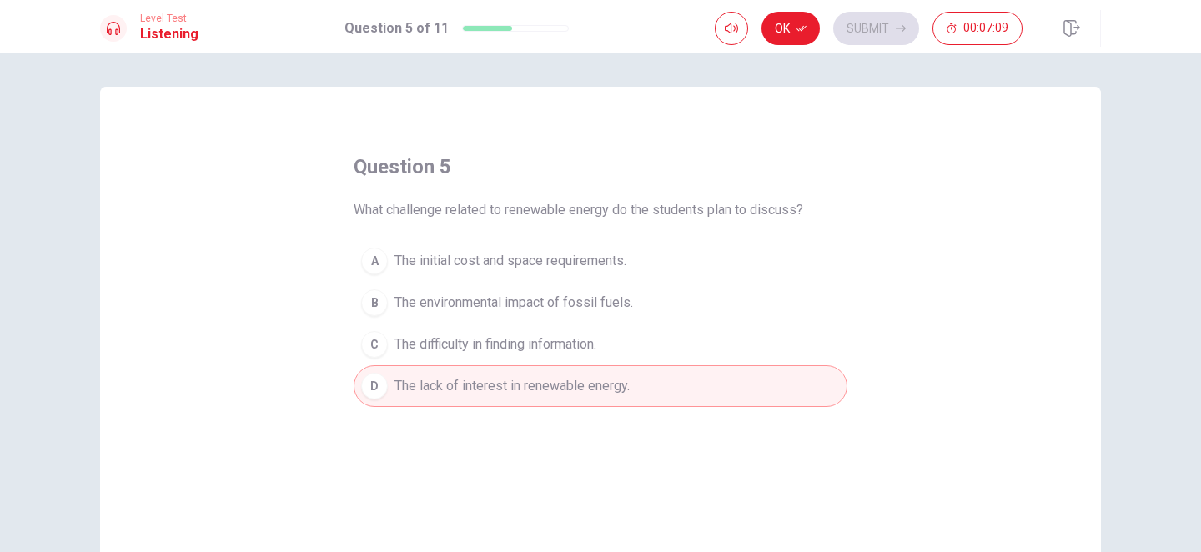
click at [433, 264] on span "The initial cost and space requirements." at bounding box center [511, 261] width 232 height 20
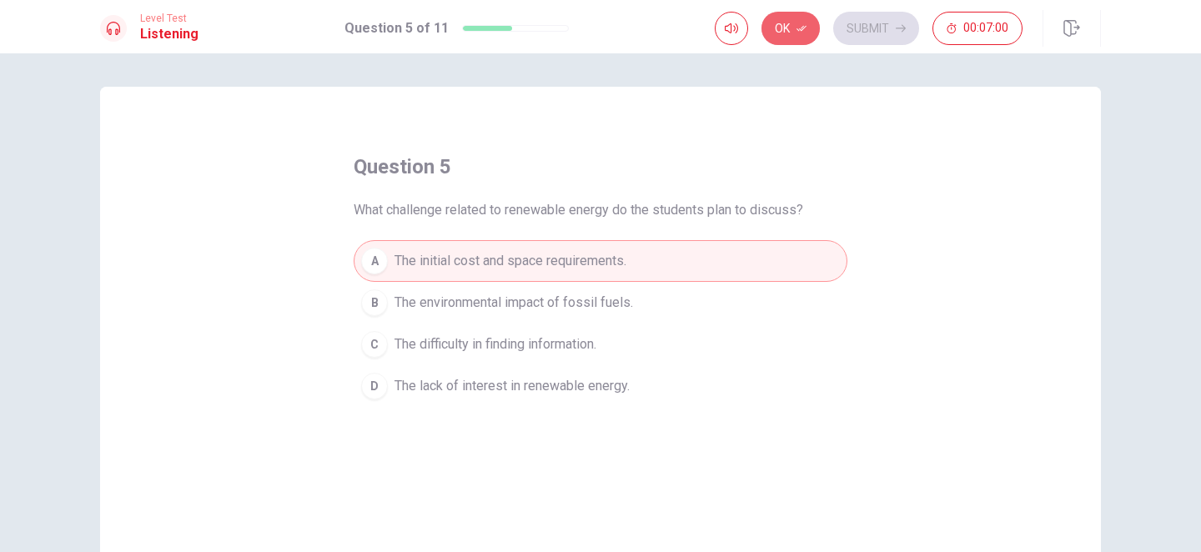
click at [778, 26] on button "Ok" at bounding box center [791, 28] width 58 height 33
click at [893, 28] on button "Submit" at bounding box center [877, 28] width 86 height 33
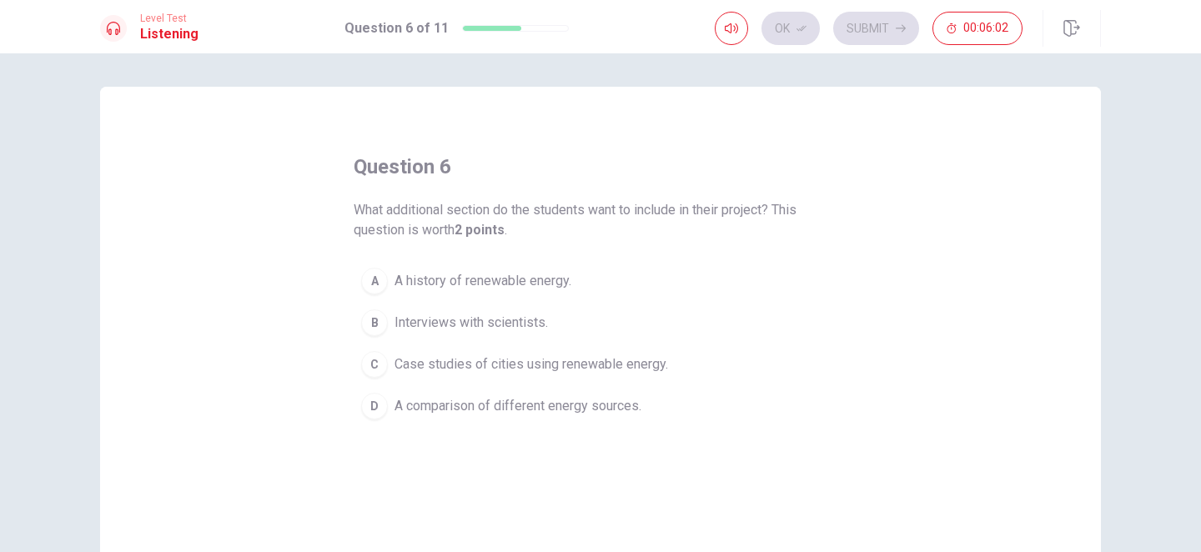
click at [439, 411] on span "A comparison of different energy sources." at bounding box center [518, 406] width 247 height 20
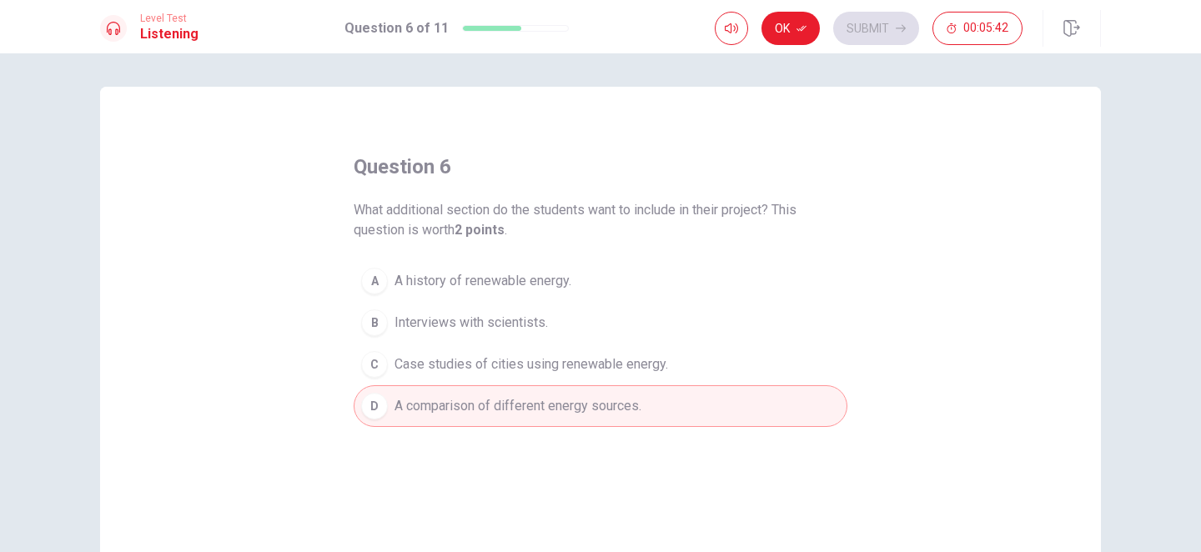
click at [480, 324] on span "Interviews with scientists." at bounding box center [472, 323] width 154 height 20
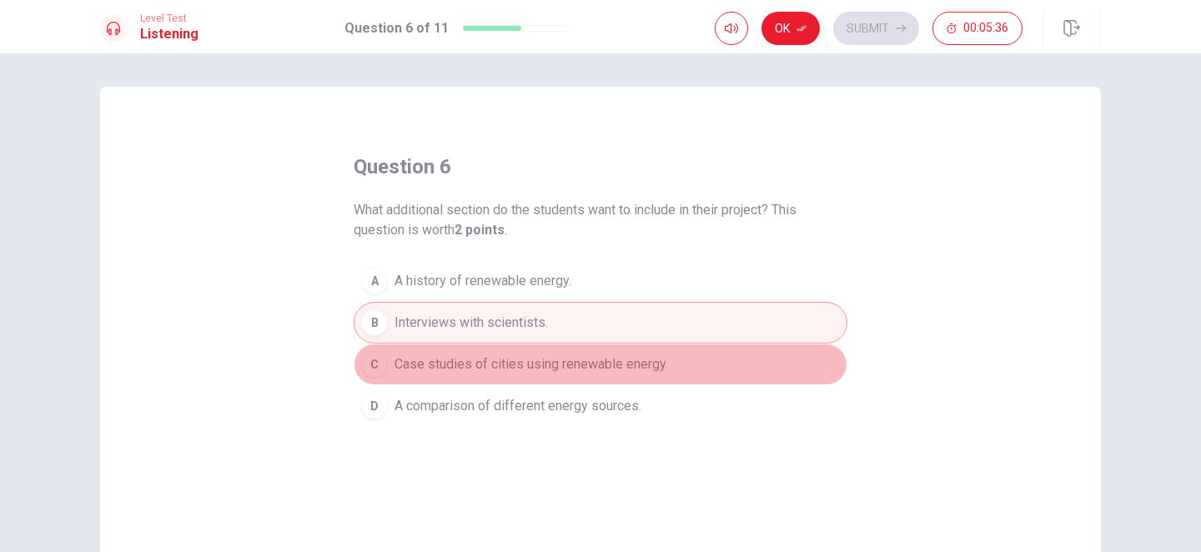
click at [538, 375] on button "C Case studies of cities using renewable energy." at bounding box center [601, 365] width 494 height 42
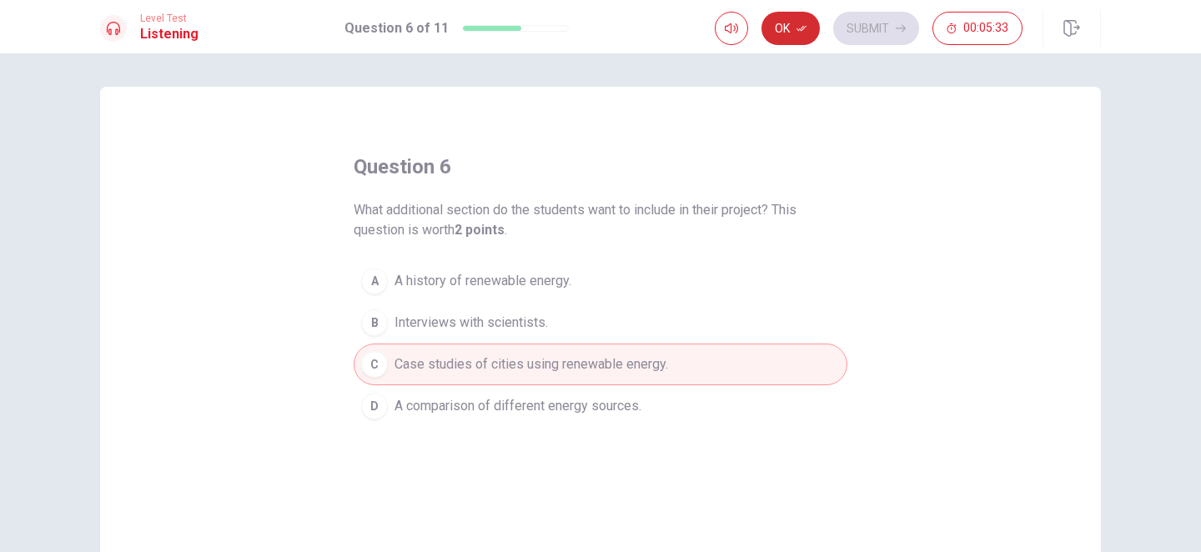
click at [791, 31] on button "Ok" at bounding box center [791, 28] width 58 height 33
click at [884, 31] on button "Submit" at bounding box center [877, 28] width 86 height 33
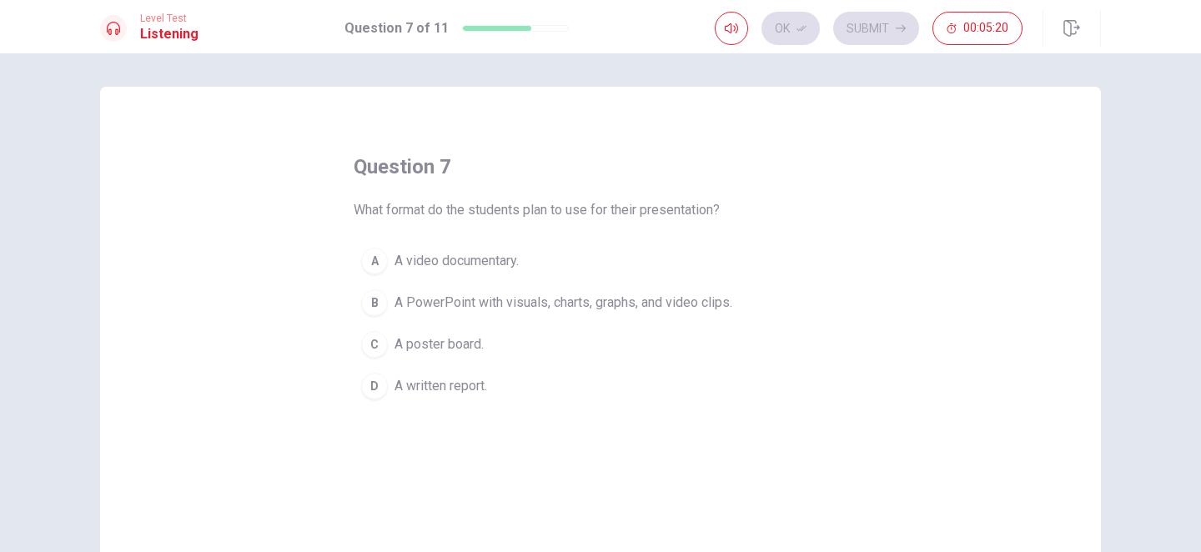
click at [486, 305] on span "A PowerPoint with visuals, charts, graphs, and video clips." at bounding box center [564, 303] width 338 height 20
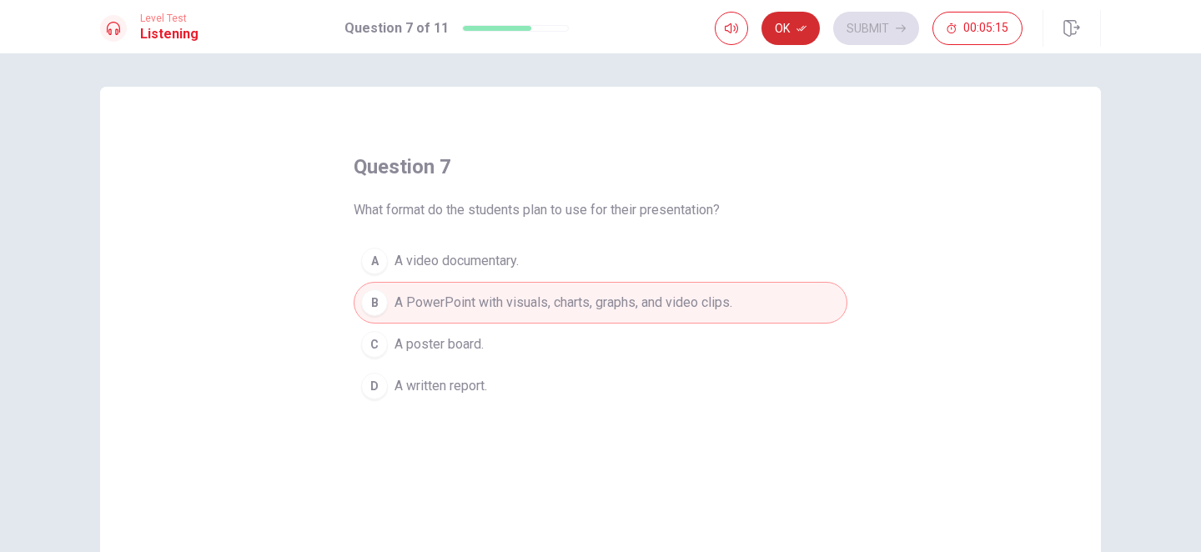
click at [792, 37] on button "Ok" at bounding box center [791, 28] width 58 height 33
click at [873, 18] on button "Submit" at bounding box center [877, 28] width 86 height 33
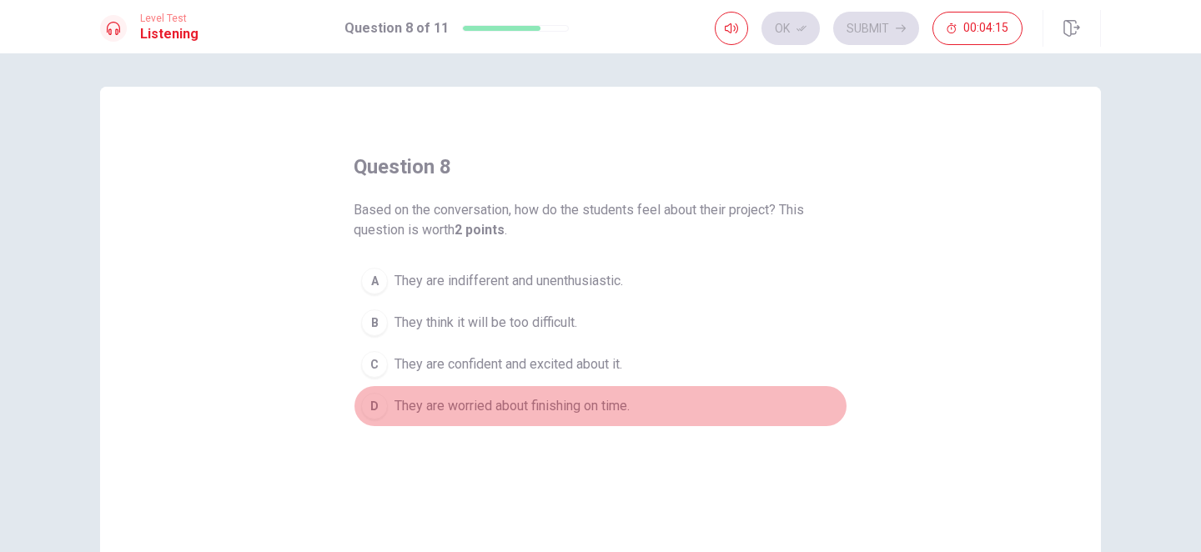
click at [525, 408] on span "They are worried about finishing on time." at bounding box center [512, 406] width 235 height 20
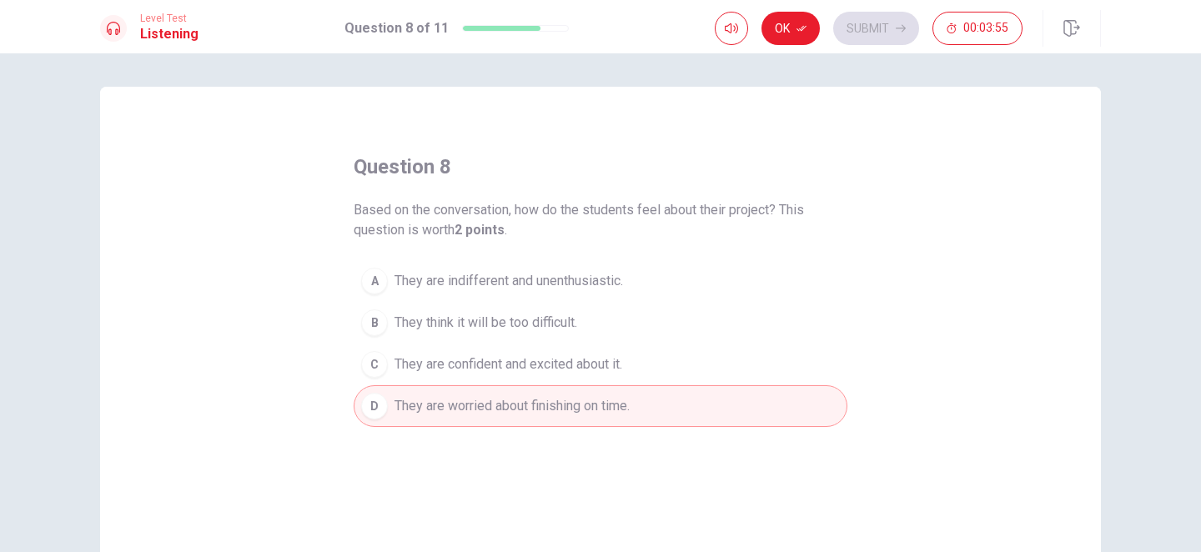
click at [620, 204] on span "Based on the conversation, how do the students feel about their project? This q…" at bounding box center [601, 220] width 494 height 40
drag, startPoint x: 620, startPoint y: 204, endPoint x: 721, endPoint y: 302, distance: 141.0
click at [721, 302] on div "question 8 Based on the conversation, how do the students feel about their proj…" at bounding box center [601, 291] width 494 height 274
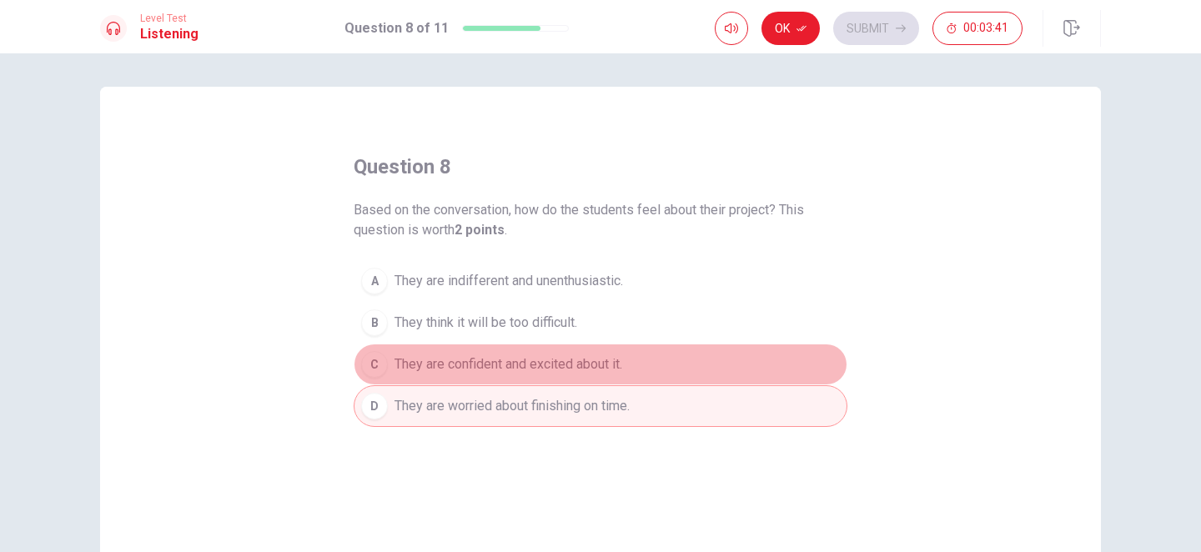
click at [602, 364] on span "They are confident and excited about it." at bounding box center [509, 365] width 228 height 20
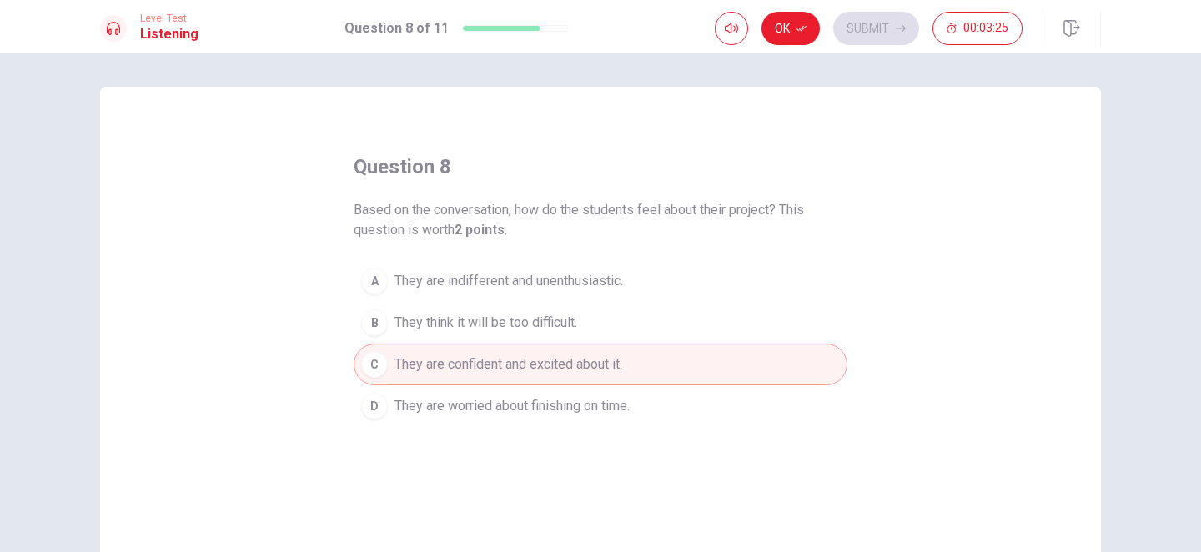
click at [516, 319] on span "They think it will be too difficult." at bounding box center [486, 323] width 183 height 20
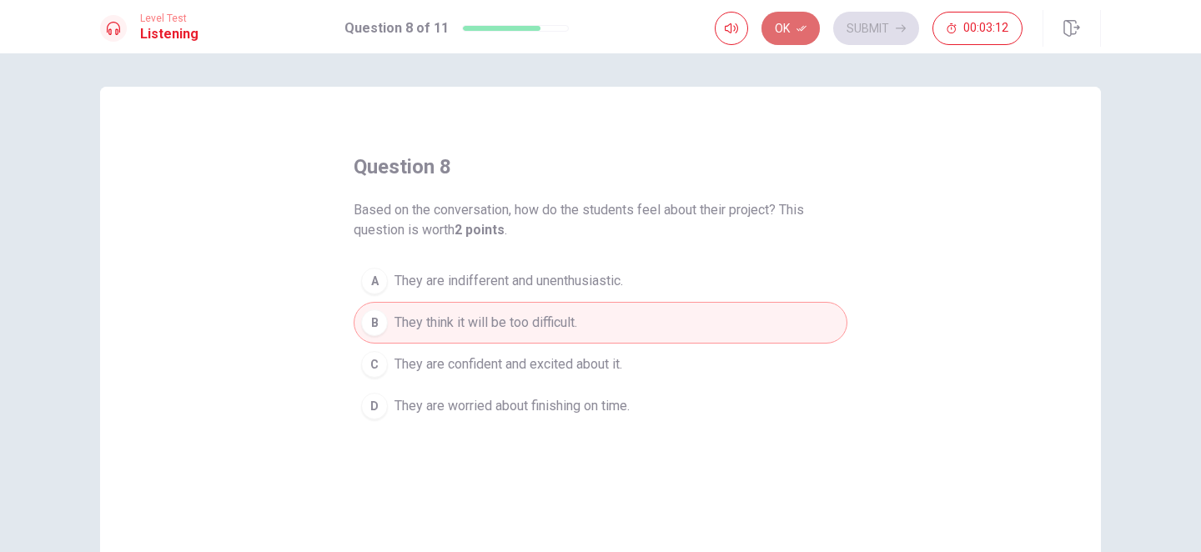
click at [787, 28] on button "Ok" at bounding box center [791, 28] width 58 height 33
click at [863, 31] on button "Submit" at bounding box center [877, 28] width 86 height 33
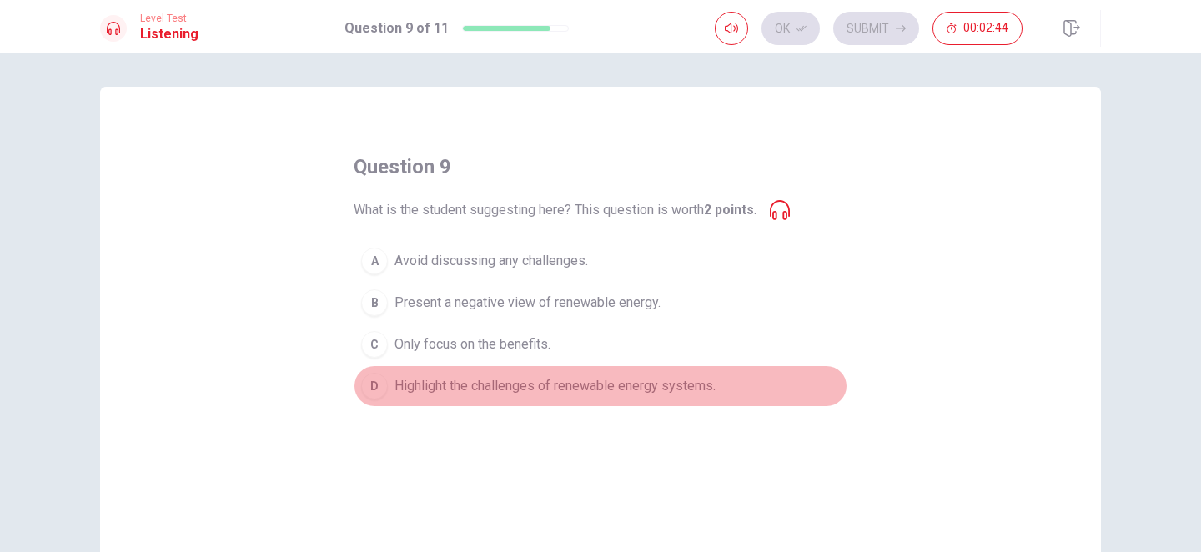
click at [511, 394] on span "Highlight the challenges of renewable energy systems." at bounding box center [555, 386] width 321 height 20
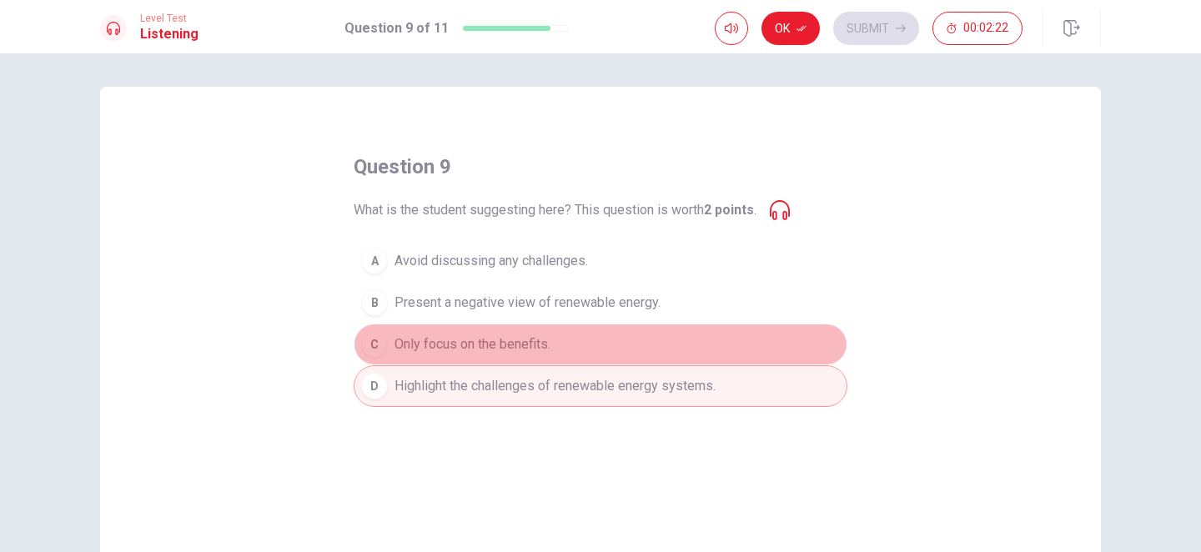
click at [564, 349] on button "C Only focus on the benefits." at bounding box center [601, 345] width 494 height 42
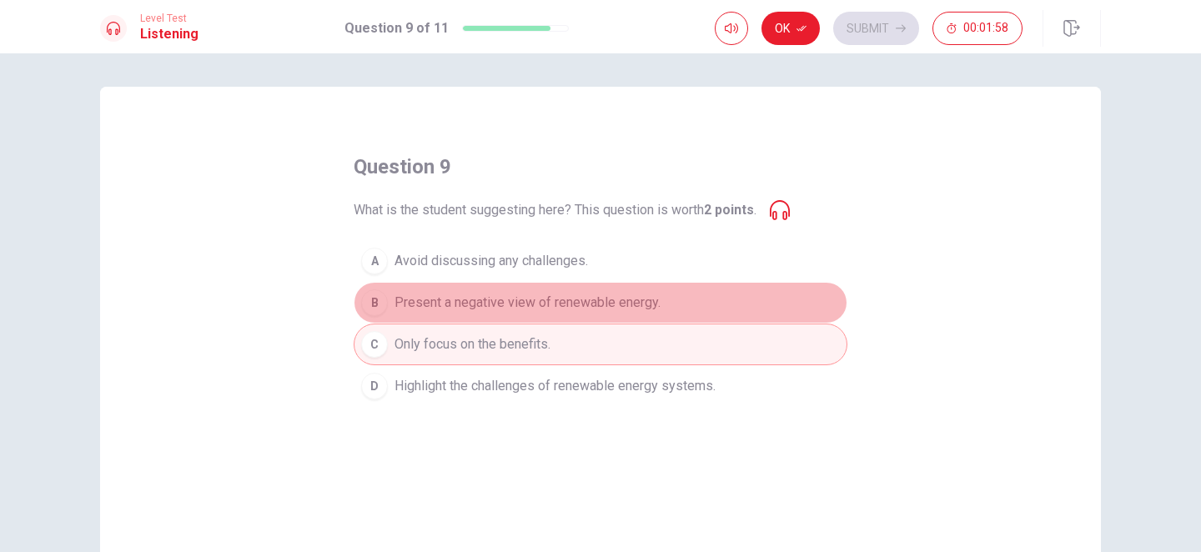
click at [574, 312] on span "Present a negative view of renewable energy." at bounding box center [528, 303] width 266 height 20
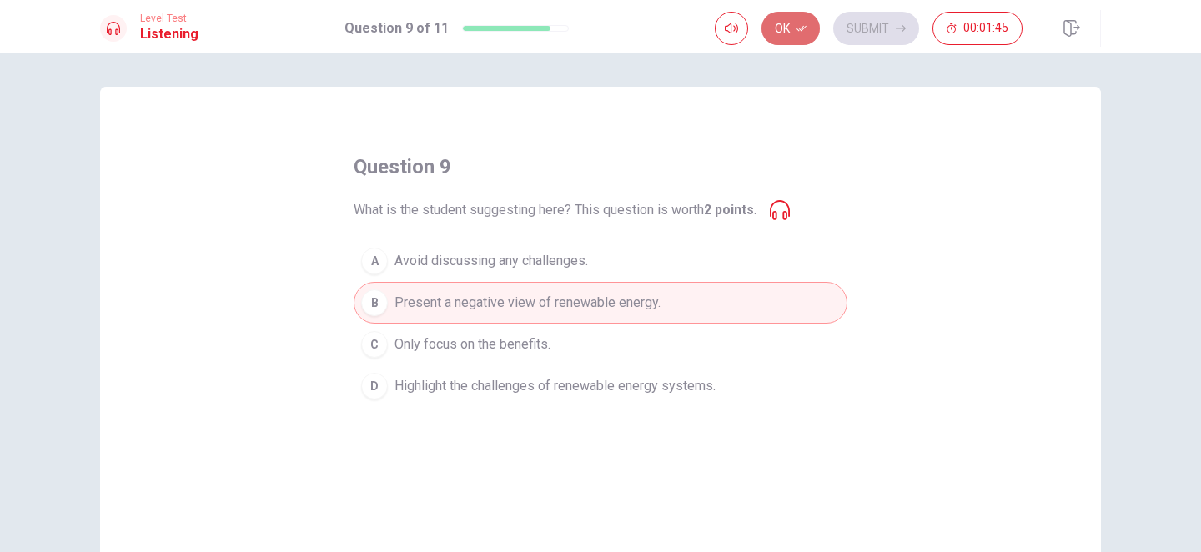
click at [789, 29] on button "Ok" at bounding box center [791, 28] width 58 height 33
click at [860, 30] on button "Submit" at bounding box center [877, 28] width 86 height 33
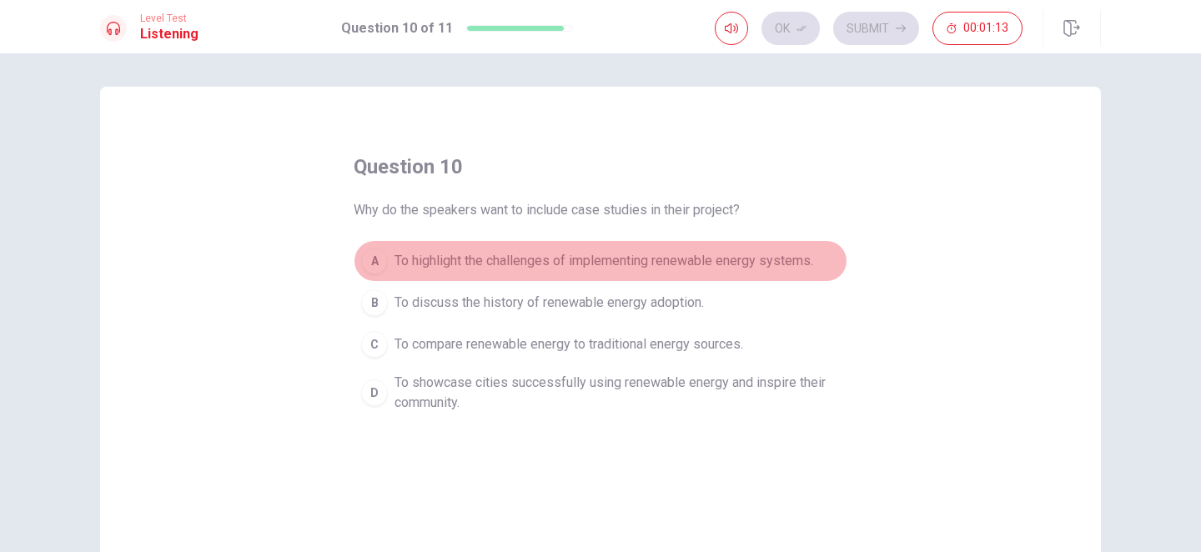
click at [474, 267] on span "To highlight the challenges of implementing renewable energy systems." at bounding box center [604, 261] width 419 height 20
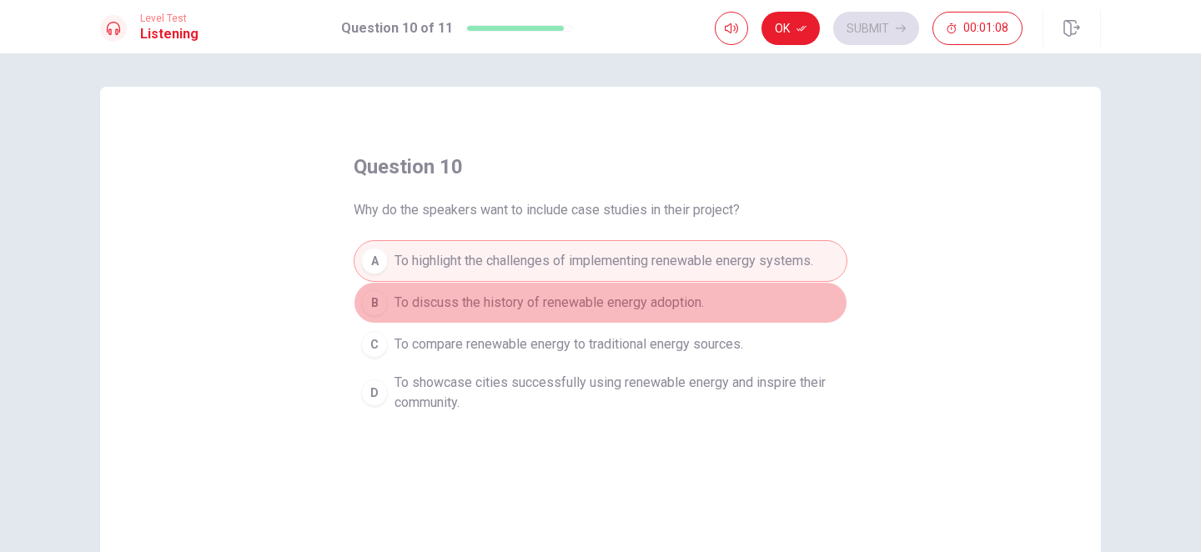
click at [471, 315] on button "B To discuss the history of renewable energy adoption." at bounding box center [601, 303] width 494 height 42
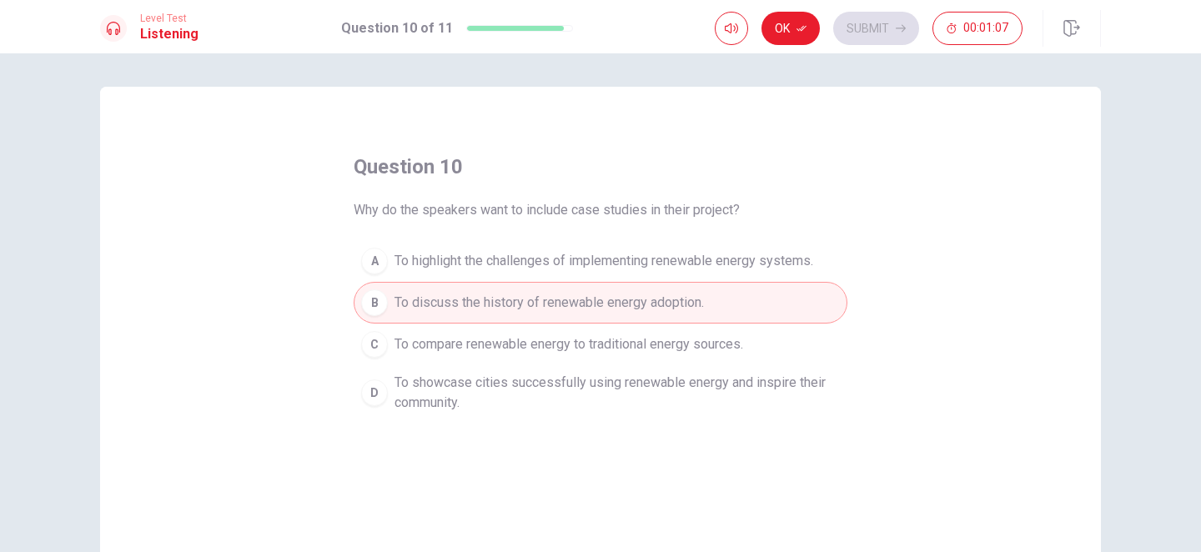
click at [471, 345] on span "To compare renewable energy to traditional energy sources." at bounding box center [569, 345] width 349 height 20
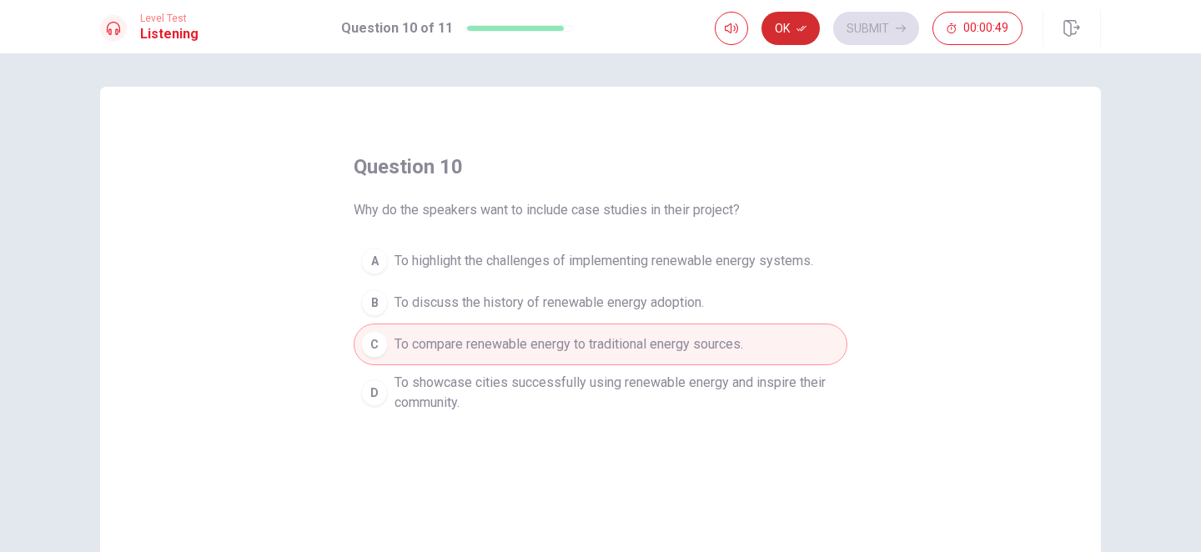
click at [792, 33] on button "Ok" at bounding box center [791, 28] width 58 height 33
click at [876, 37] on button "Submit" at bounding box center [877, 28] width 86 height 33
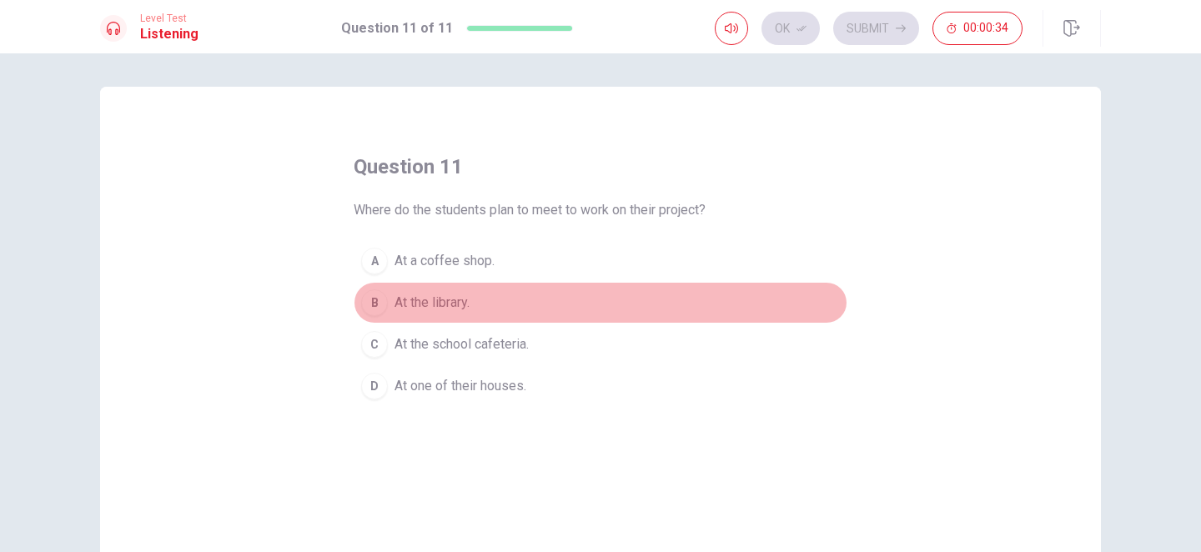
click at [511, 303] on button "B At the library." at bounding box center [601, 303] width 494 height 42
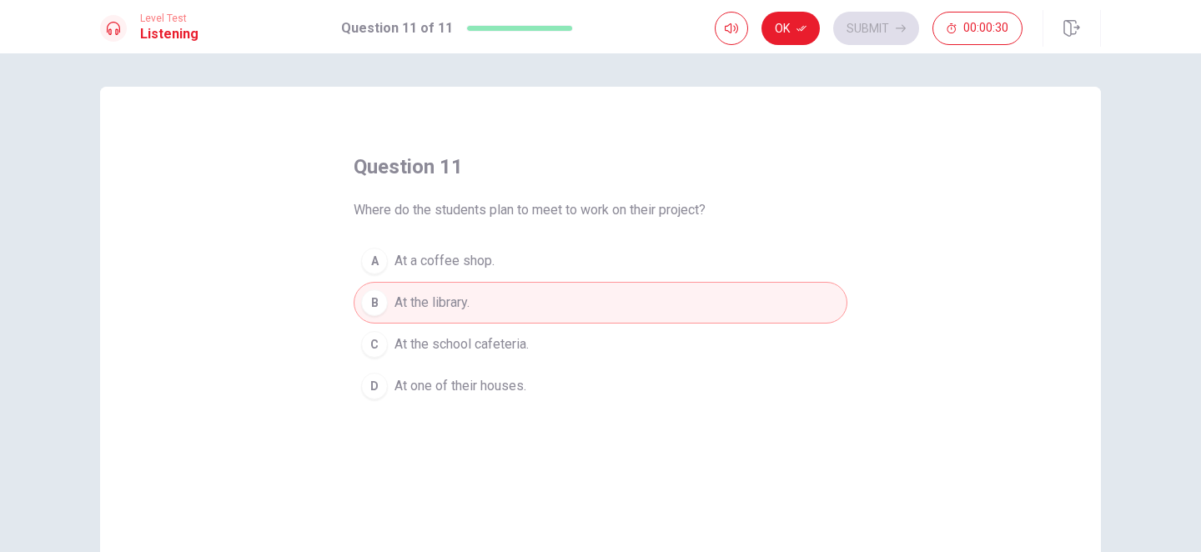
click at [529, 345] on span "At the school cafeteria." at bounding box center [462, 345] width 134 height 20
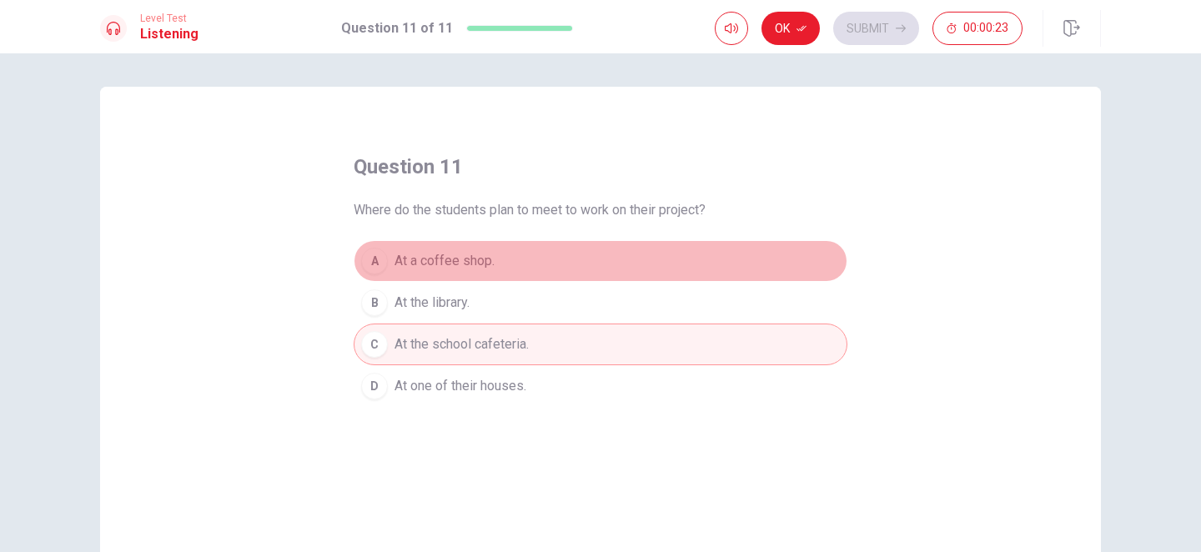
click at [481, 261] on span "At a coffee shop." at bounding box center [445, 261] width 100 height 20
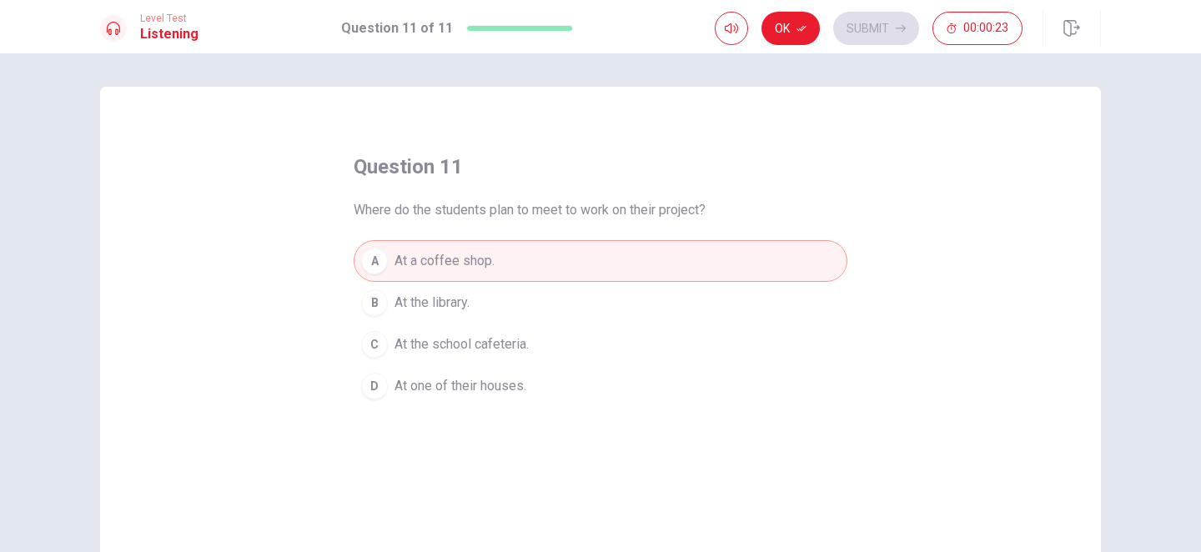
click at [481, 302] on button "B At the library." at bounding box center [601, 303] width 494 height 42
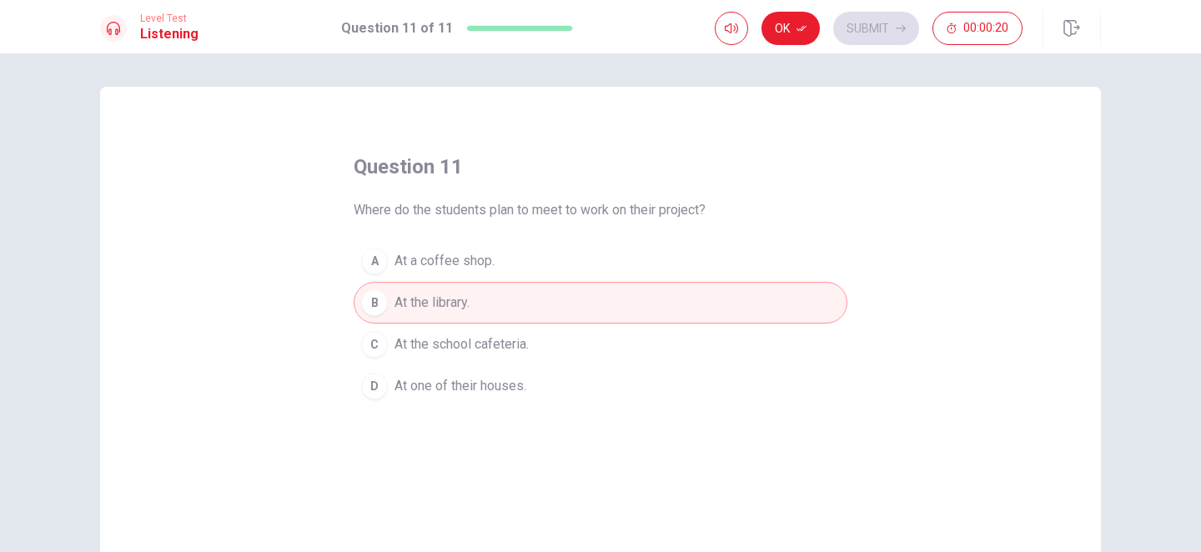
click at [480, 254] on span "At a coffee shop." at bounding box center [445, 261] width 100 height 20
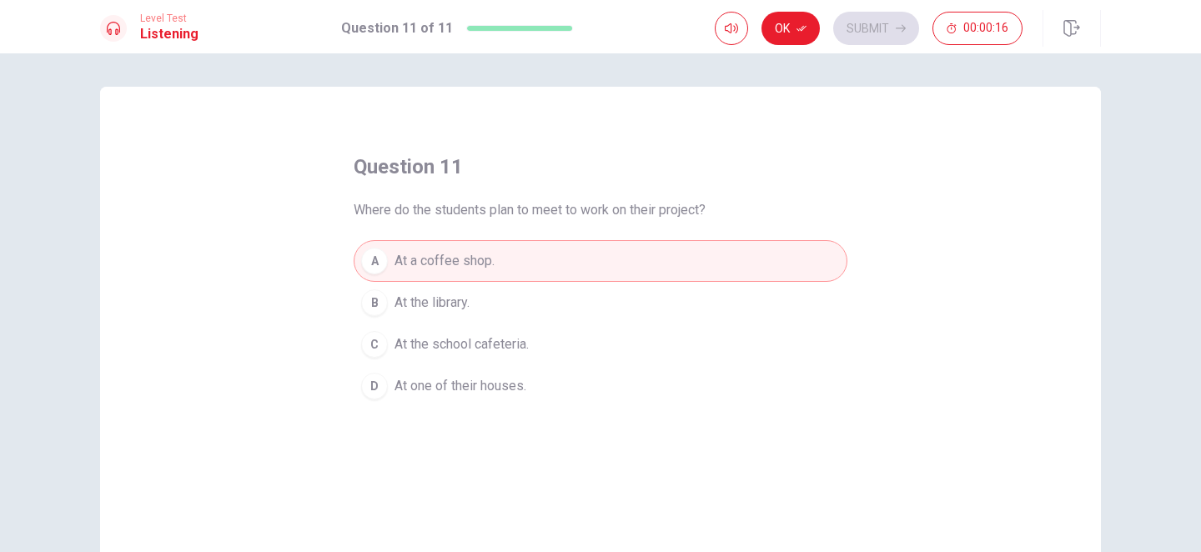
click at [511, 312] on button "B At the library." at bounding box center [601, 303] width 494 height 42
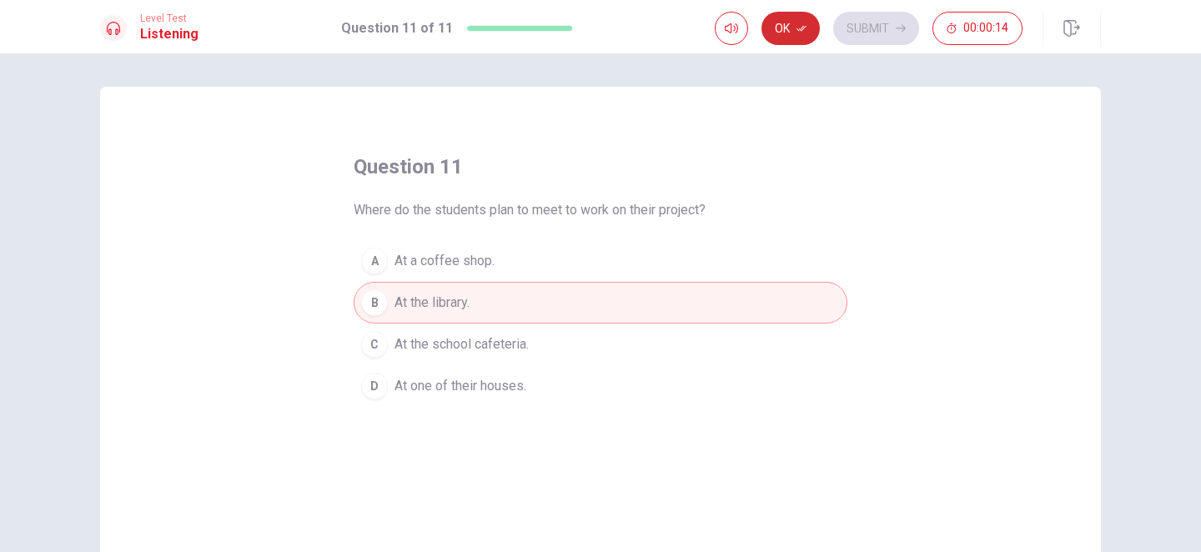
click at [792, 36] on button "Ok" at bounding box center [791, 28] width 58 height 33
click at [874, 28] on button "Submit" at bounding box center [877, 28] width 86 height 33
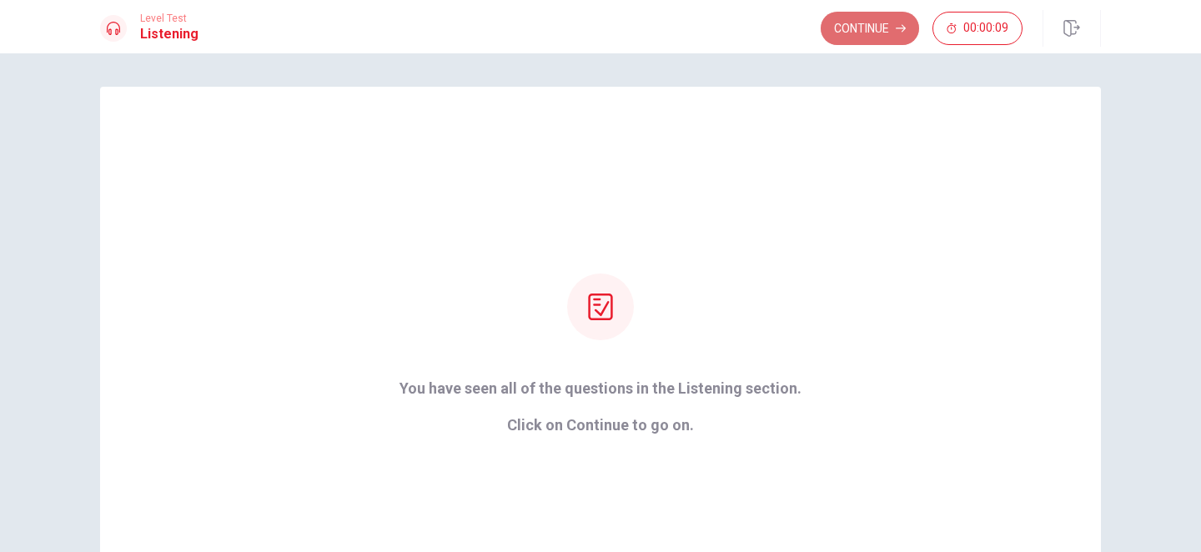
click at [862, 28] on button "Continue" at bounding box center [870, 28] width 98 height 33
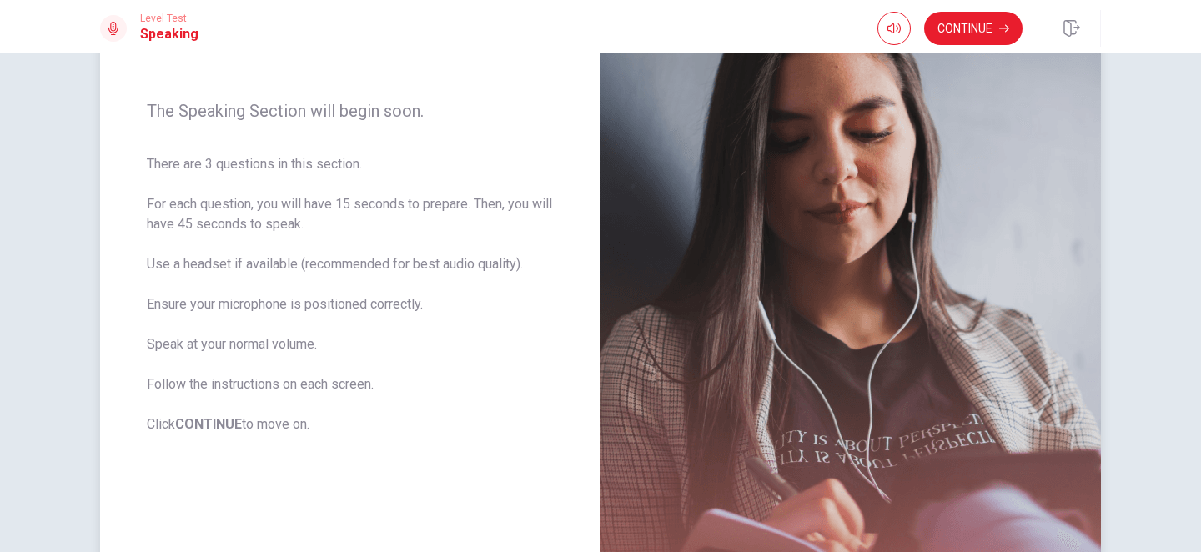
scroll to position [191, 0]
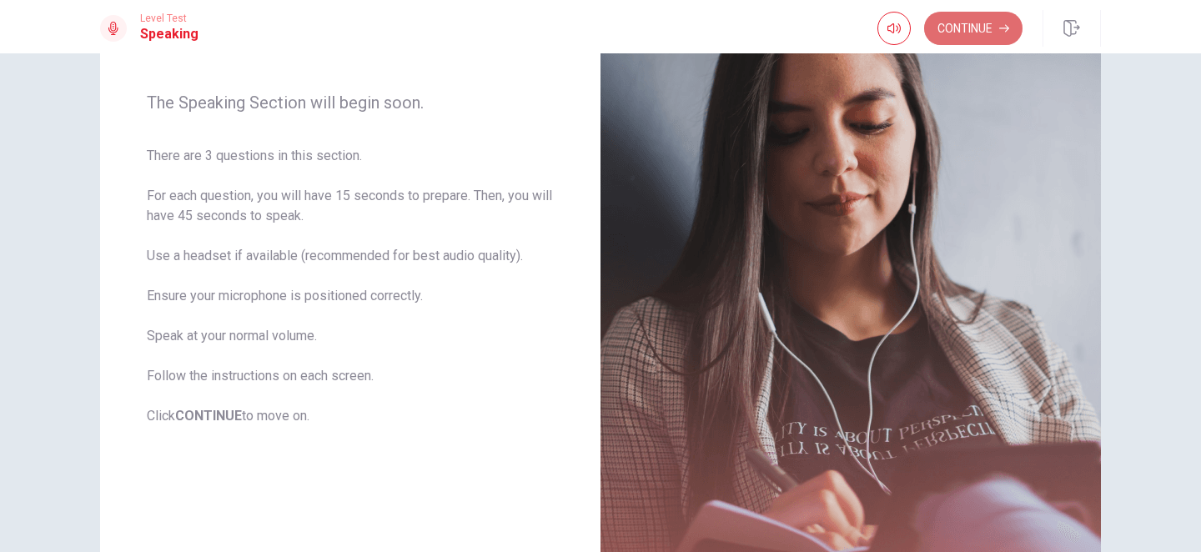
click at [987, 28] on button "Continue" at bounding box center [973, 28] width 98 height 33
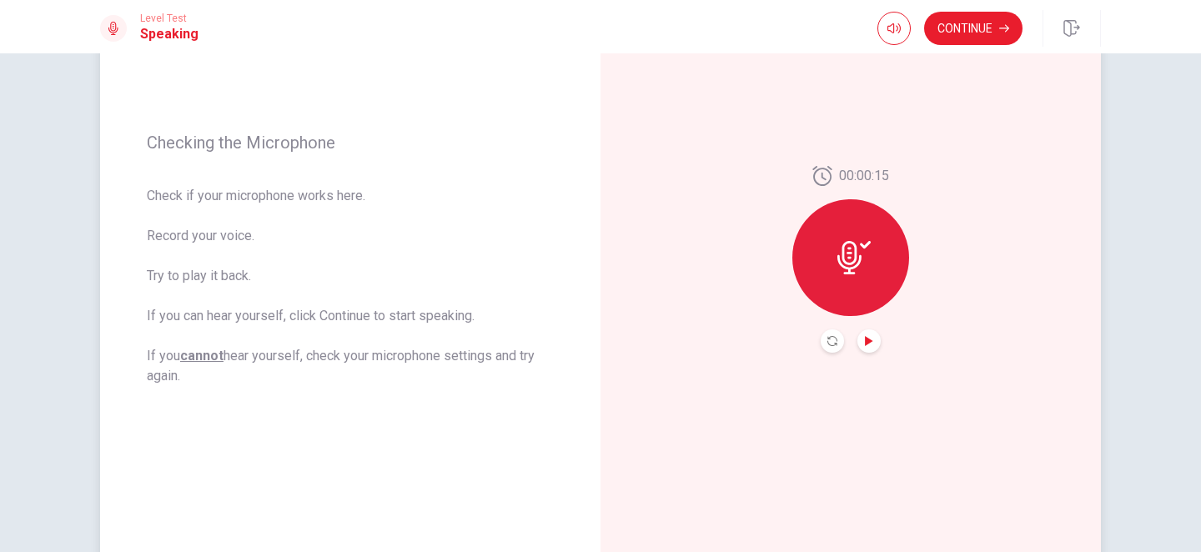
click at [873, 341] on icon "Play Audio" at bounding box center [869, 341] width 8 height 10
click at [829, 347] on button "Record Again" at bounding box center [832, 341] width 23 height 23
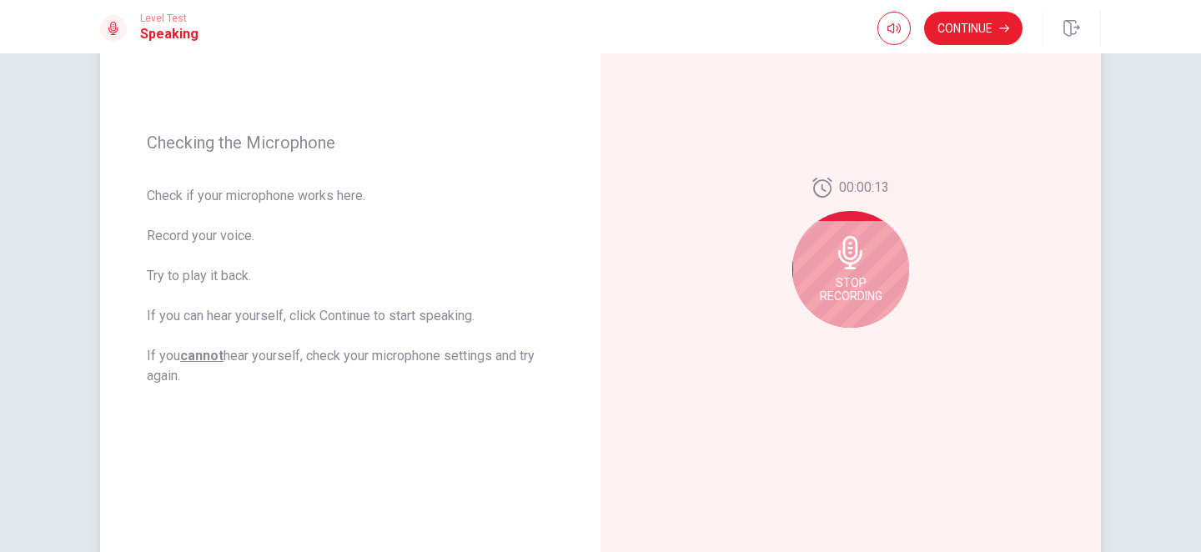
click at [869, 261] on div "Stop Recording" at bounding box center [851, 269] width 117 height 117
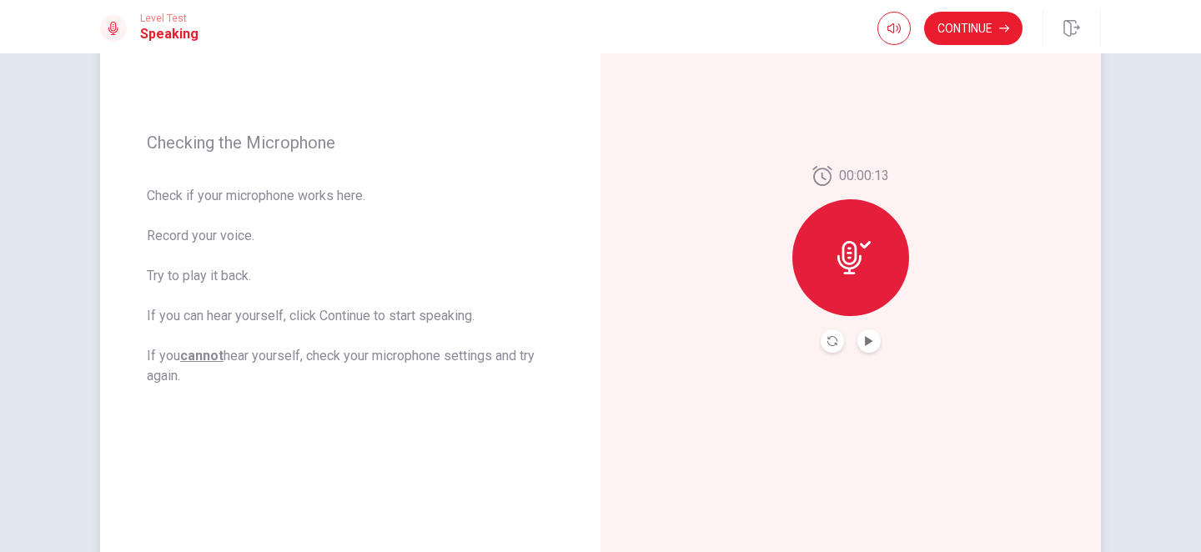
click at [849, 264] on icon at bounding box center [850, 257] width 24 height 33
click at [869, 343] on icon "Play Audio" at bounding box center [869, 341] width 8 height 10
click at [841, 275] on div at bounding box center [851, 257] width 117 height 117
click at [867, 350] on button "Play Audio" at bounding box center [869, 341] width 23 height 23
click at [869, 344] on icon "Play Audio" at bounding box center [869, 341] width 10 height 10
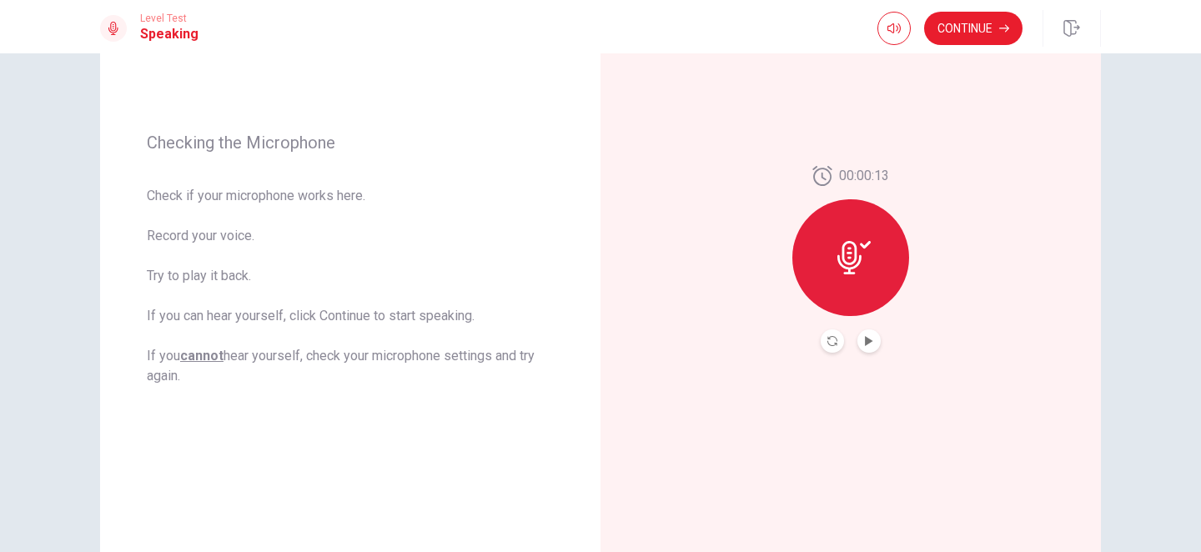
click at [825, 347] on button "Record Again" at bounding box center [832, 341] width 23 height 23
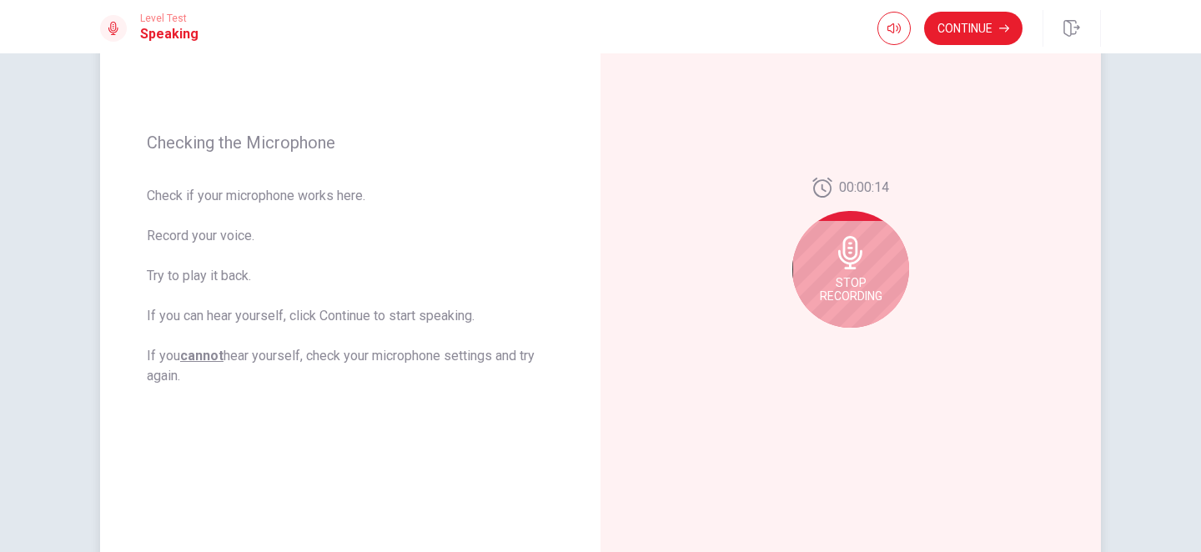
click at [849, 260] on icon at bounding box center [851, 252] width 24 height 33
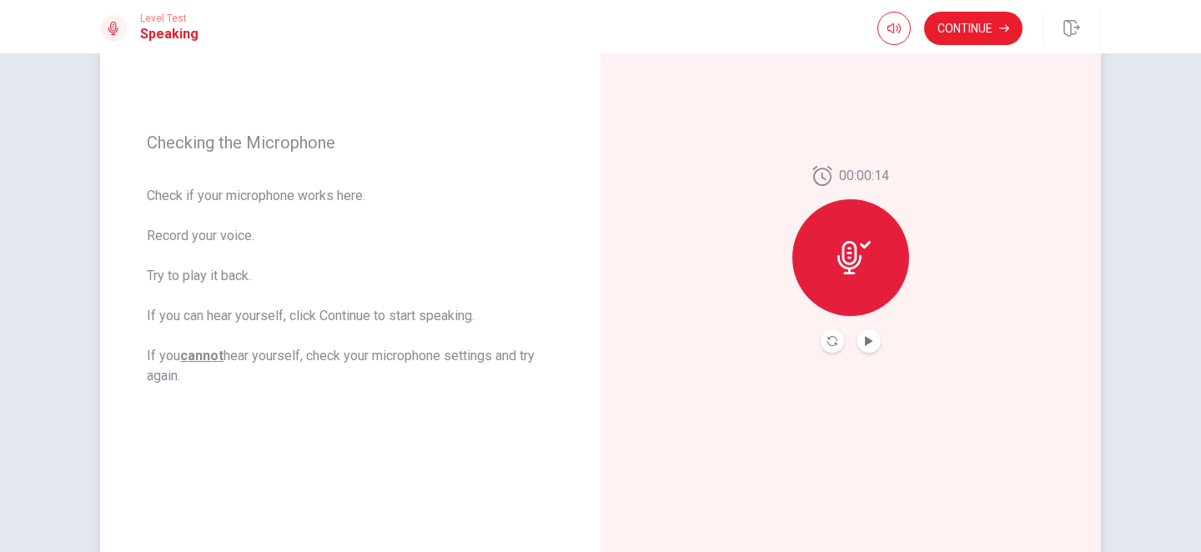
click at [849, 270] on icon at bounding box center [850, 257] width 24 height 33
click at [870, 343] on icon "Play Audio" at bounding box center [869, 341] width 8 height 10
click at [831, 341] on icon "Record Again" at bounding box center [833, 341] width 10 height 10
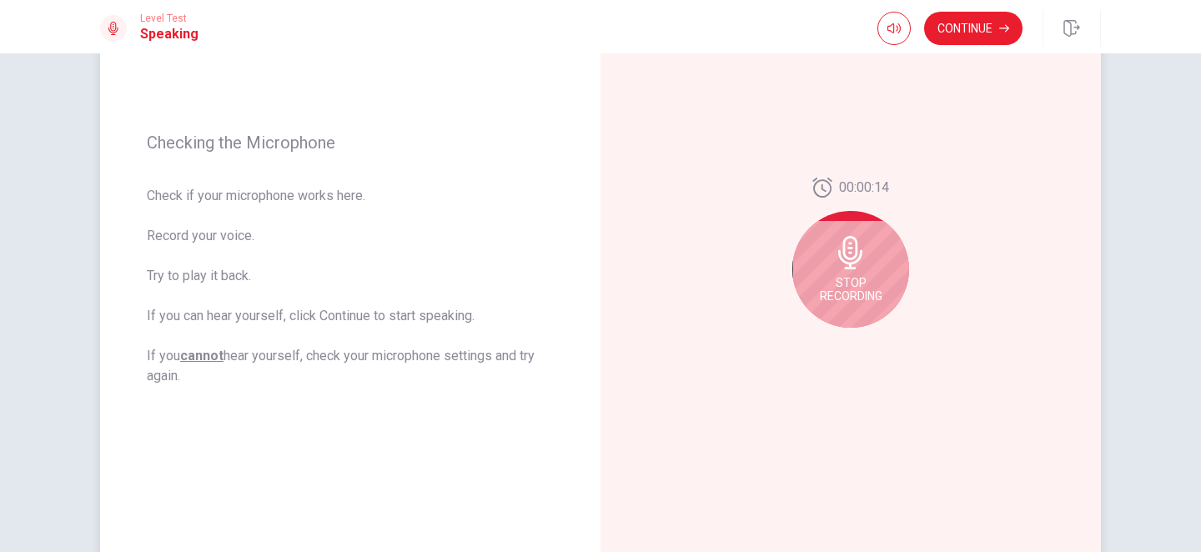
click at [863, 271] on div "Stop Recording" at bounding box center [851, 269] width 117 height 117
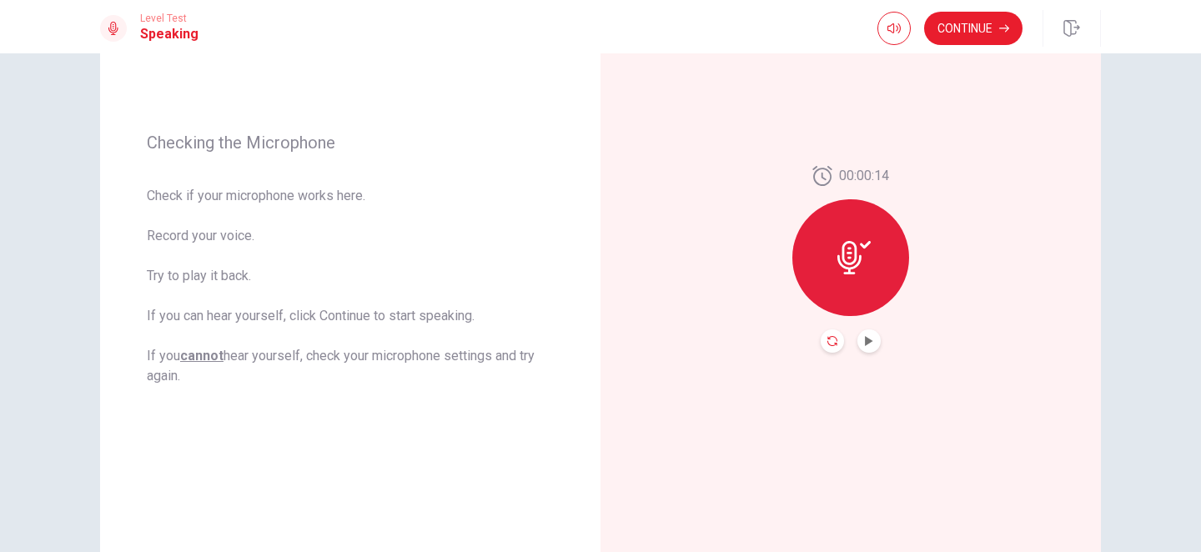
click at [833, 340] on icon "Record Again" at bounding box center [833, 341] width 10 height 10
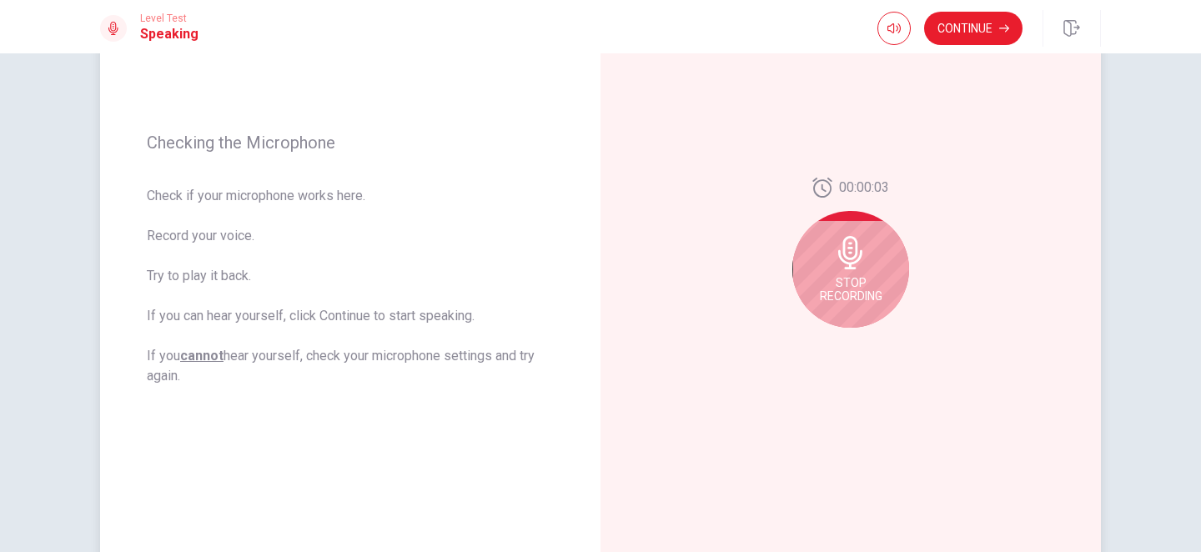
click at [882, 276] on span "Stop Recording" at bounding box center [851, 289] width 63 height 27
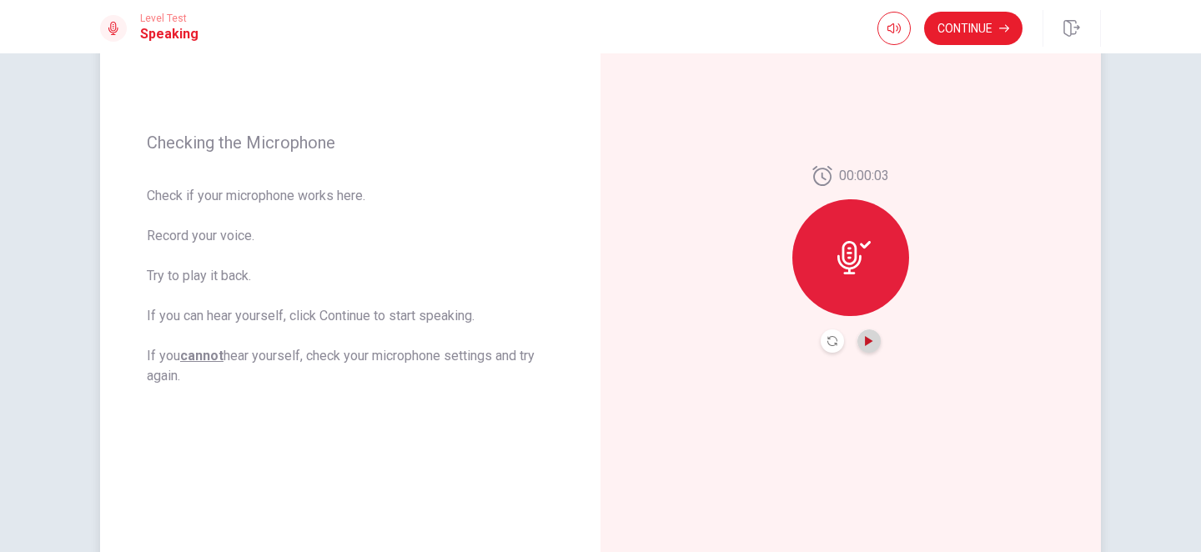
click at [872, 343] on icon "Play Audio" at bounding box center [869, 341] width 10 height 10
click at [871, 342] on icon "Pause Audio" at bounding box center [869, 341] width 8 height 10
click at [831, 342] on icon "Record Again" at bounding box center [833, 341] width 10 height 10
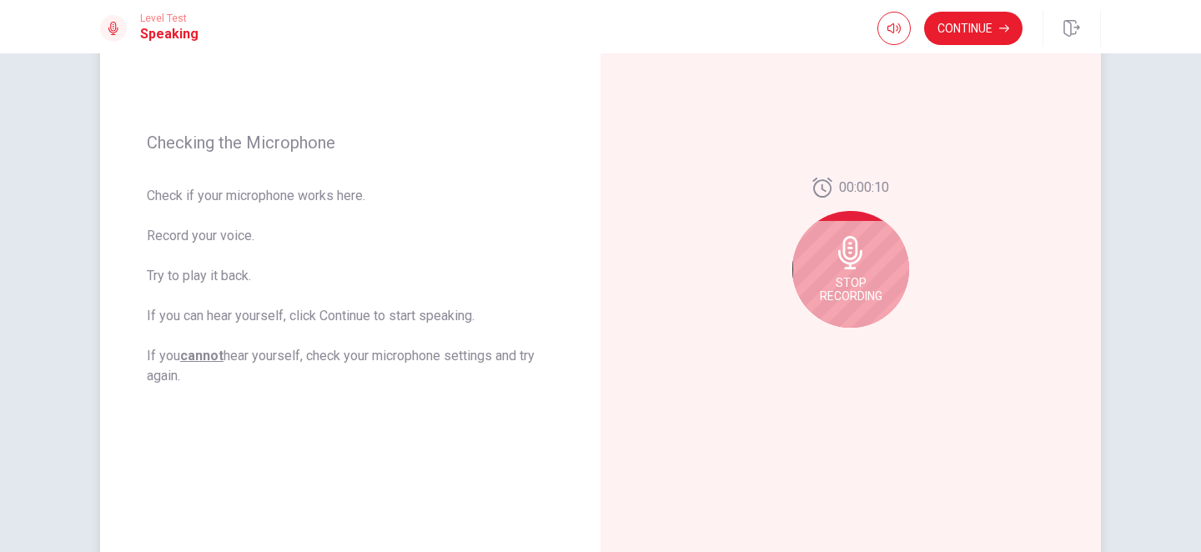
click at [844, 273] on div "Stop Recording" at bounding box center [851, 269] width 117 height 117
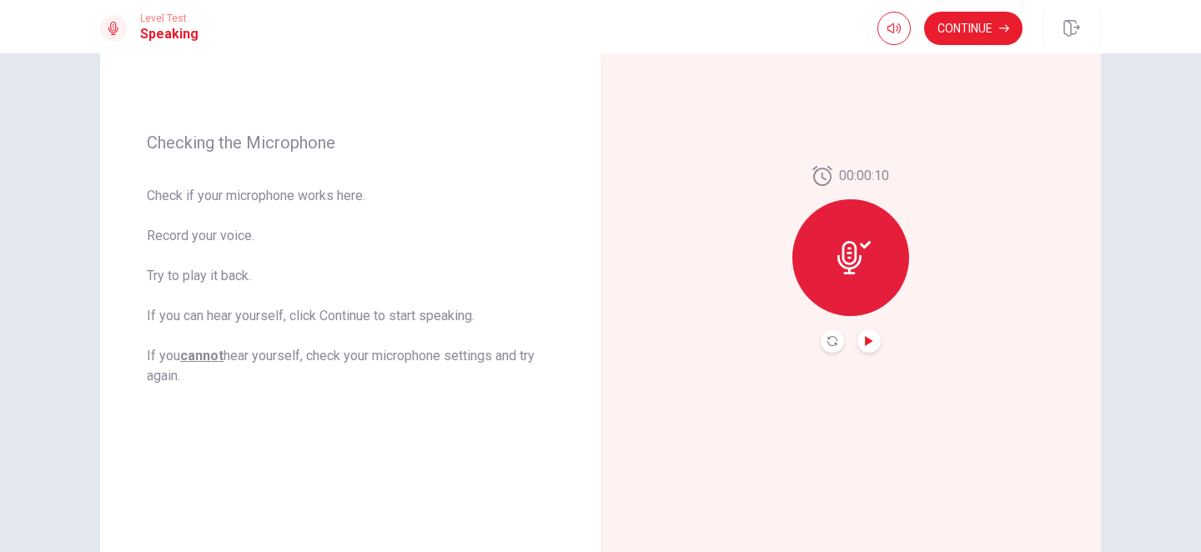
click at [864, 342] on icon "Play Audio" at bounding box center [869, 341] width 10 height 10
click at [955, 31] on button "Continue" at bounding box center [973, 28] width 98 height 33
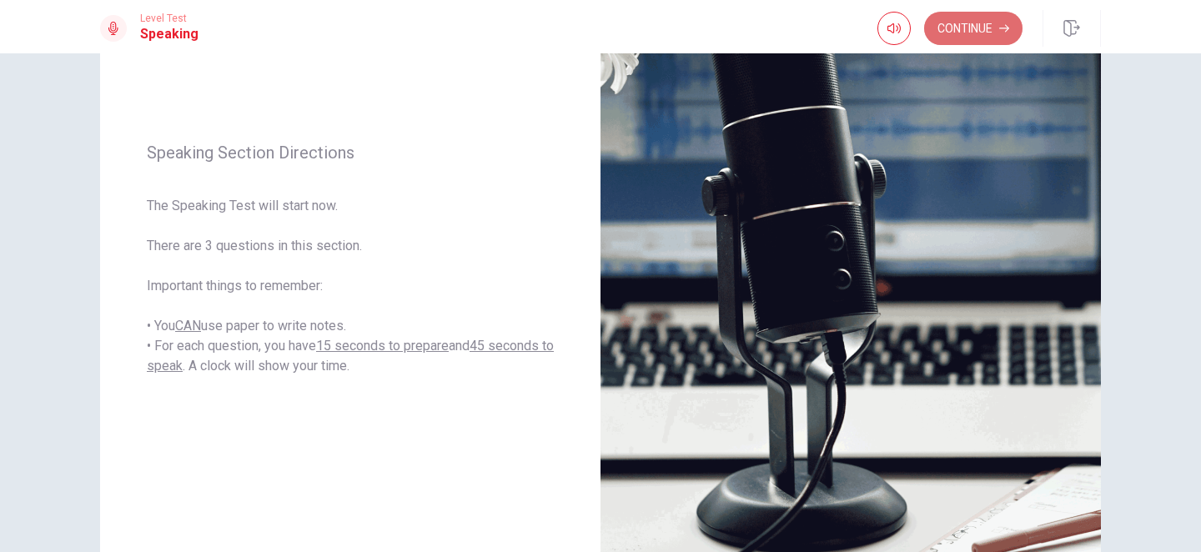
click at [962, 19] on button "Continue" at bounding box center [973, 28] width 98 height 33
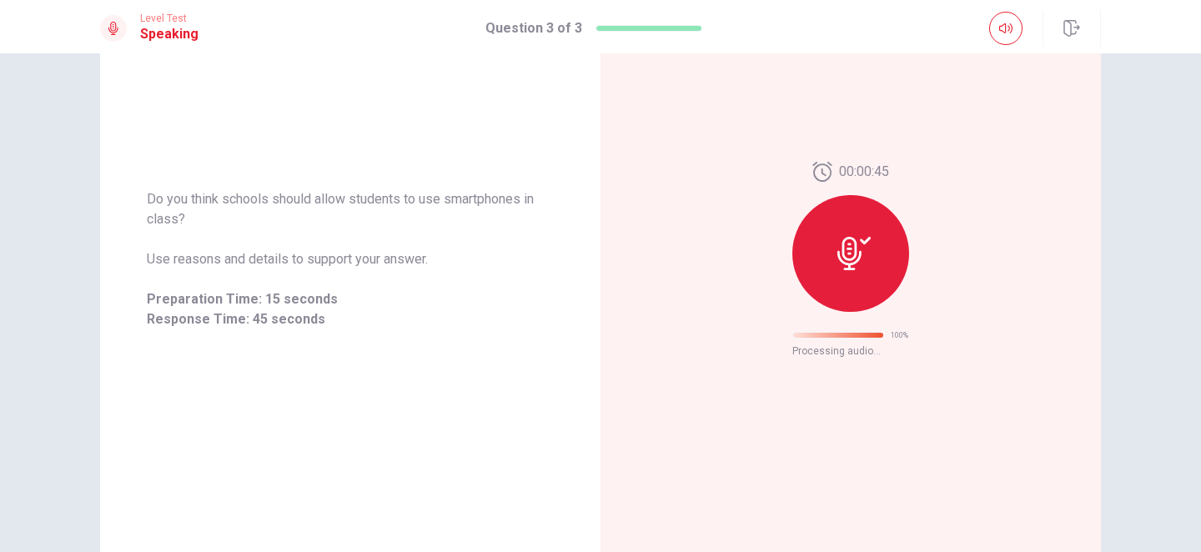
scroll to position [55, 0]
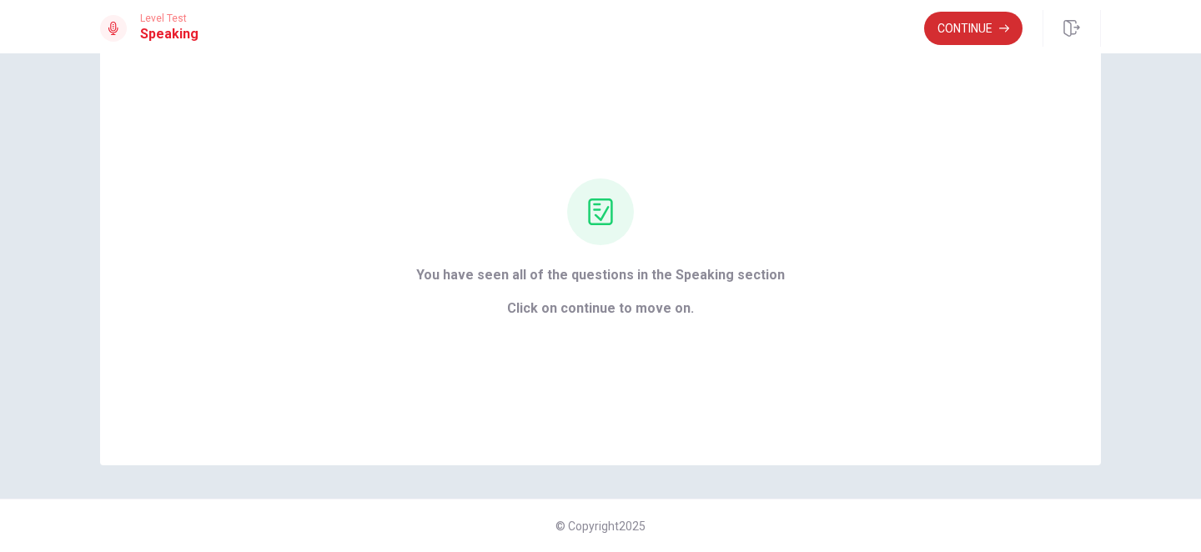
click at [994, 23] on button "Continue" at bounding box center [973, 28] width 98 height 33
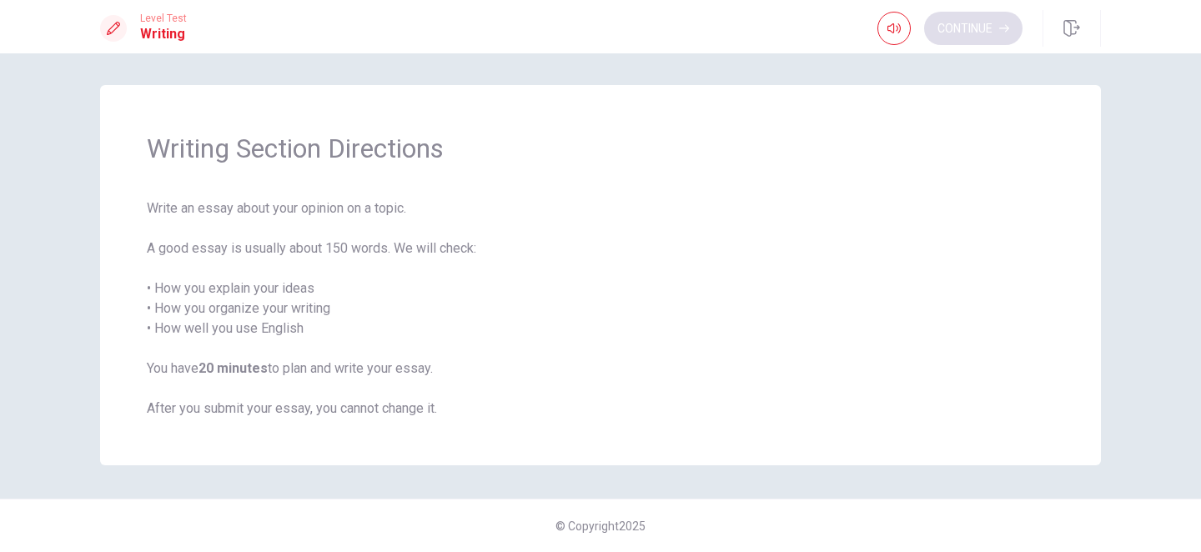
scroll to position [2, 0]
click at [979, 32] on button "Continue" at bounding box center [973, 28] width 98 height 33
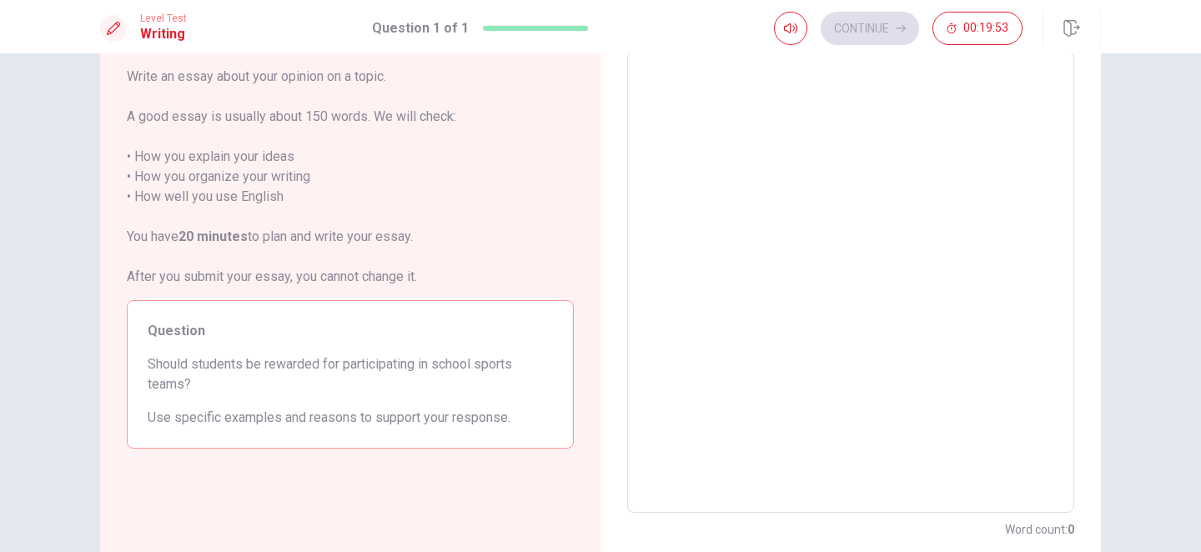
scroll to position [98, 0]
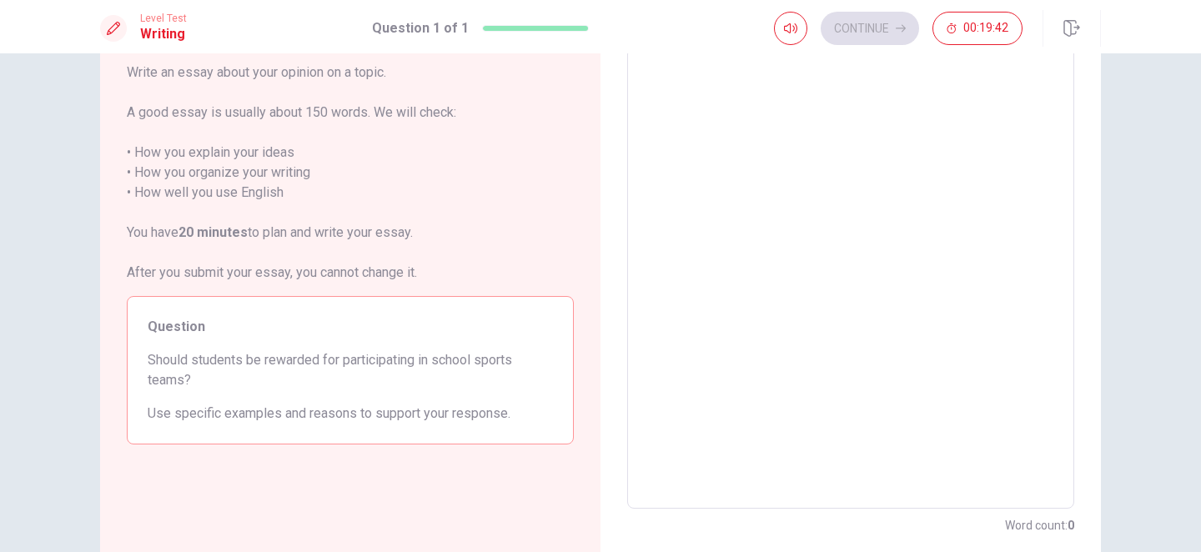
drag, startPoint x: 175, startPoint y: 416, endPoint x: 244, endPoint y: 411, distance: 68.7
click at [244, 411] on span "Use specific examples and reasons to support your response." at bounding box center [351, 414] width 406 height 20
click at [381, 390] on div "Question Should students be rewarded for participating in school sports teams? …" at bounding box center [350, 370] width 447 height 149
drag, startPoint x: 149, startPoint y: 360, endPoint x: 259, endPoint y: 365, distance: 110.2
click at [259, 365] on span "Should students be rewarded for participating in school sports teams?" at bounding box center [351, 370] width 406 height 40
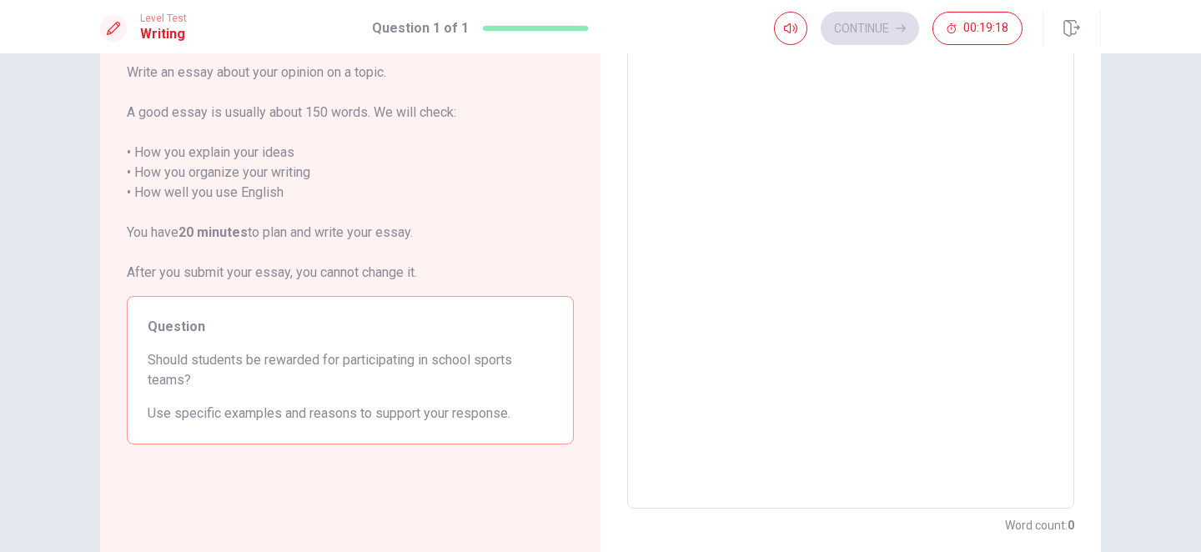
click at [688, 420] on textarea at bounding box center [851, 279] width 424 height 434
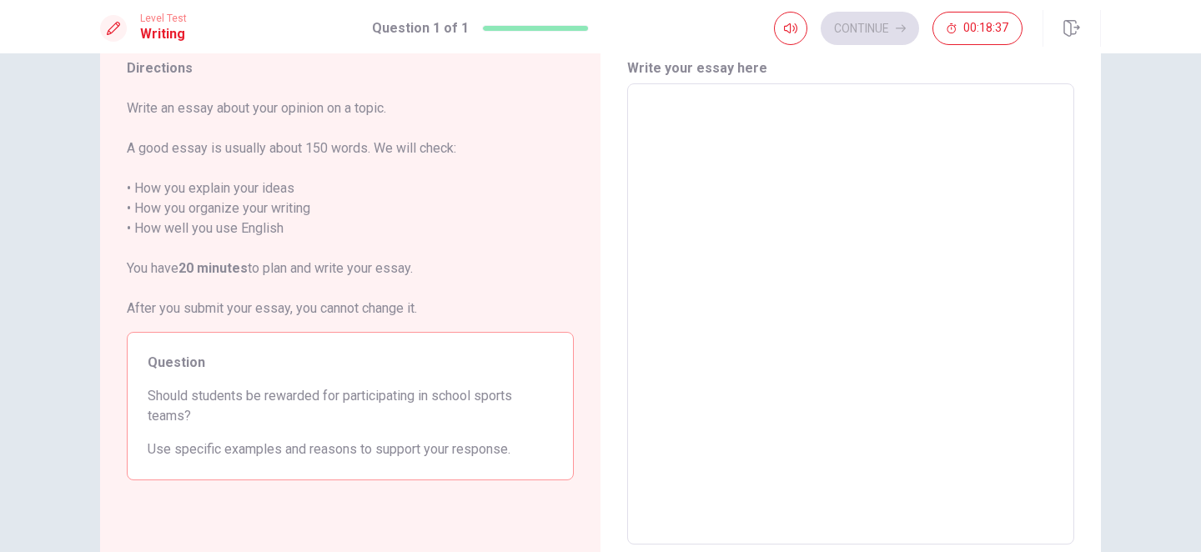
scroll to position [59, 0]
type textarea "Y"
type textarea "x"
type textarea "YE"
type textarea "x"
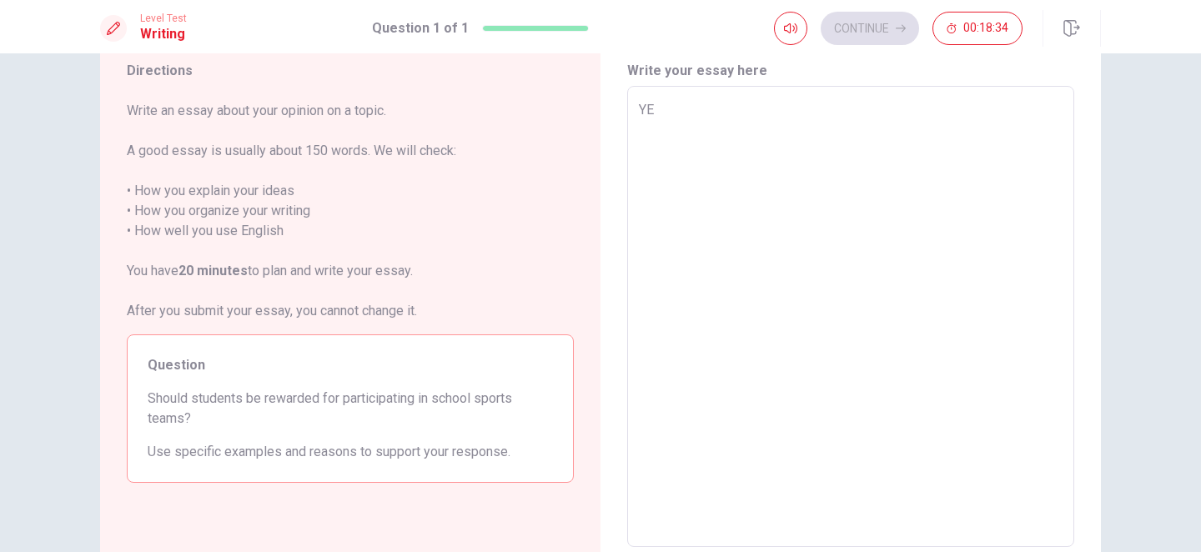
type textarea "YES"
type textarea "x"
type textarea "YE"
type textarea "x"
type textarea "Y"
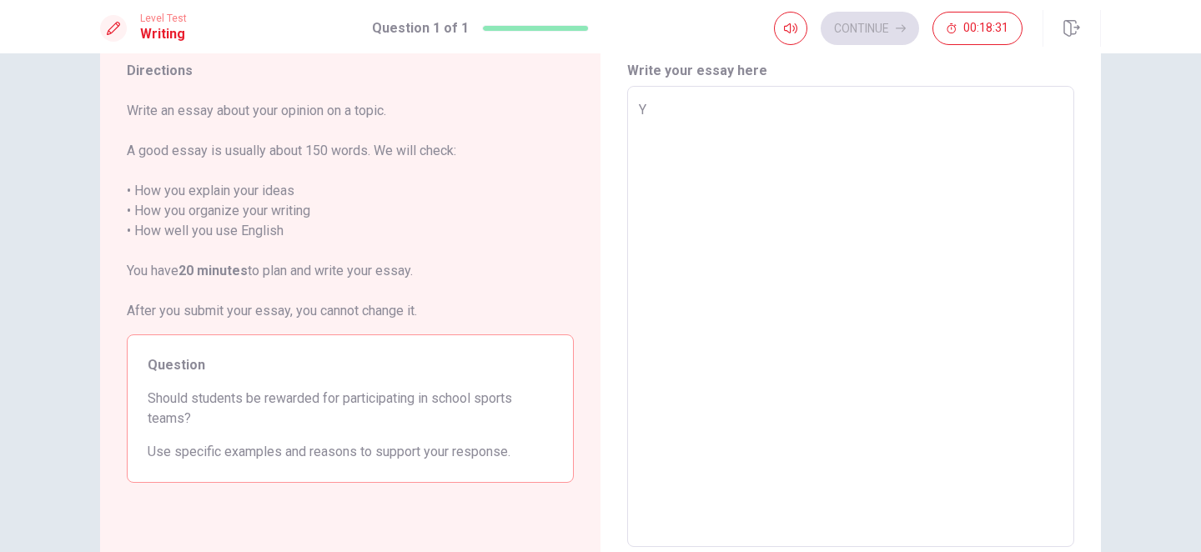
type textarea "x"
type textarea "Ye"
type textarea "x"
type textarea "Yes"
type textarea "x"
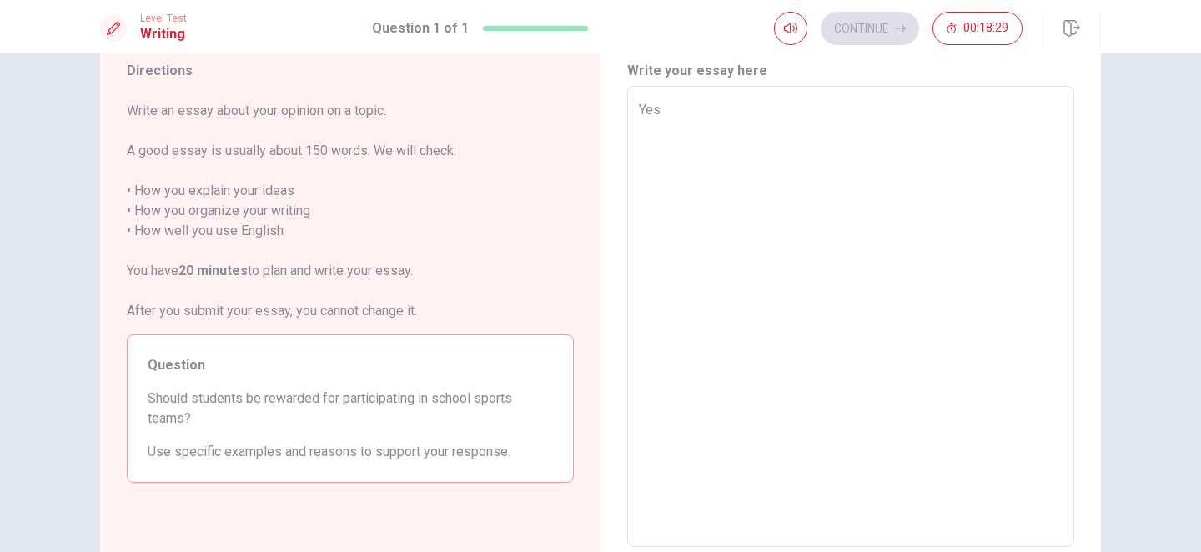
type textarea "Yes."
type textarea "x"
type textarea "Yes."
type textarea "x"
type textarea "Yes. ㄖ"
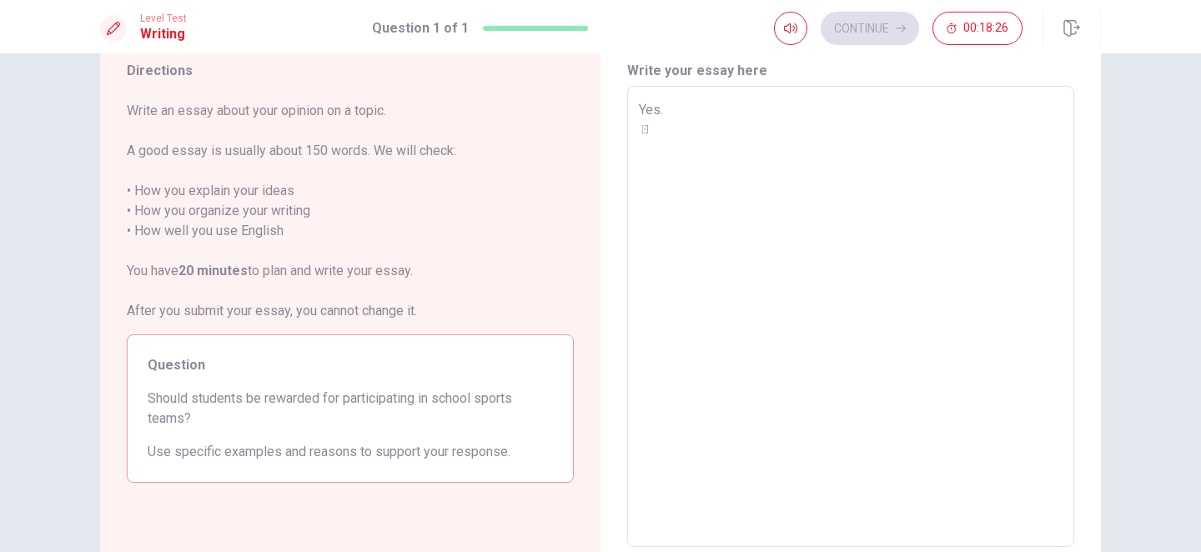
type textarea "x"
type textarea "Yes."
type textarea "x"
type textarea "Yes. b"
type textarea "x"
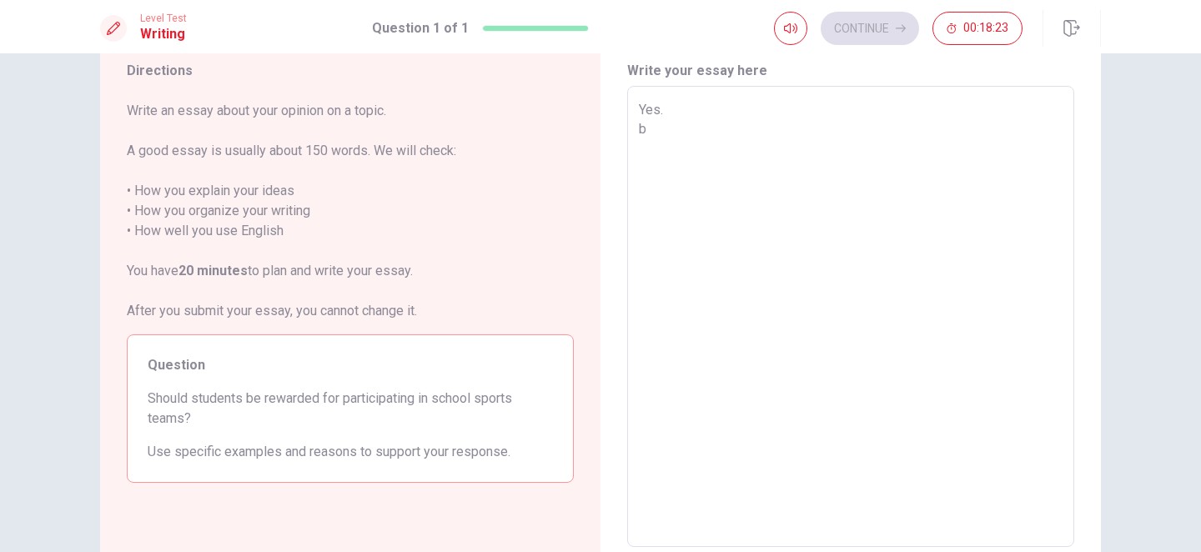
type textarea "Yes. be"
type textarea "x"
type textarea "Yes. bec"
type textarea "x"
type textarea "Yes. be"
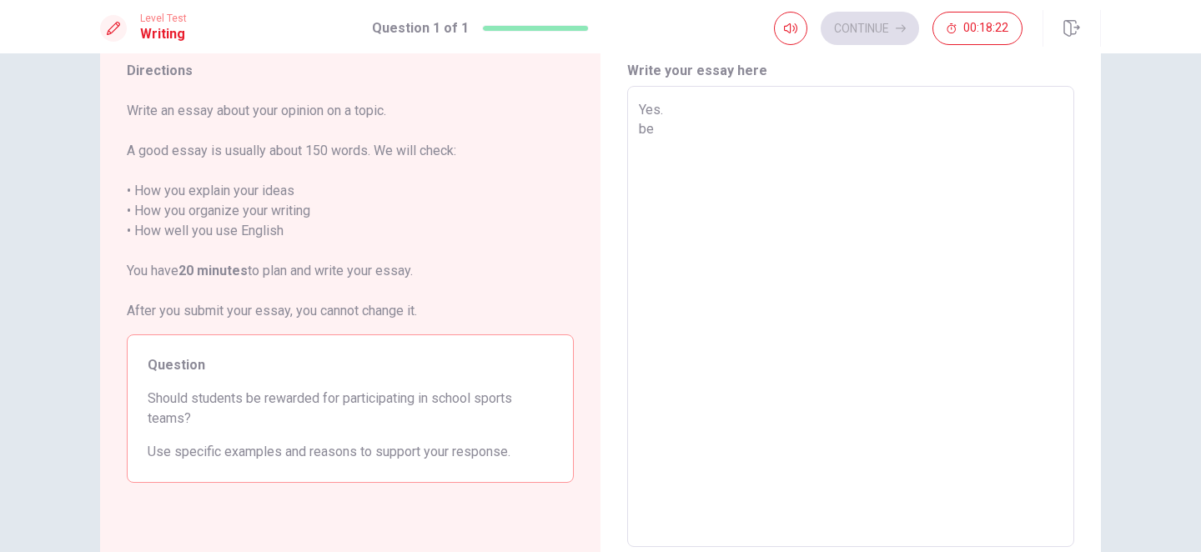
type textarea "x"
type textarea "Yes. b"
type textarea "x"
type textarea "Yes."
type textarea "x"
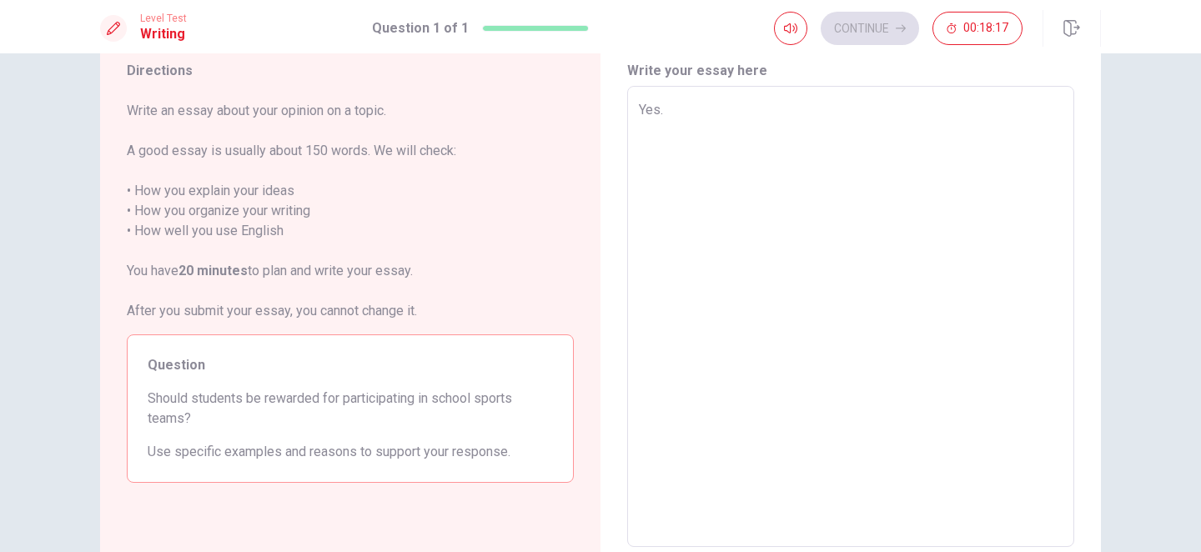
type textarea "Yes. ㄖ"
type textarea "x"
type textarea "Yes. ㄍ"
type textarea "x"
type textarea "Yes. ㄏ"
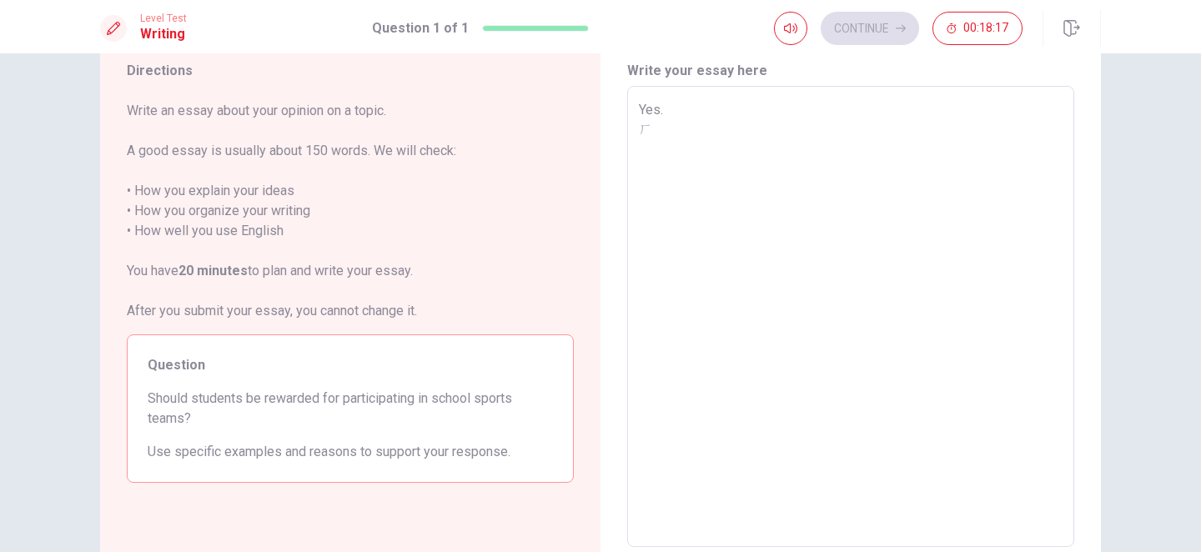
type textarea "x"
type textarea "Yes."
type textarea "x"
type textarea "Yes. B"
type textarea "x"
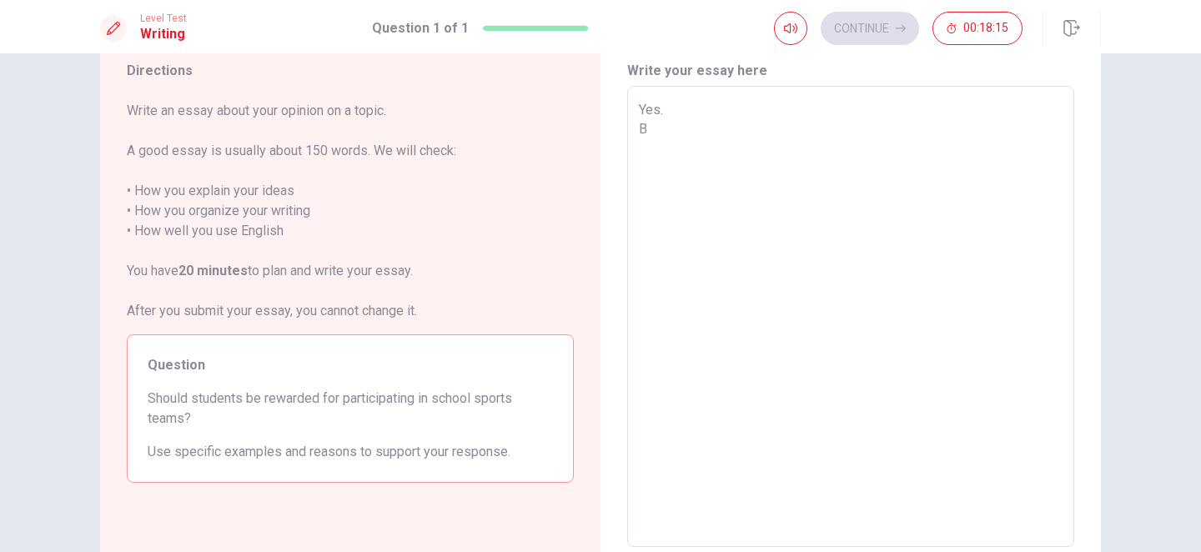
type textarea "Yes. BE"
type textarea "x"
type textarea "Yes. BEC"
type textarea "x"
type textarea "Yes. BECA"
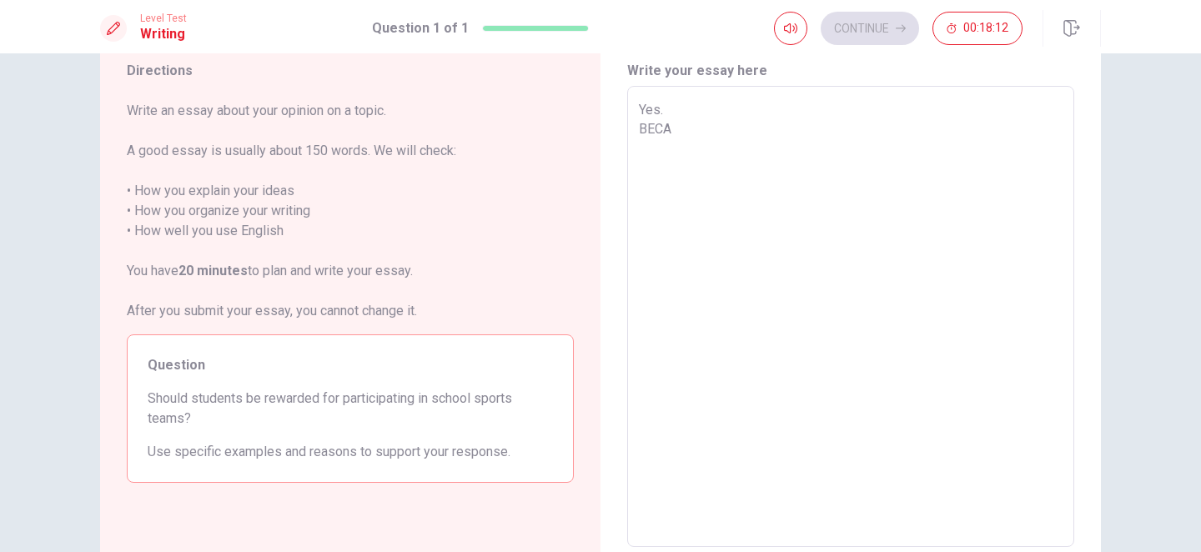
type textarea "x"
type textarea "Yes. BEC"
type textarea "x"
type textarea "Yes. BE"
type textarea "x"
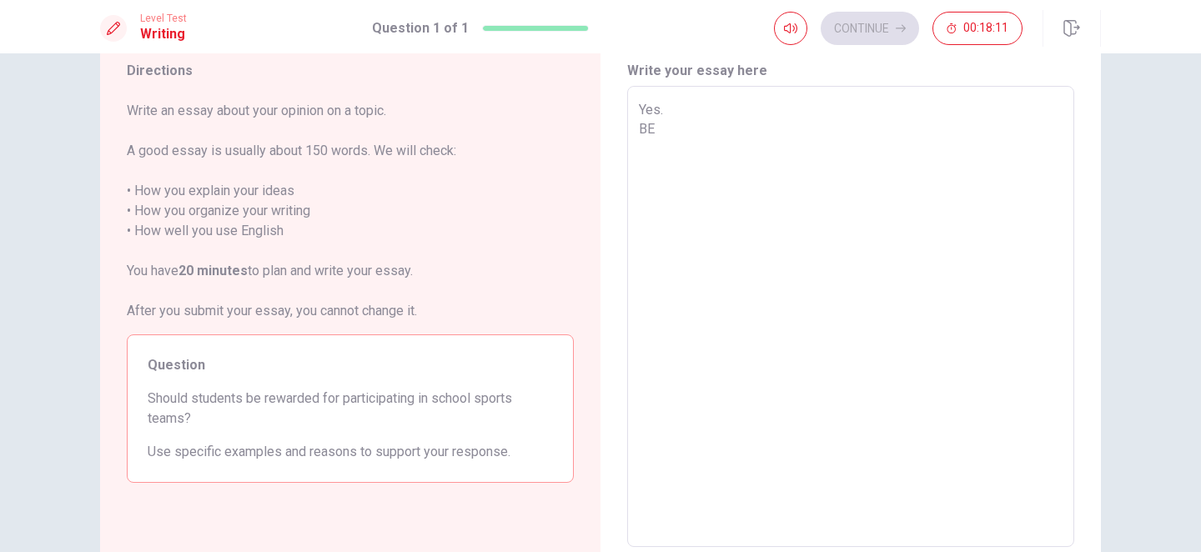
type textarea "Yes. B"
type textarea "x"
type textarea "Yes. Bㄍ"
type textarea "x"
type textarea "Yes. Bㄏ"
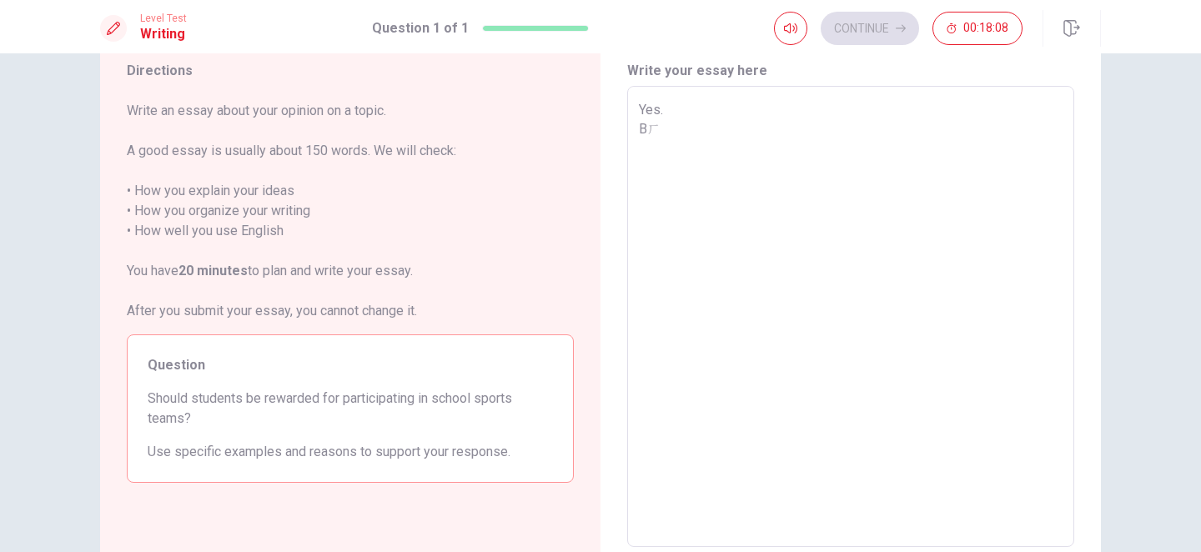
type textarea "x"
type textarea "Yes. B"
type textarea "x"
type textarea "Yes. Be"
type textarea "x"
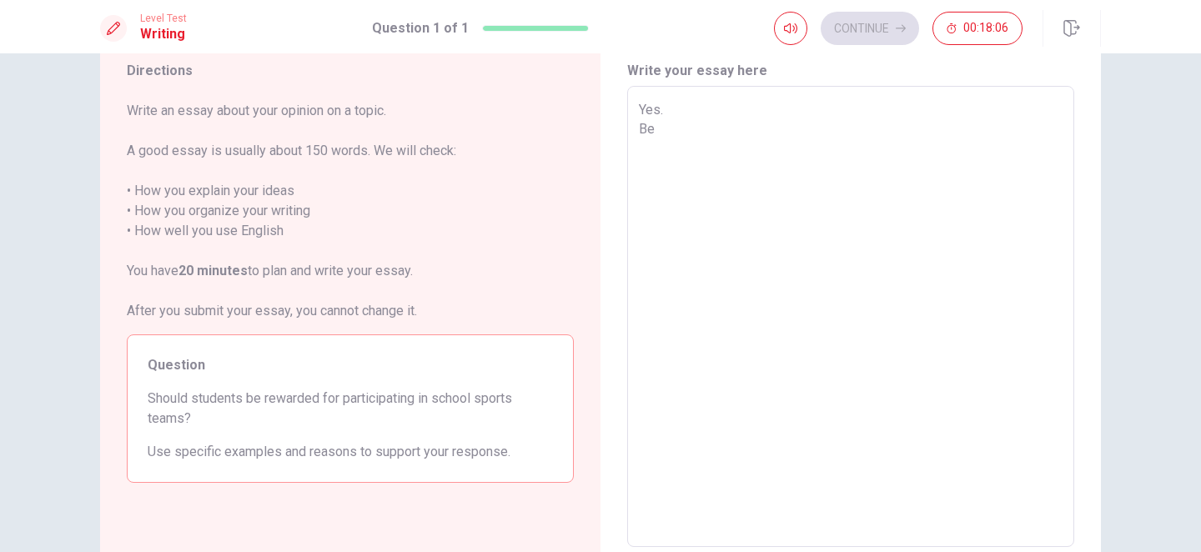
type textarea "Yes. Bec"
type textarea "x"
type textarea "Yes. [GEOGRAPHIC_DATA]"
type textarea "x"
type textarea "Yes. [GEOGRAPHIC_DATA]"
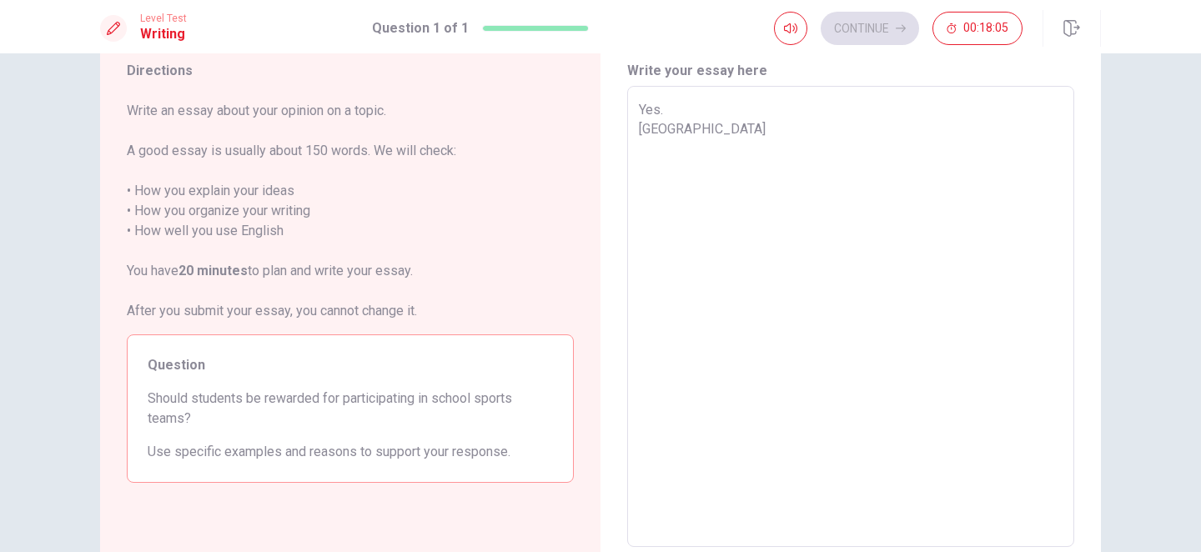
type textarea "x"
type textarea "Yes. Becaus"
type textarea "x"
type textarea "Yes. Because"
type textarea "x"
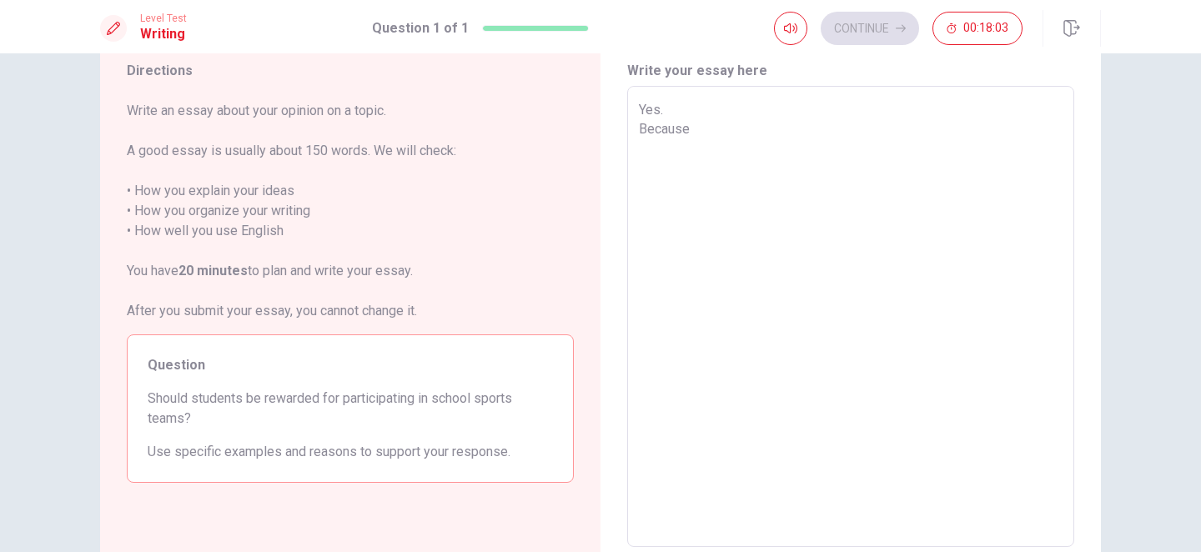
type textarea "Yes. Because"
type textarea "x"
type textarea "Yes. Because i"
type textarea "x"
type textarea "Yes. Because i"
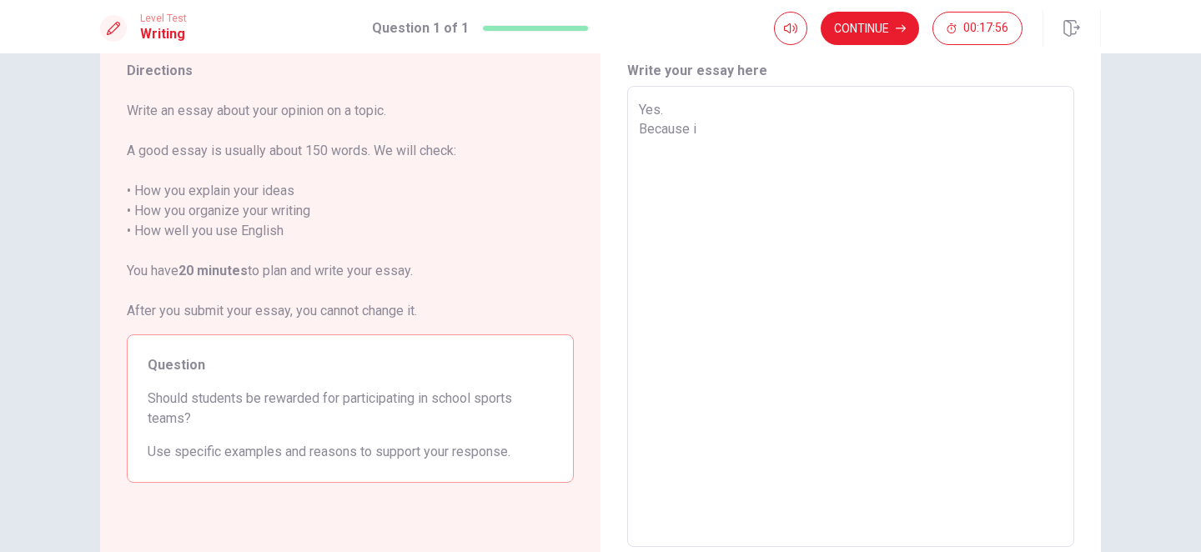
type textarea "x"
type textarea "Yes. Because i t"
type textarea "x"
type textarea "Yes. Because i th"
type textarea "x"
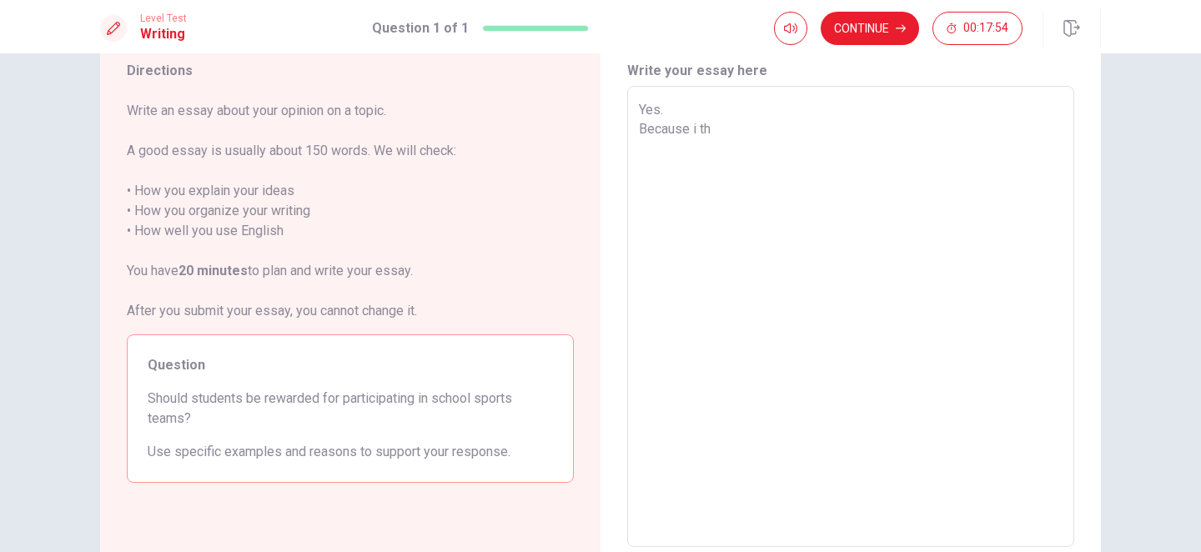
type textarea "Yes. Because i thi"
type textarea "x"
type textarea "Yes. Because i thin"
type textarea "x"
type textarea "Yes. Because i think"
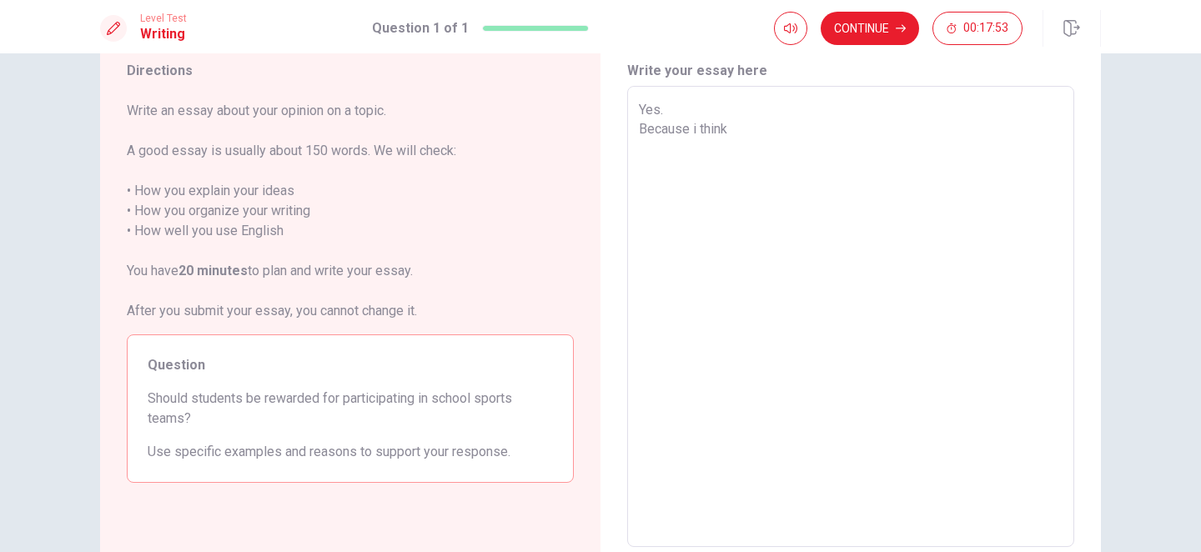
type textarea "x"
type textarea "Yes. Because i think"
type textarea "x"
type textarea "Yes. Because i think g"
type textarea "x"
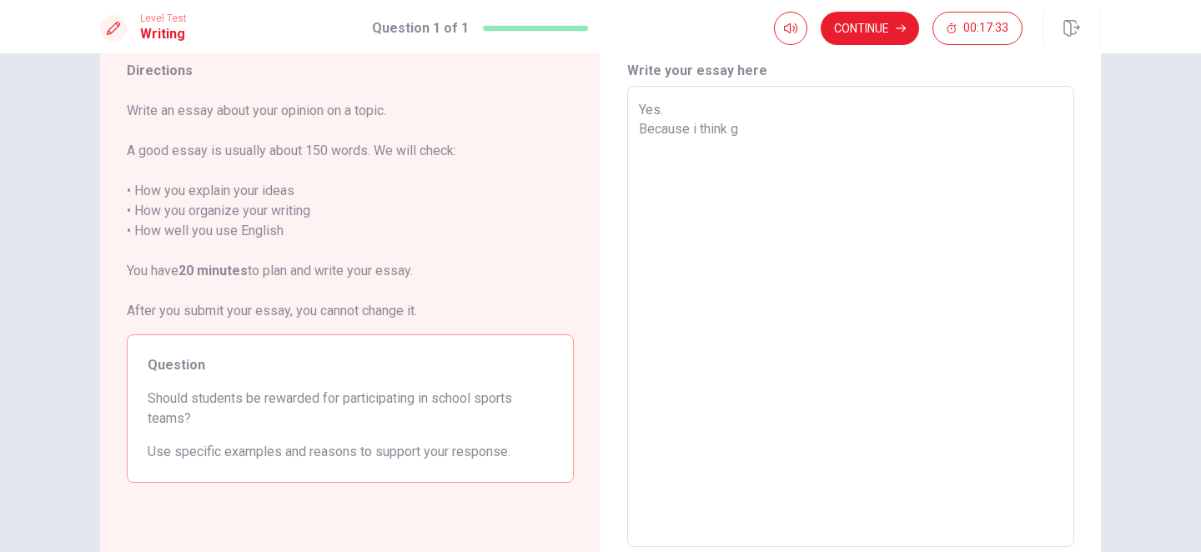
type textarea "Yes. Because i think ge"
type textarea "x"
type textarea "Yes. Because i think get"
type textarea "x"
type textarea "Yes. Because i think get"
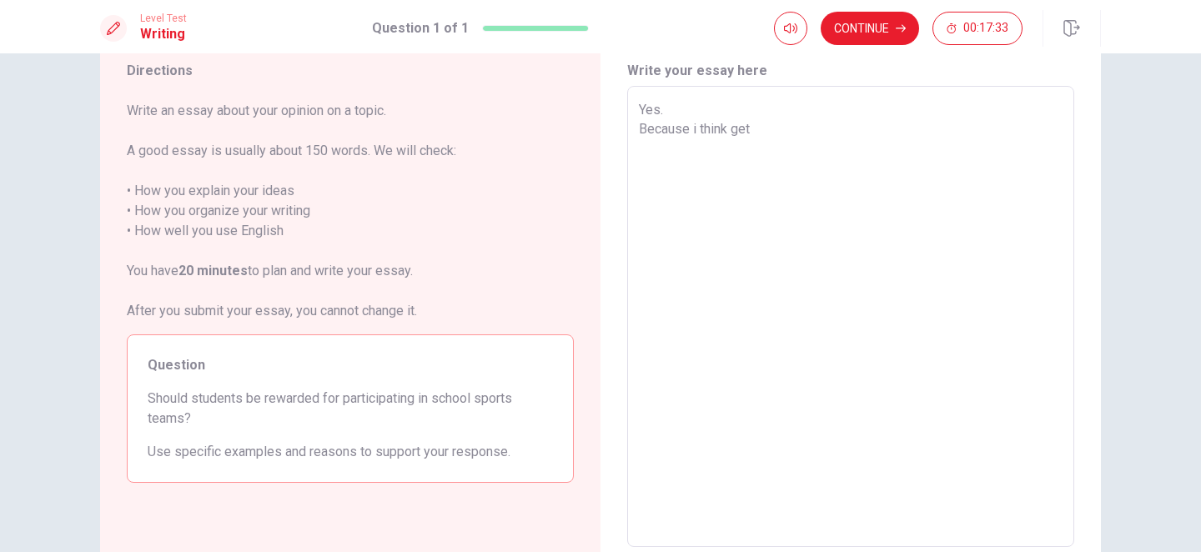
type textarea "x"
type textarea "Yes. Because i think get s"
type textarea "x"
type textarea "Yes. Because i think get so"
type textarea "x"
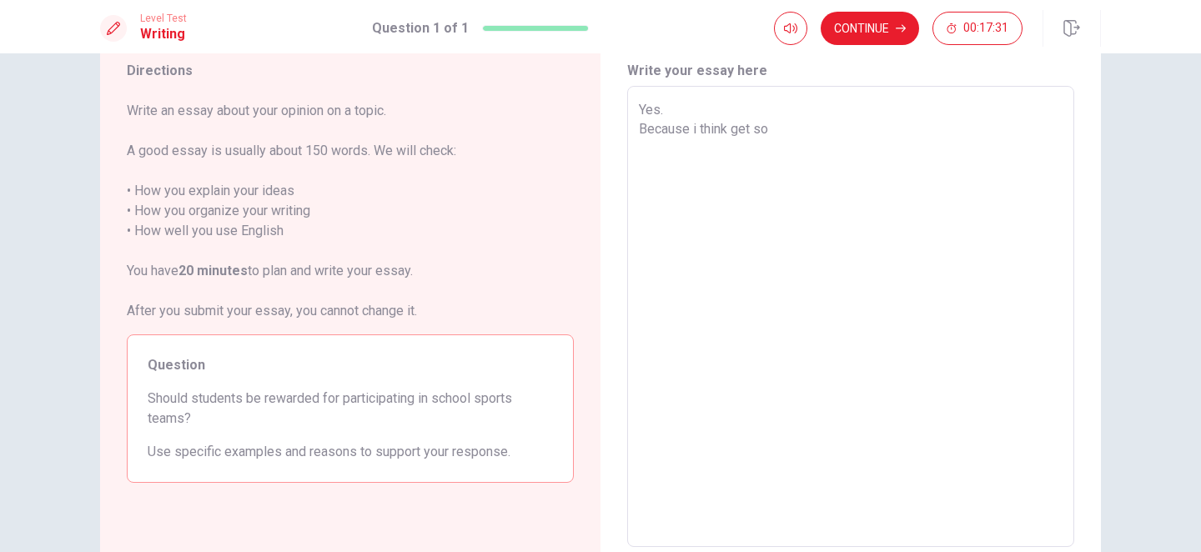
type textarea "Yes. Because i think get som"
type textarea "x"
type textarea "Yes. Because i think get some"
type textarea "x"
type textarea "Yes. Because i think get some"
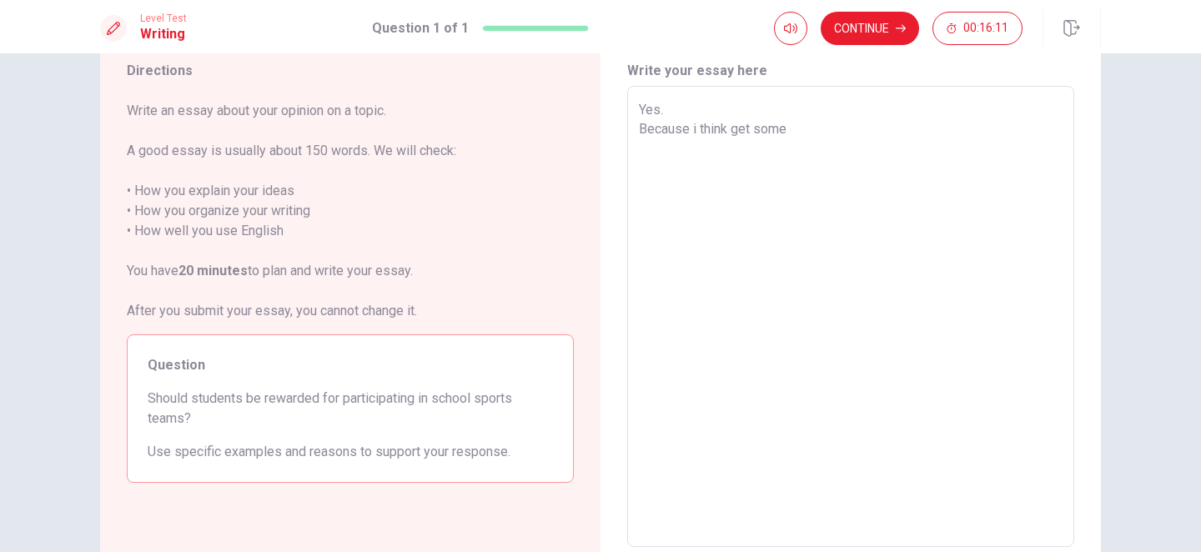
type textarea "x"
type textarea "Yes. Because i think get some"
type textarea "x"
type textarea "Yes. Because i think get som"
type textarea "x"
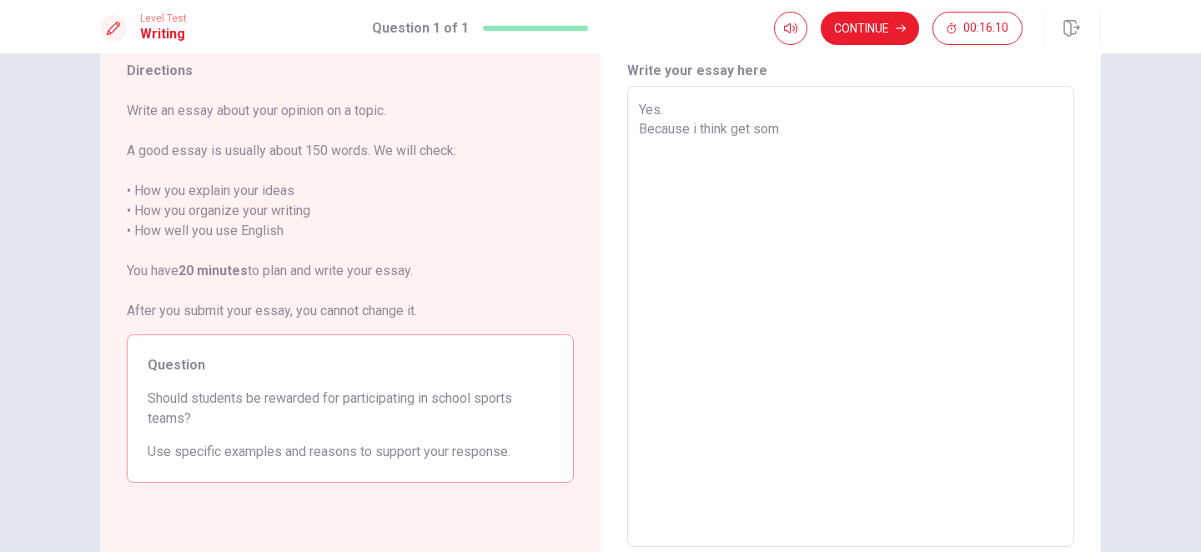
type textarea "Yes. Because i think get so"
type textarea "x"
type textarea "Yes. Because i think get s"
type textarea "x"
type textarea "Yes. Because i think get"
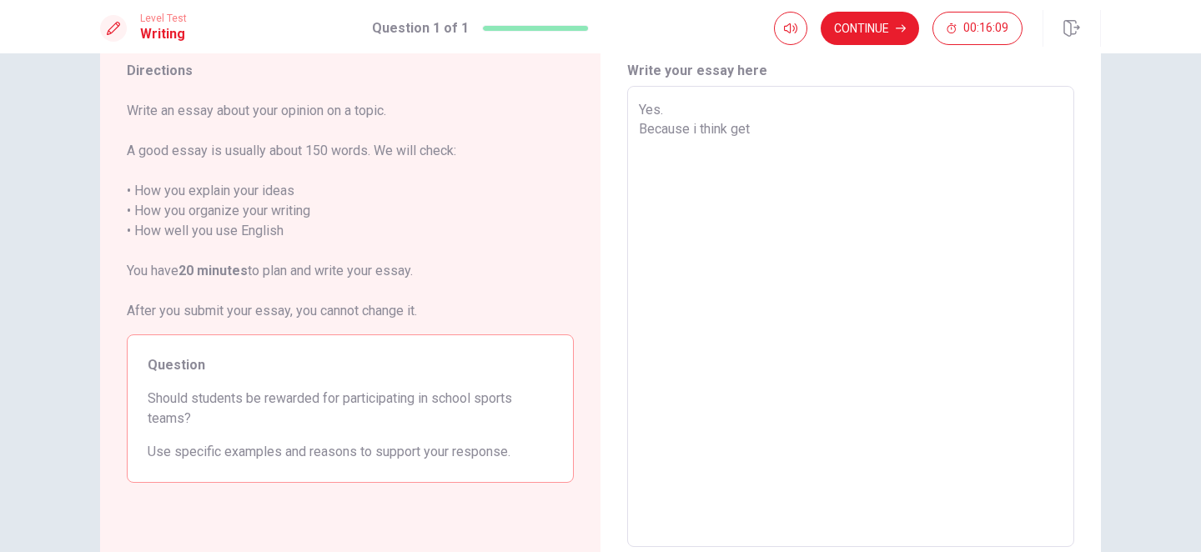
type textarea "x"
type textarea "Yes. Because i think get"
type textarea "x"
type textarea "Yes. Because i think ge"
type textarea "x"
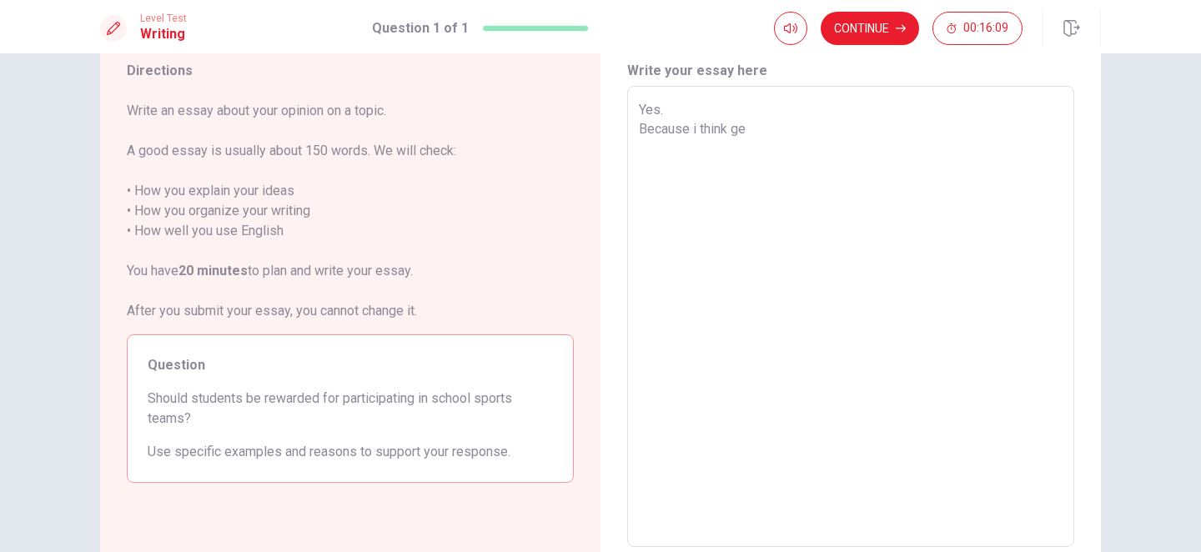
type textarea "Yes. Because i think g"
type textarea "x"
type textarea "Yes. Because i think"
type textarea "x"
type textarea "Yes. Because i think r"
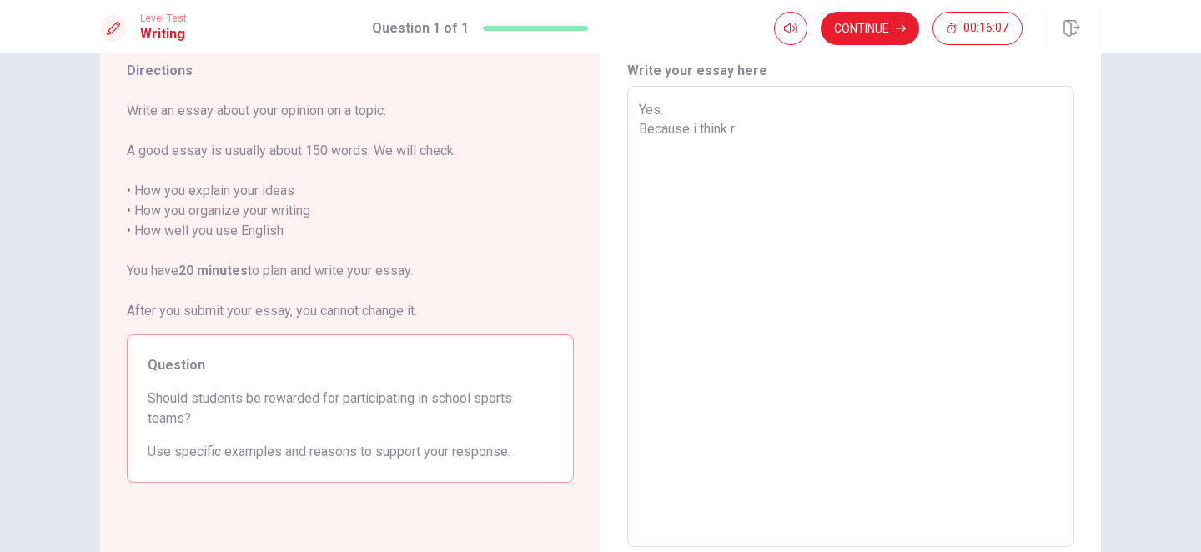
type textarea "x"
type textarea "Yes. Because i think re"
type textarea "x"
type textarea "Yes. Because i think rew"
type textarea "x"
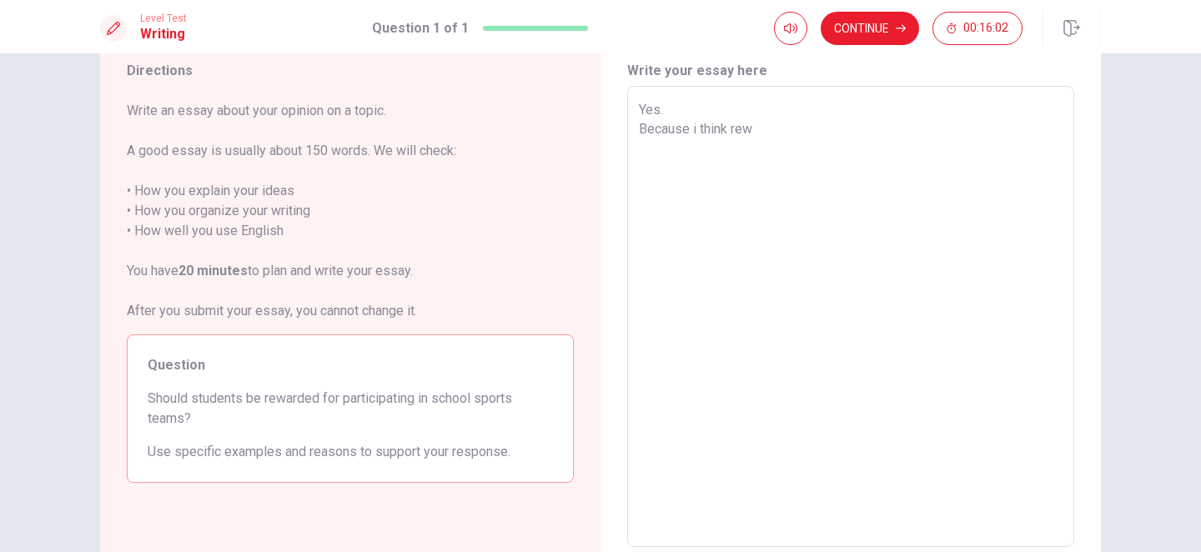
type textarea "Yes. Because i think rewa"
type textarea "x"
type textarea "Yes. Because i think rewar"
type textarea "x"
type textarea "Yes. Because i think reward"
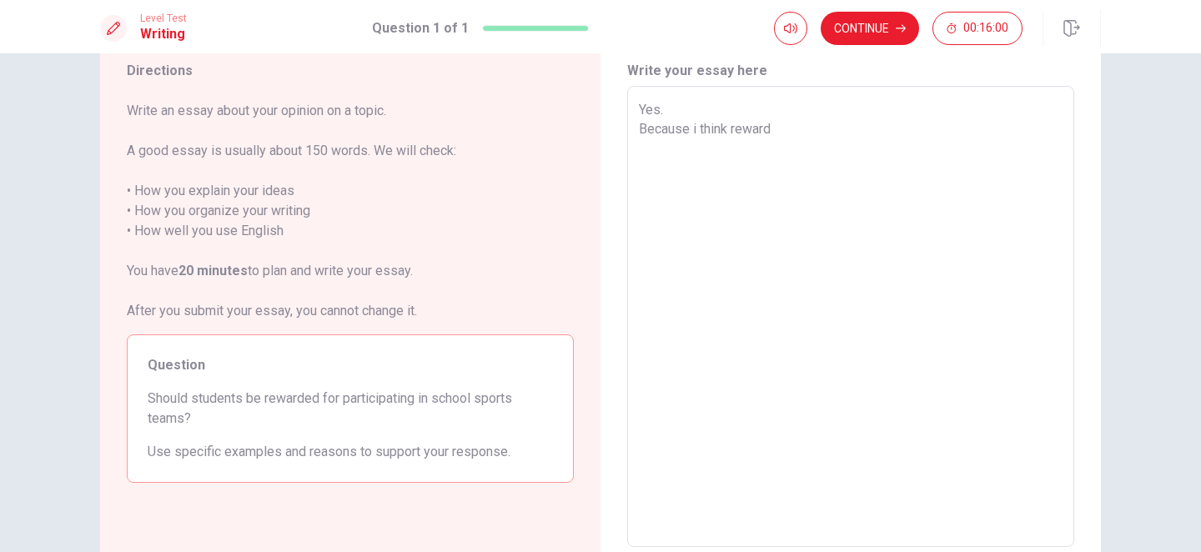
type textarea "x"
type textarea "Yes. Because i think rewarde"
type textarea "x"
type textarea "Yes. Because i think rewarded"
type textarea "x"
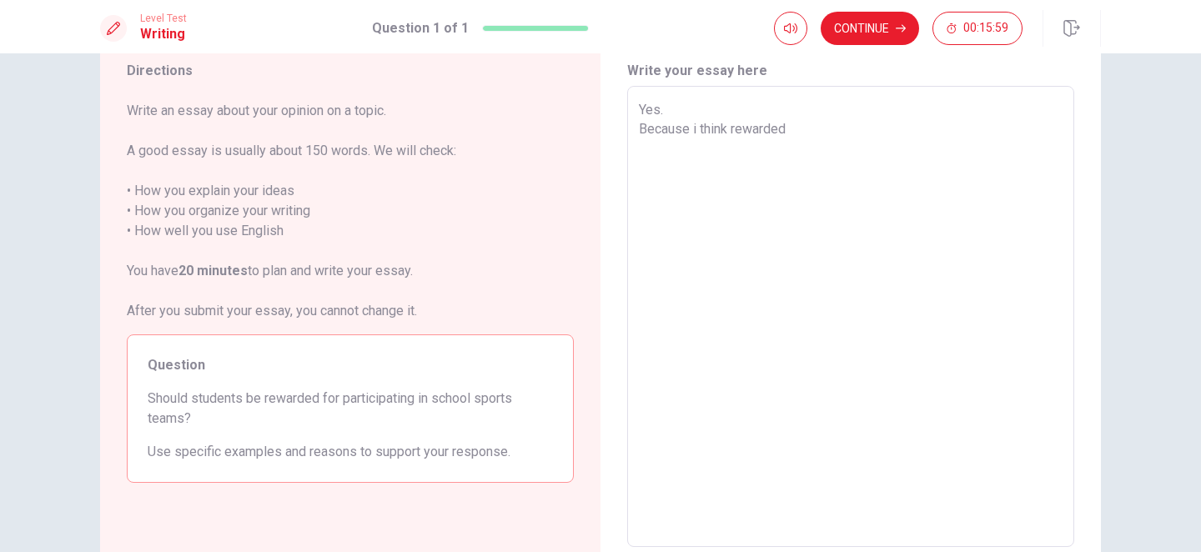
type textarea "Yes. Because i think rewarded"
type textarea "x"
type textarea "Yes. Because i think rewarded a"
type textarea "x"
type textarea "Yes. Because i think rewarded ar"
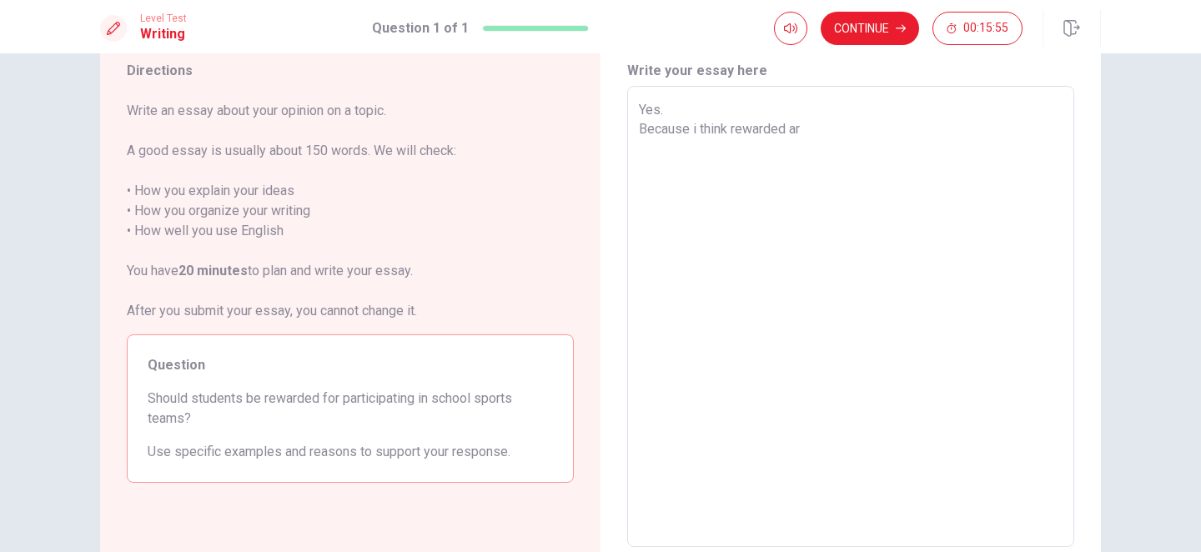
type textarea "x"
type textarea "Yes. Because i think rewarded are"
type textarea "x"
type textarea "Yes. Because i think rewarded are"
type textarea "x"
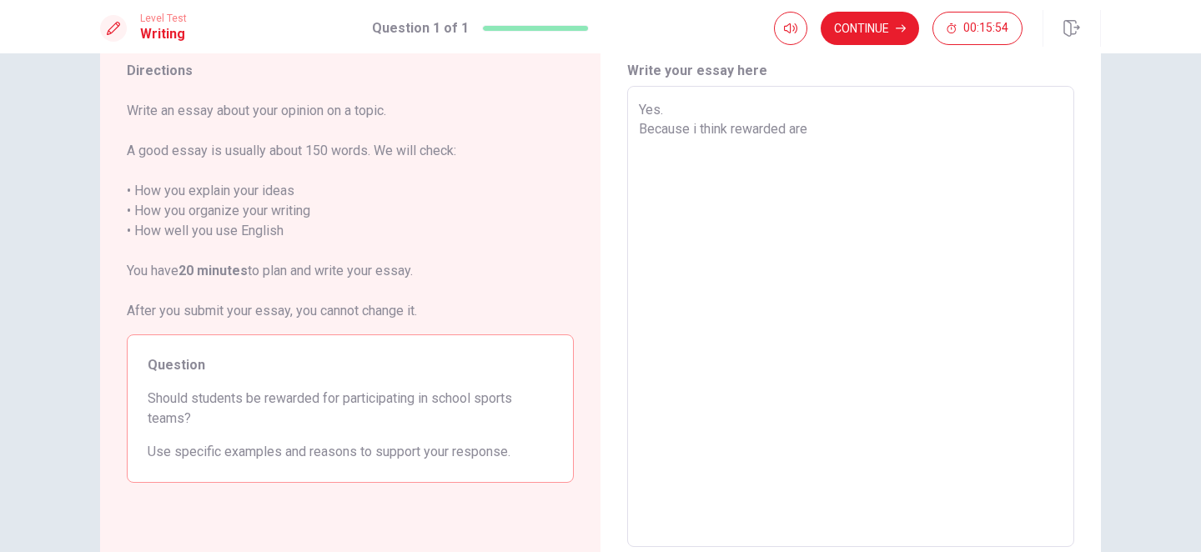
type textarea "Yes. Because i think rewarded are a"
type textarea "x"
type textarea "Yes. Because i think rewarded are a"
type textarea "x"
type textarea "Yes. Because i think rewarded are a w"
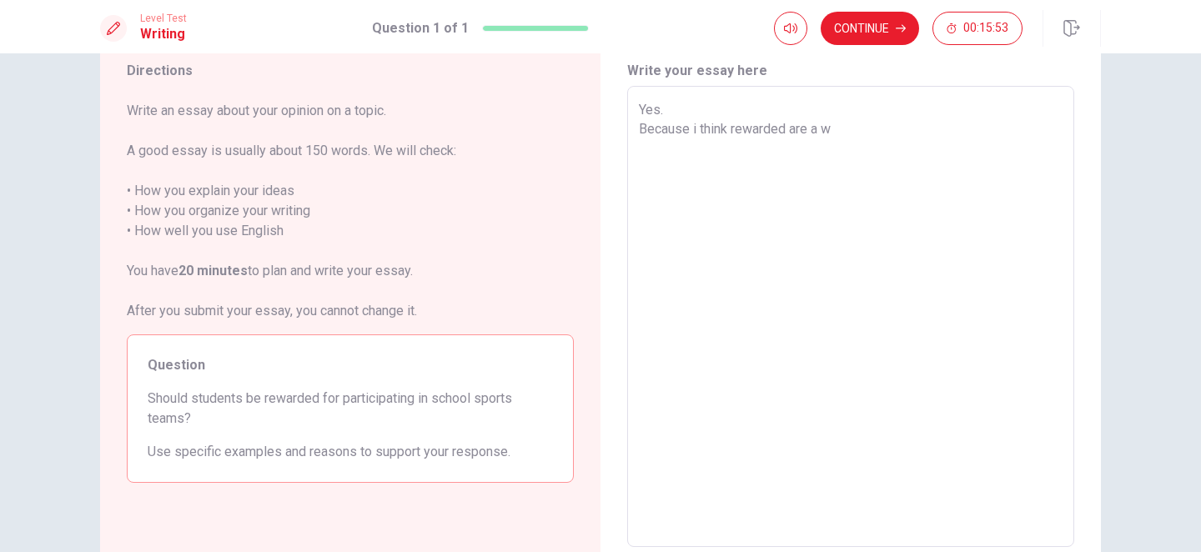
type textarea "x"
type textarea "Yes. Because i think rewarded are a wa"
type textarea "x"
type textarea "Yes. Because i think rewarded are a way"
type textarea "x"
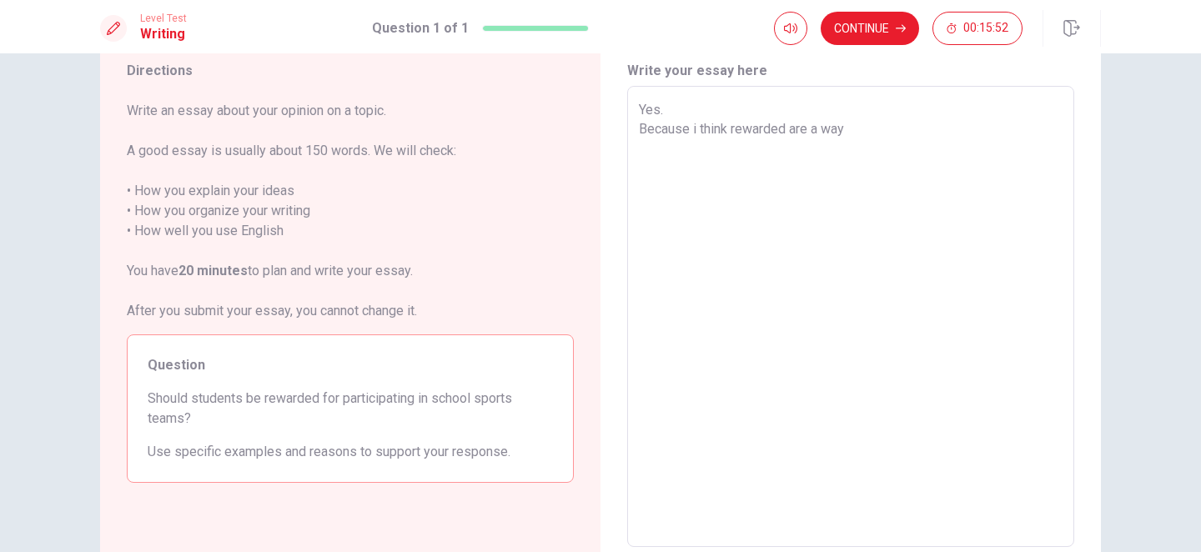
type textarea "Yes. Because i think rewarded are a way"
type textarea "x"
type textarea "Yes. Because i think rewarded are a way t"
type textarea "x"
type textarea "Yes. Because i think rewarded are a way to"
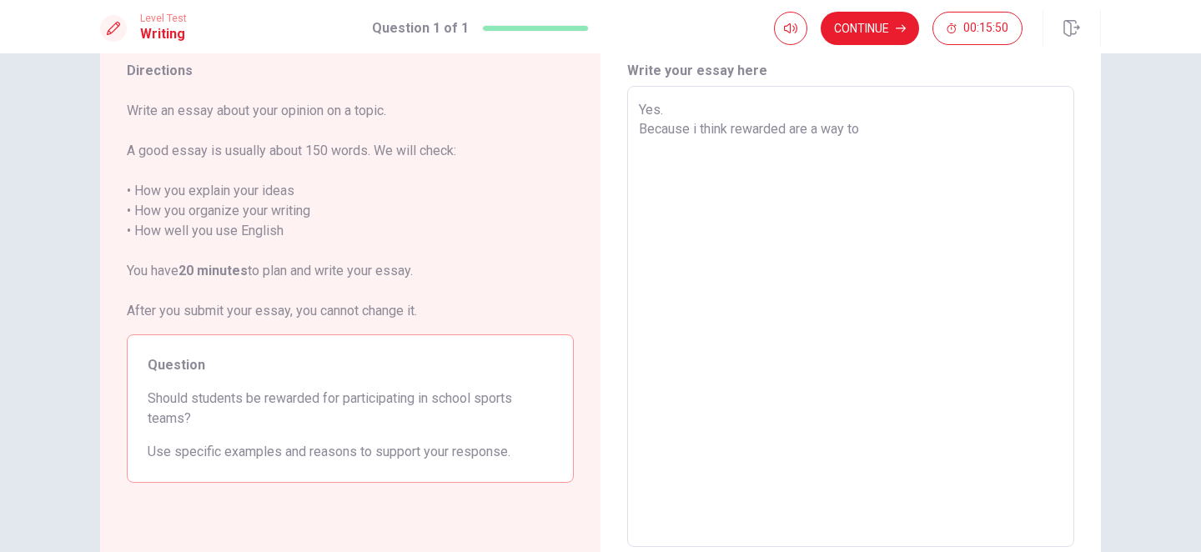
type textarea "x"
type textarea "Yes. Because i think rewarded are a way to"
type textarea "x"
type textarea "Yes. Because i think rewarded are a way to i"
type textarea "x"
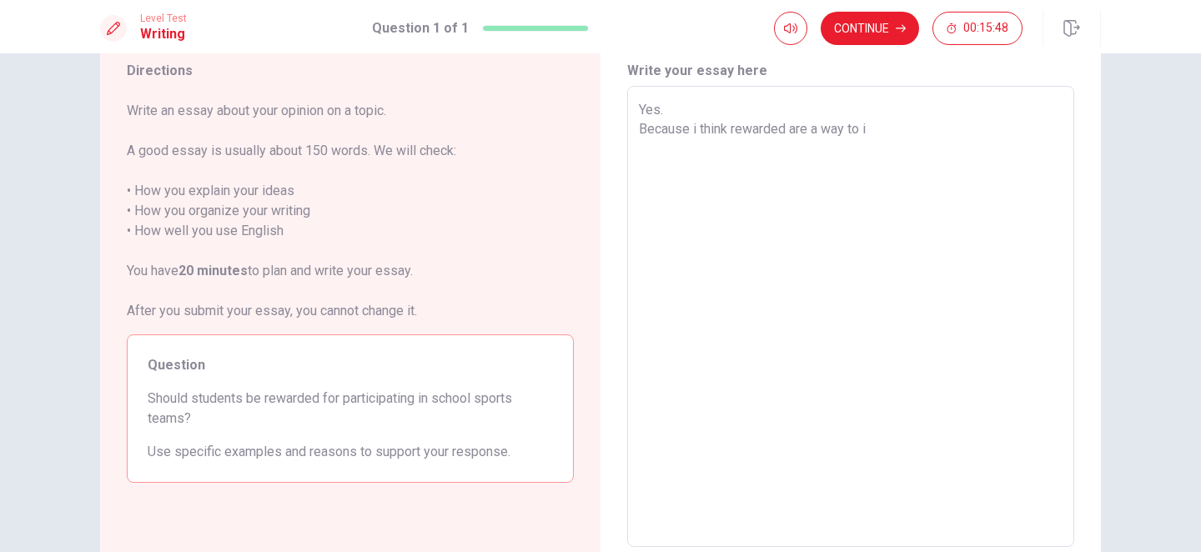
type textarea "Yes. Because i think rewarded are a way to in"
type textarea "x"
type textarea "Yes. Because i think rewarded are a way to inc"
type textarea "x"
type textarea "Yes. Because i think rewarded are a way to incr"
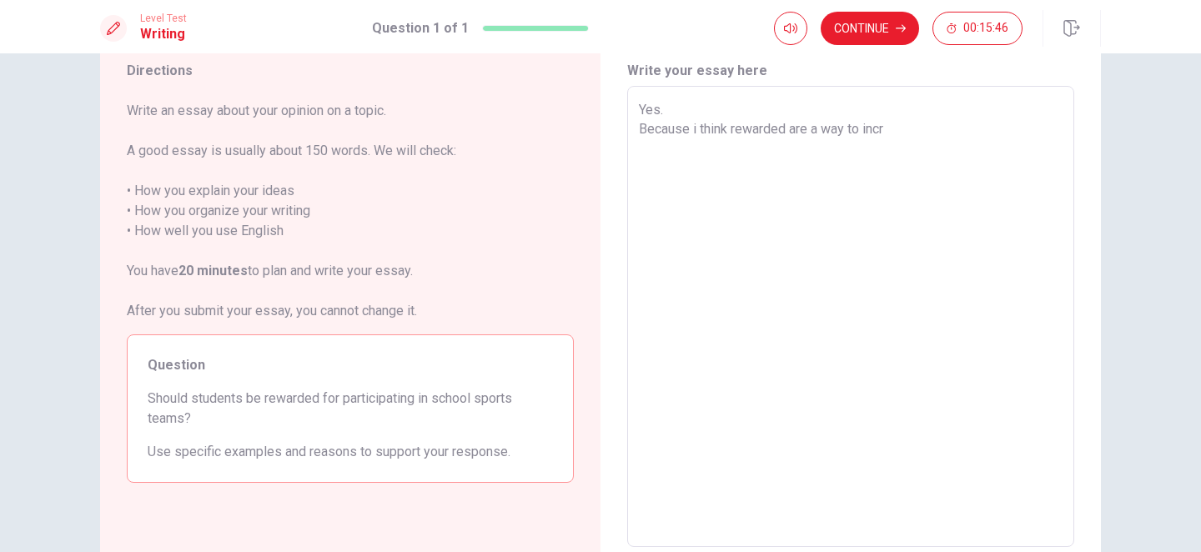
type textarea "x"
type textarea "Yes. Because i think rewarded are a way to incre"
type textarea "x"
type textarea "Yes. Because i think rewarded are a way to increa"
type textarea "x"
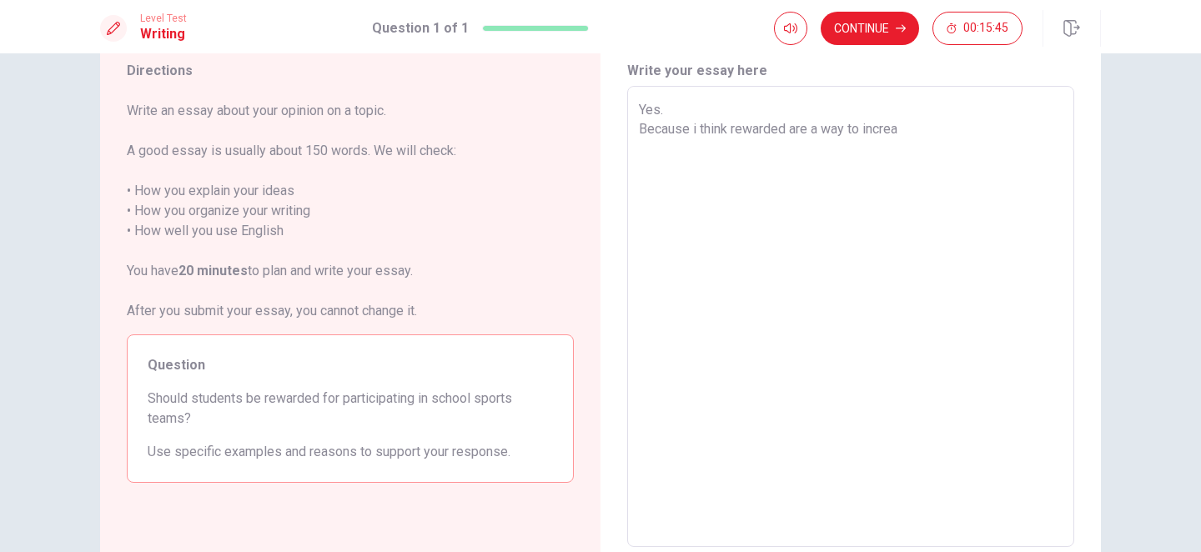
type textarea "Yes. Because i think rewarded are a way to increas"
type textarea "x"
type textarea "Yes. Because i think rewarded are a way to increase"
type textarea "x"
type textarea "Yes. Because i think rewarded are a way to increase"
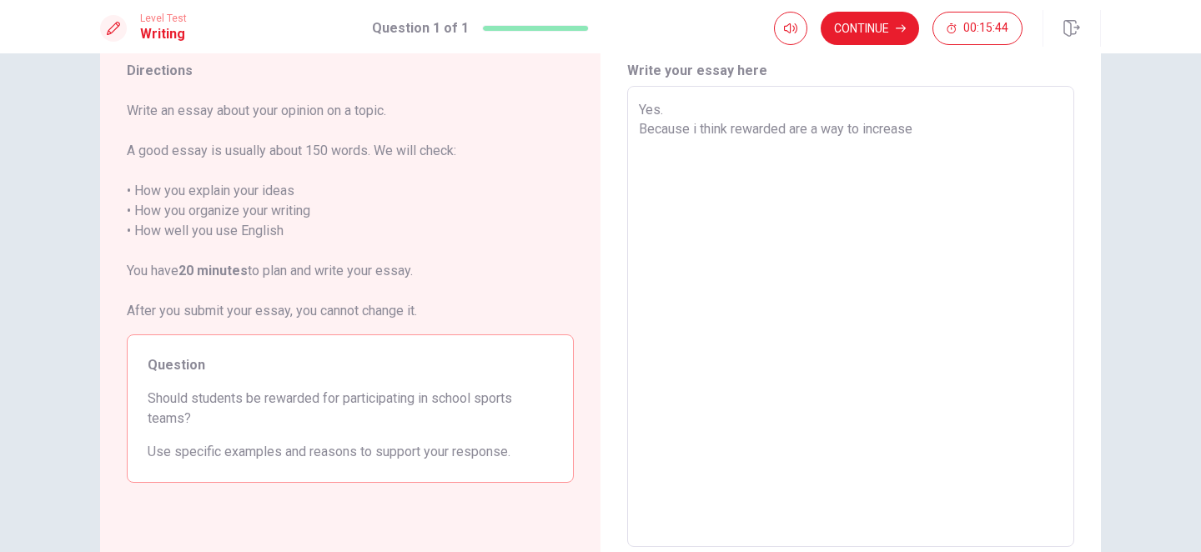
type textarea "x"
type textarea "Yes. Because i think rewarded are a way to increase p"
type textarea "x"
type textarea "Yes. Because i think rewarded are a way to increase pr"
type textarea "x"
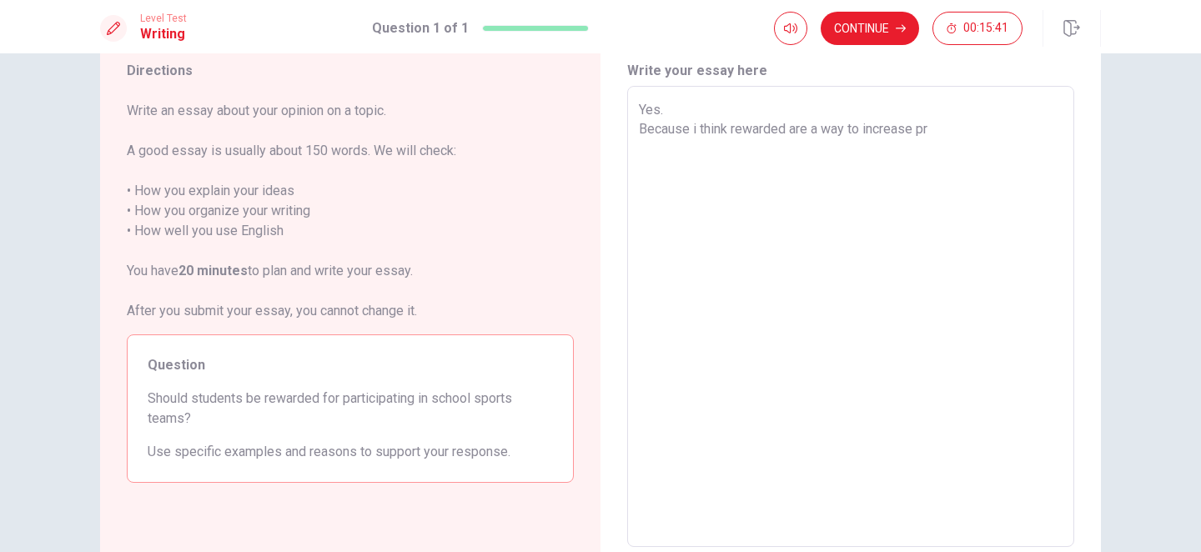
type textarea "Yes. Because i think rewarded are a way to increase pro"
type textarea "x"
type textarea "Yes. Because i think rewarded are a way to increase prog"
type textarea "x"
type textarea "Yes. Because i think rewarded are a way to increase progr"
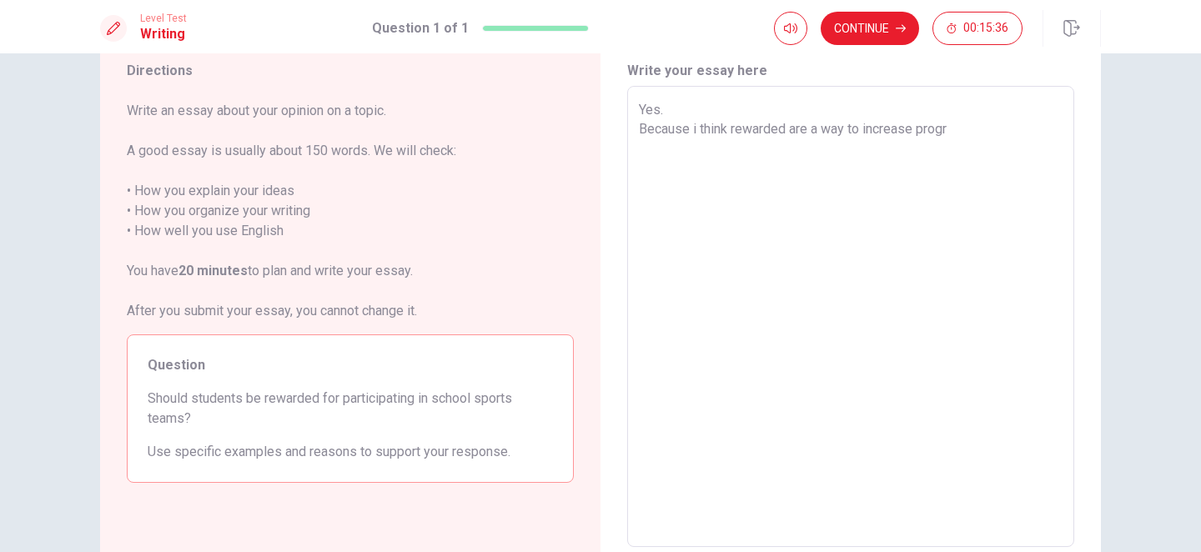
type textarea "x"
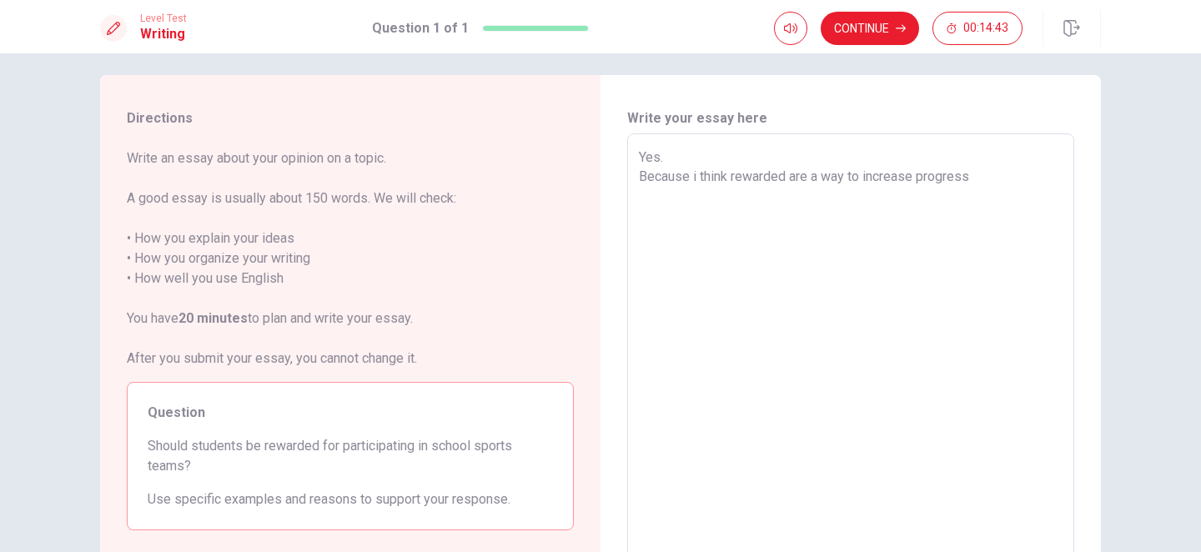
scroll to position [0, 0]
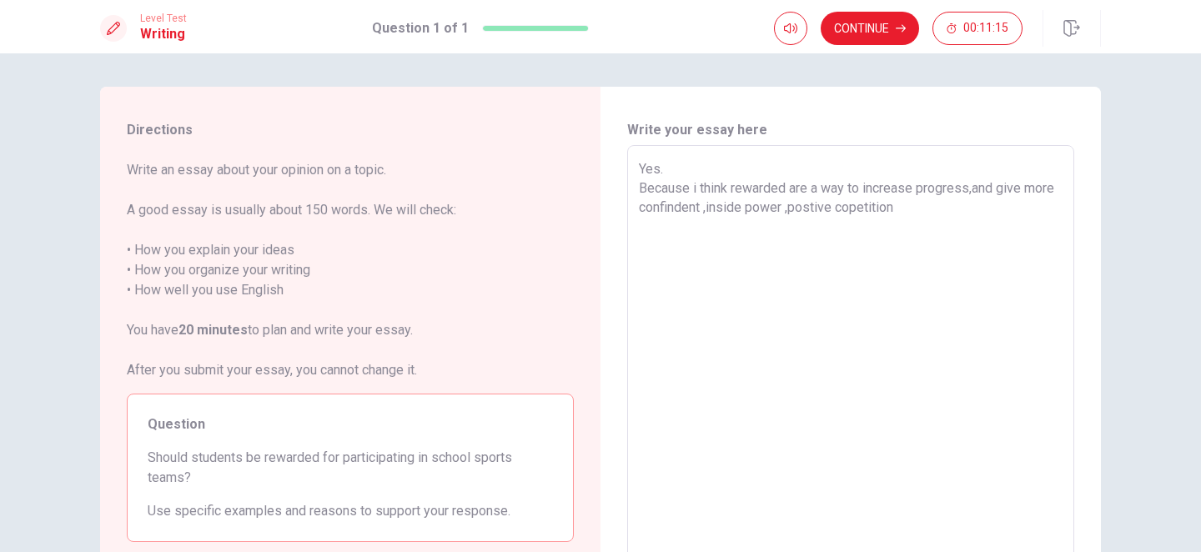
click at [885, 214] on textarea "Yes. Because i think rewarded are a way to increase progress,and give more conf…" at bounding box center [851, 376] width 424 height 434
click at [956, 210] on textarea "Yes. Because i think rewarded are a way to increase progress,and give more conf…" at bounding box center [851, 376] width 424 height 434
click at [1000, 207] on textarea "Yes. Because i think rewarded are a way to increase progress,and give more conf…" at bounding box center [851, 376] width 424 height 434
click at [725, 233] on textarea "Yes. Because i think rewarded are a way to increase progress,and give more conf…" at bounding box center [851, 376] width 424 height 434
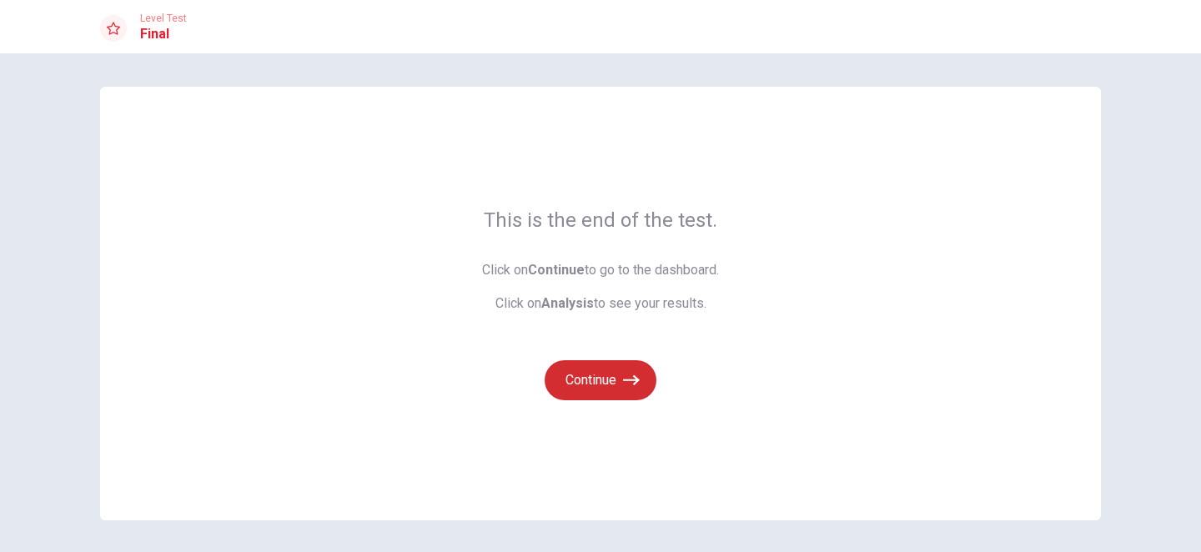
click at [613, 384] on button "Continue" at bounding box center [601, 380] width 112 height 40
